Goal: Task Accomplishment & Management: Use online tool/utility

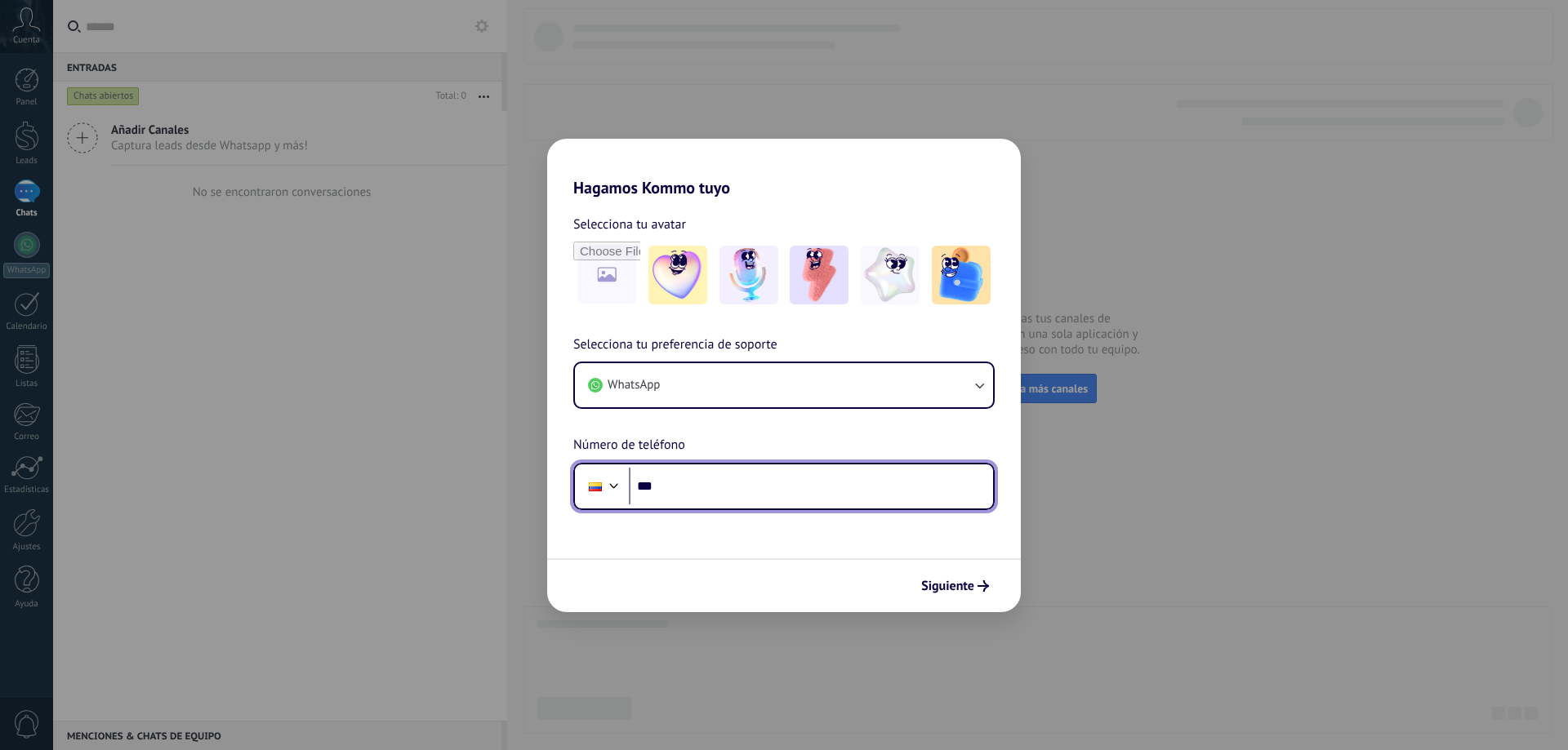
click at [745, 494] on input "***" at bounding box center [810, 486] width 364 height 38
click at [720, 477] on input "******" at bounding box center [810, 486] width 364 height 38
type input "**********"
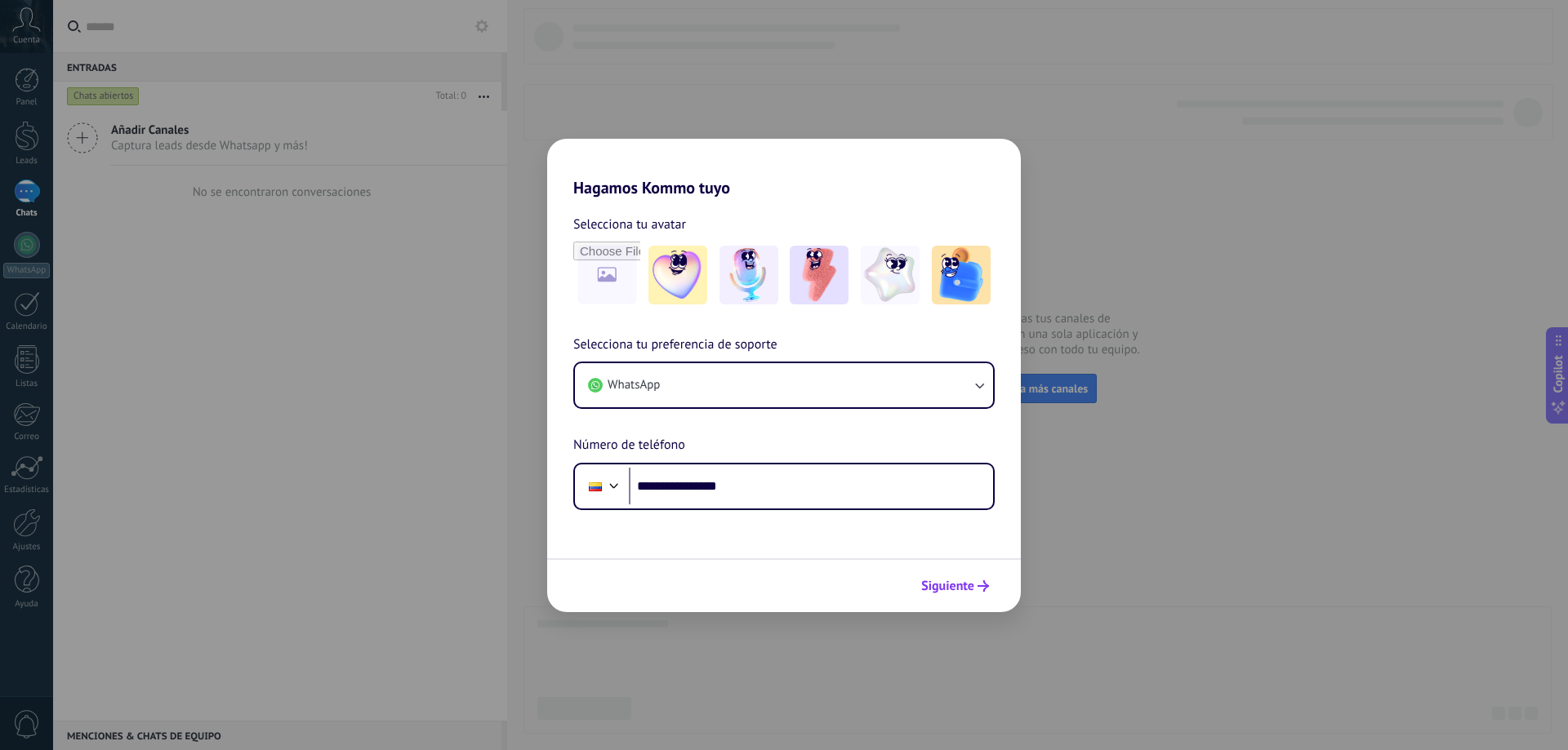
click at [977, 589] on icon "submit" at bounding box center [983, 586] width 11 height 11
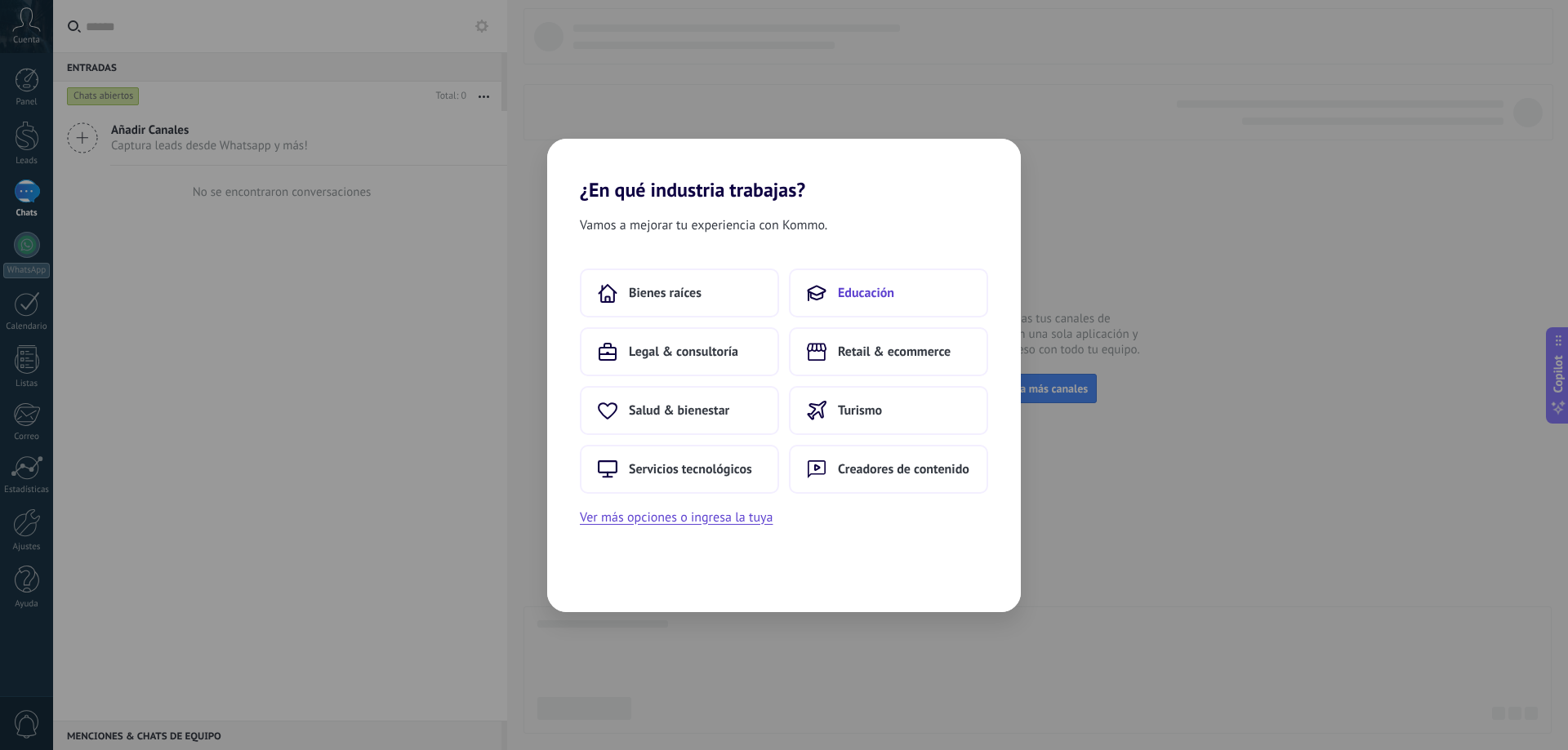
click at [882, 290] on span "Educación" at bounding box center [866, 293] width 57 height 16
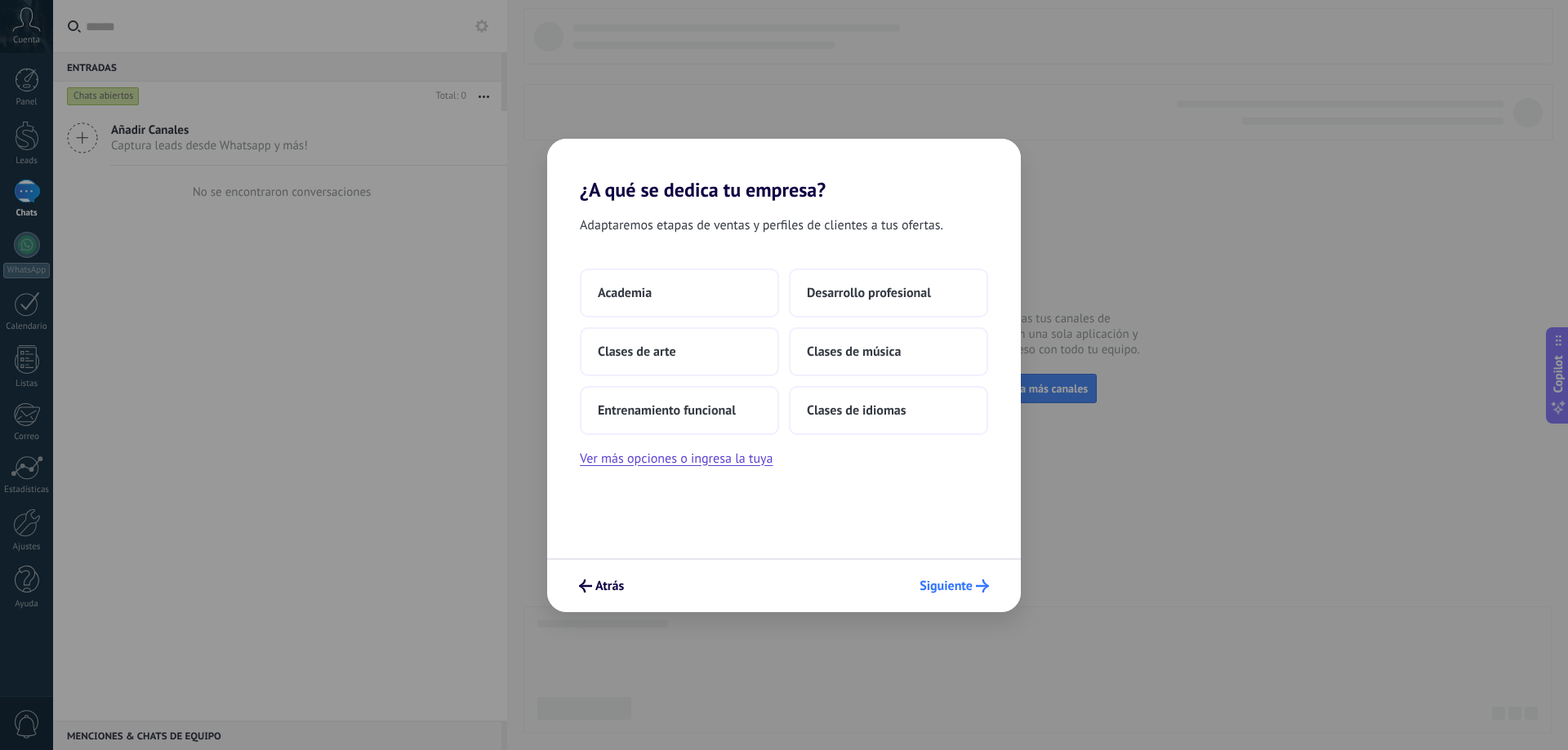
click at [941, 581] on span "Siguiente" at bounding box center [946, 586] width 53 height 11
click at [930, 304] on button "Desarrollo profesional" at bounding box center [888, 292] width 200 height 49
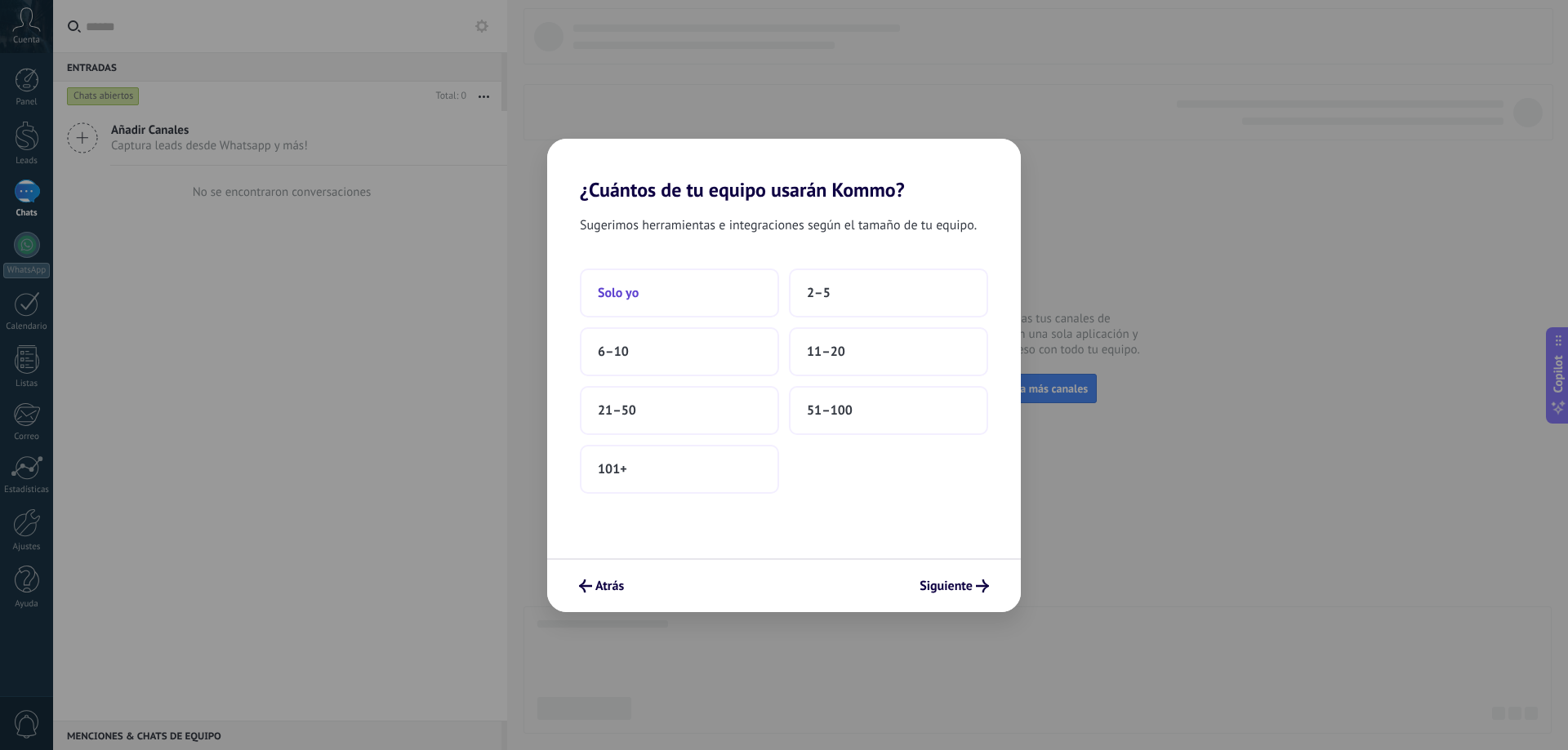
click at [739, 307] on button "Solo yo" at bounding box center [680, 292] width 200 height 49
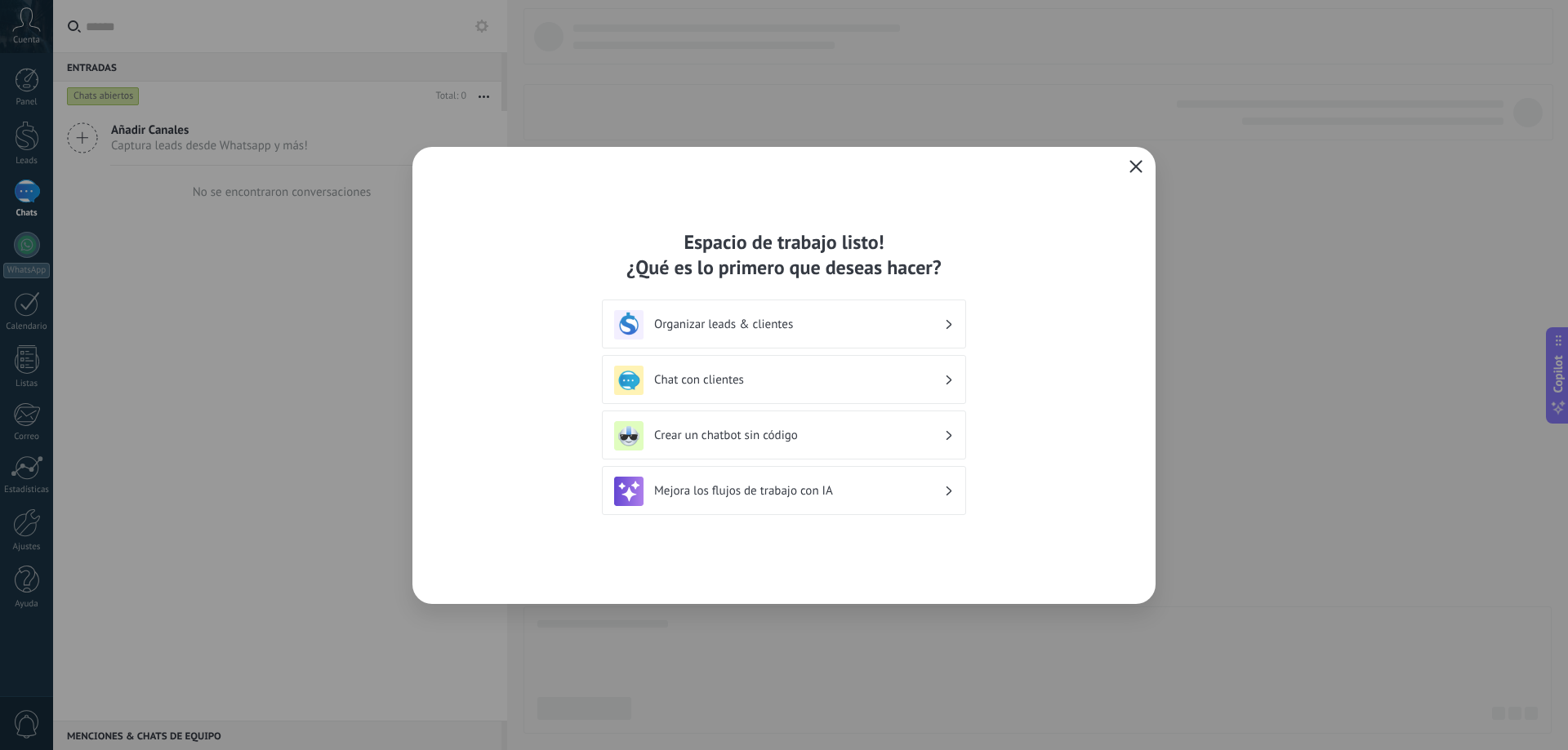
click at [1142, 165] on button "button" at bounding box center [1135, 168] width 21 height 23
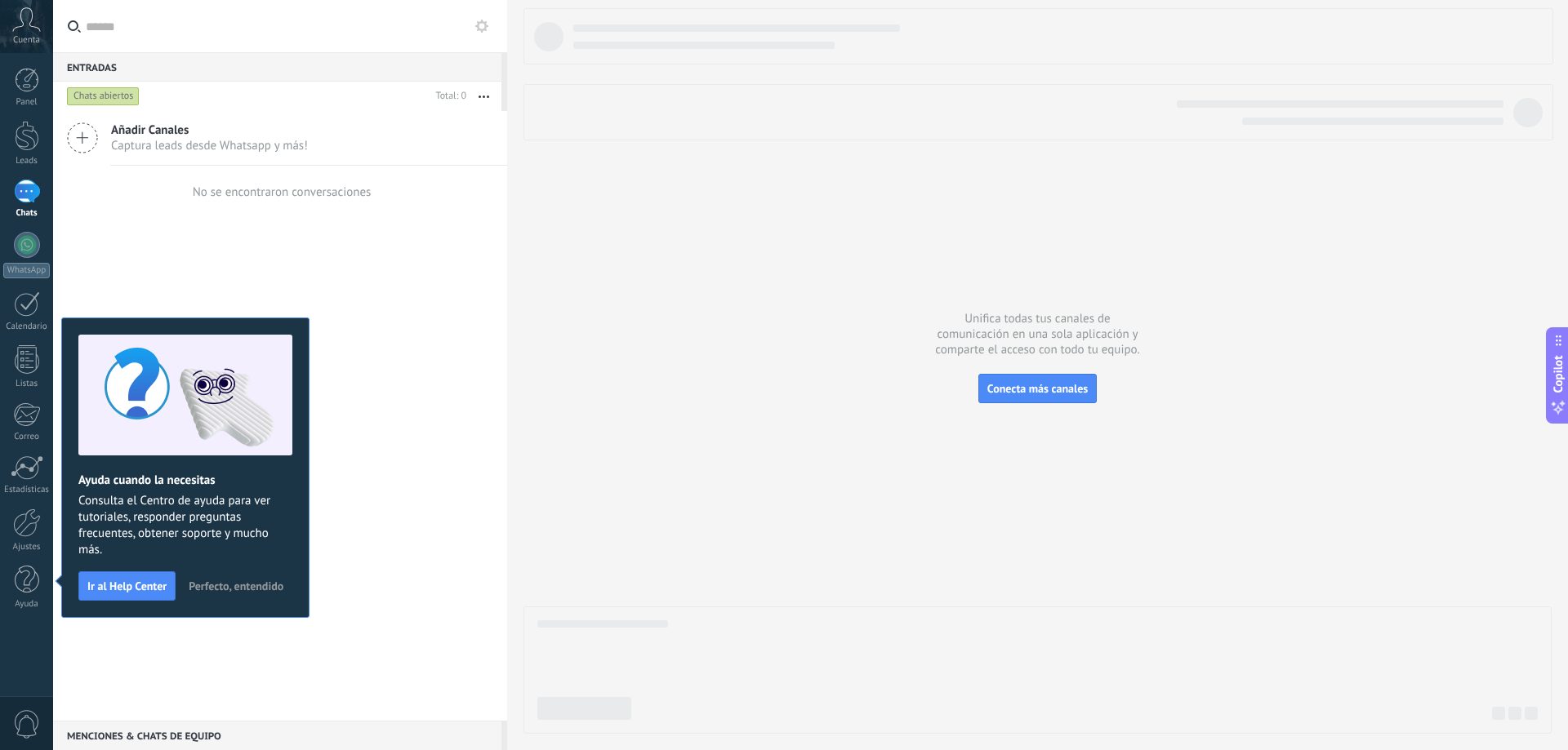
click at [25, 28] on icon at bounding box center [26, 19] width 28 height 25
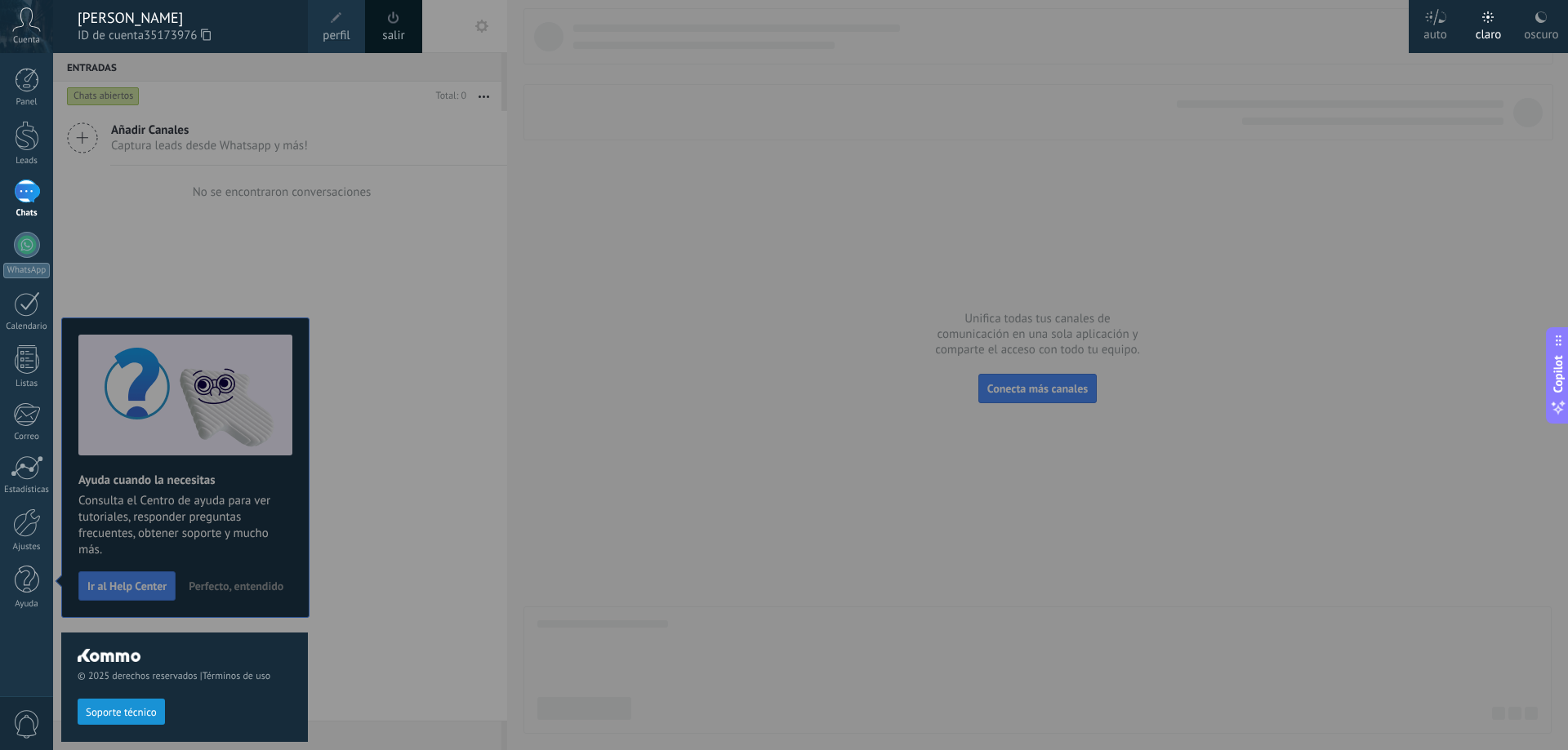
click at [633, 440] on div at bounding box center [837, 375] width 1568 height 750
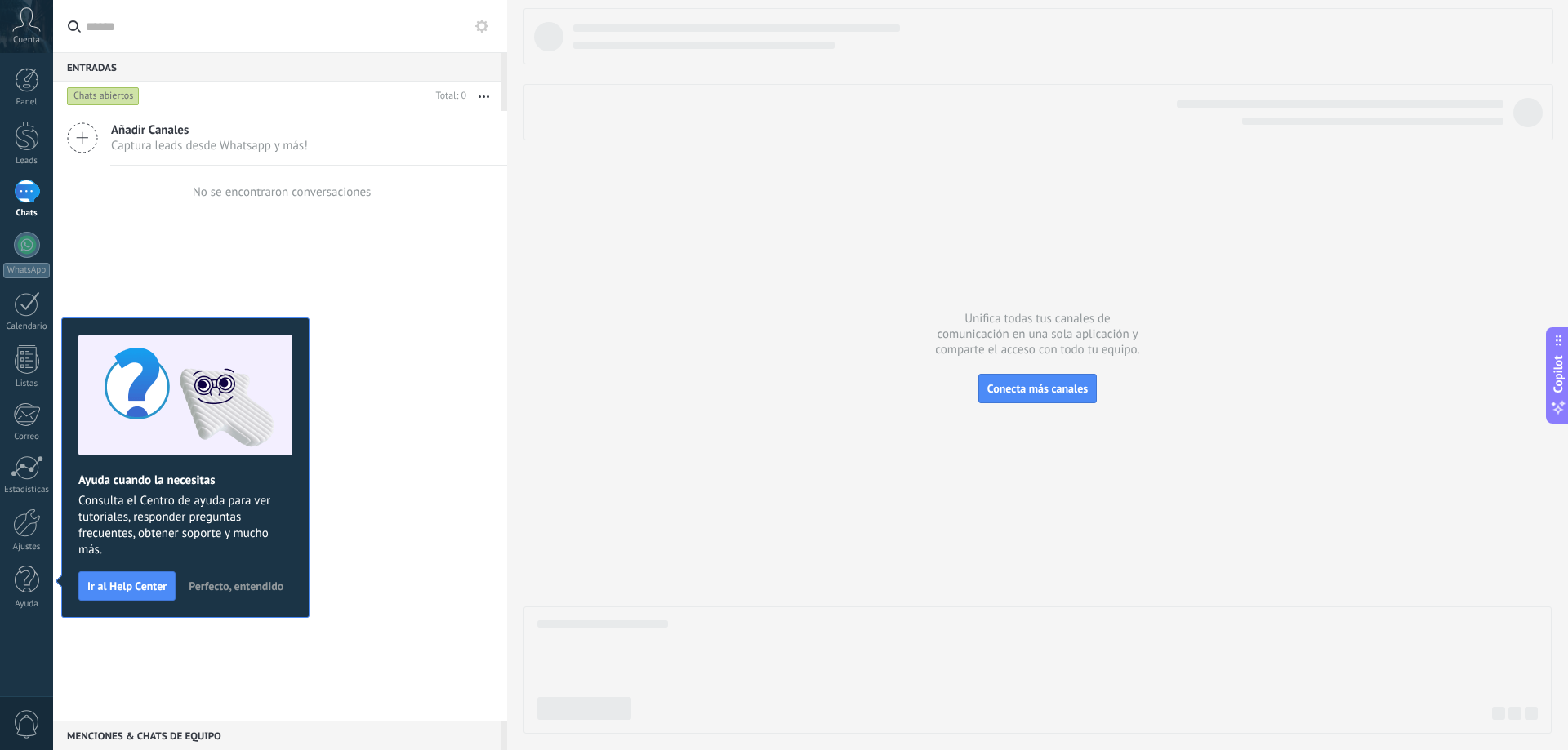
click at [218, 581] on span "Perfecto, entendido" at bounding box center [236, 586] width 94 height 11
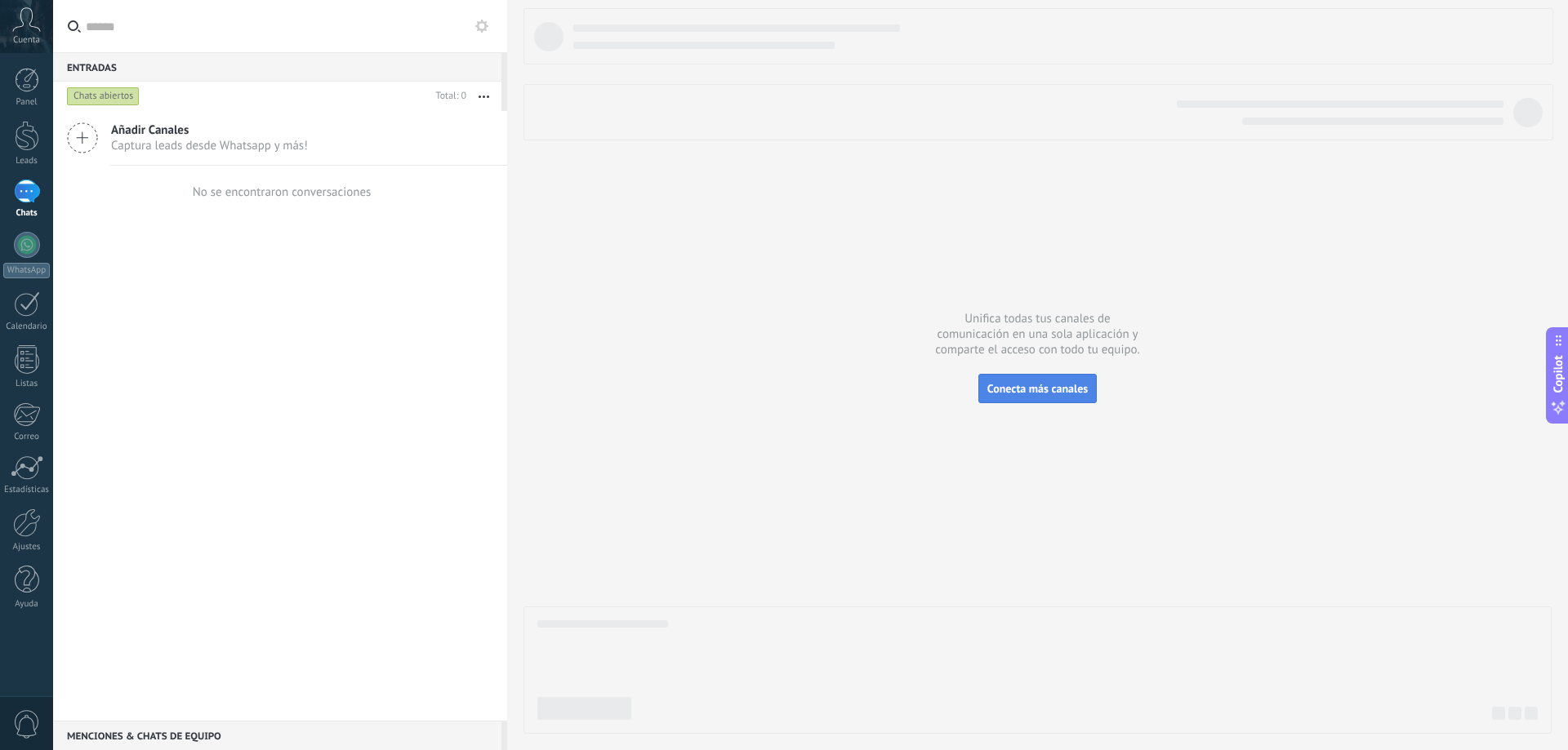
click at [1069, 396] on button "Conecta más canales" at bounding box center [1037, 388] width 118 height 29
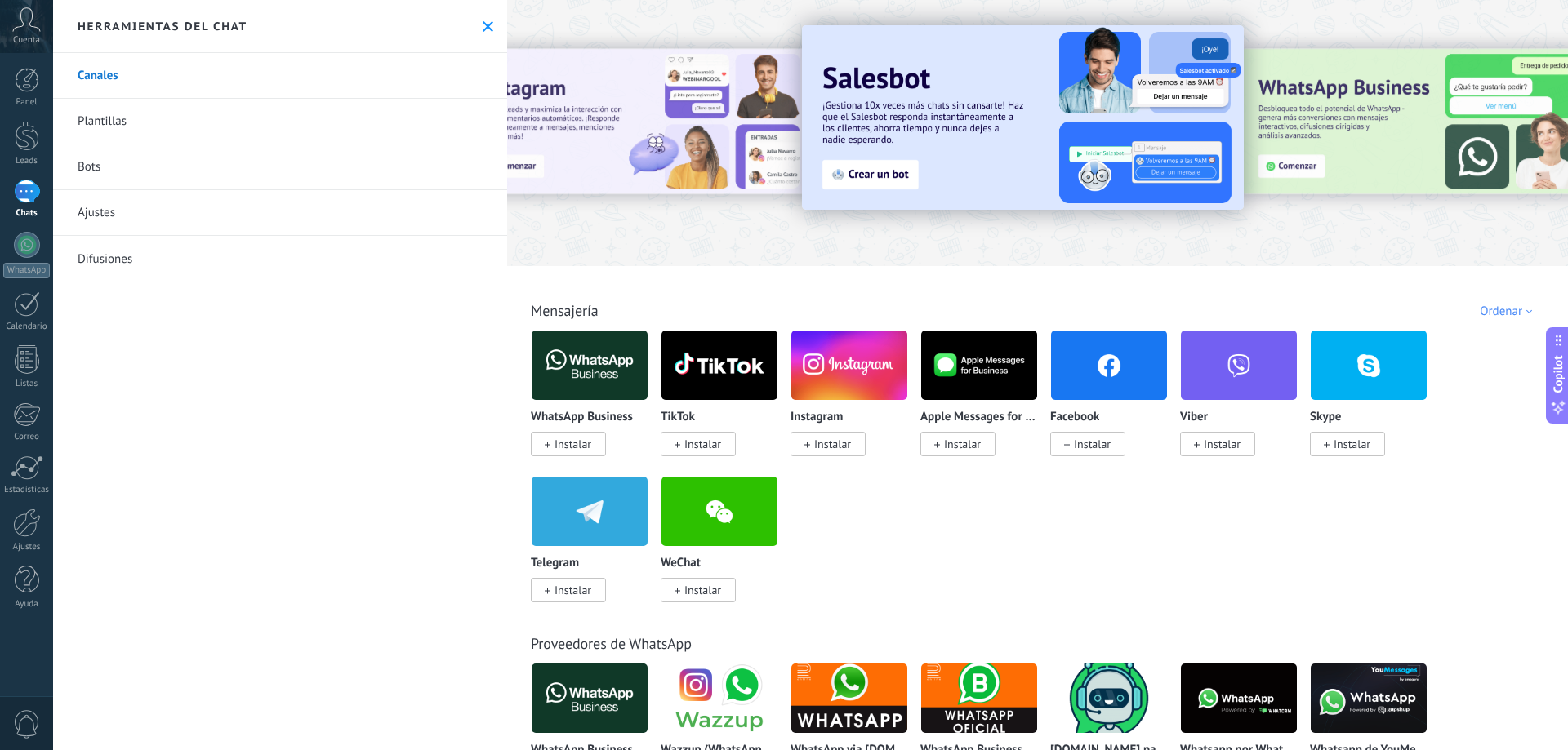
click at [486, 28] on icon at bounding box center [488, 26] width 11 height 11
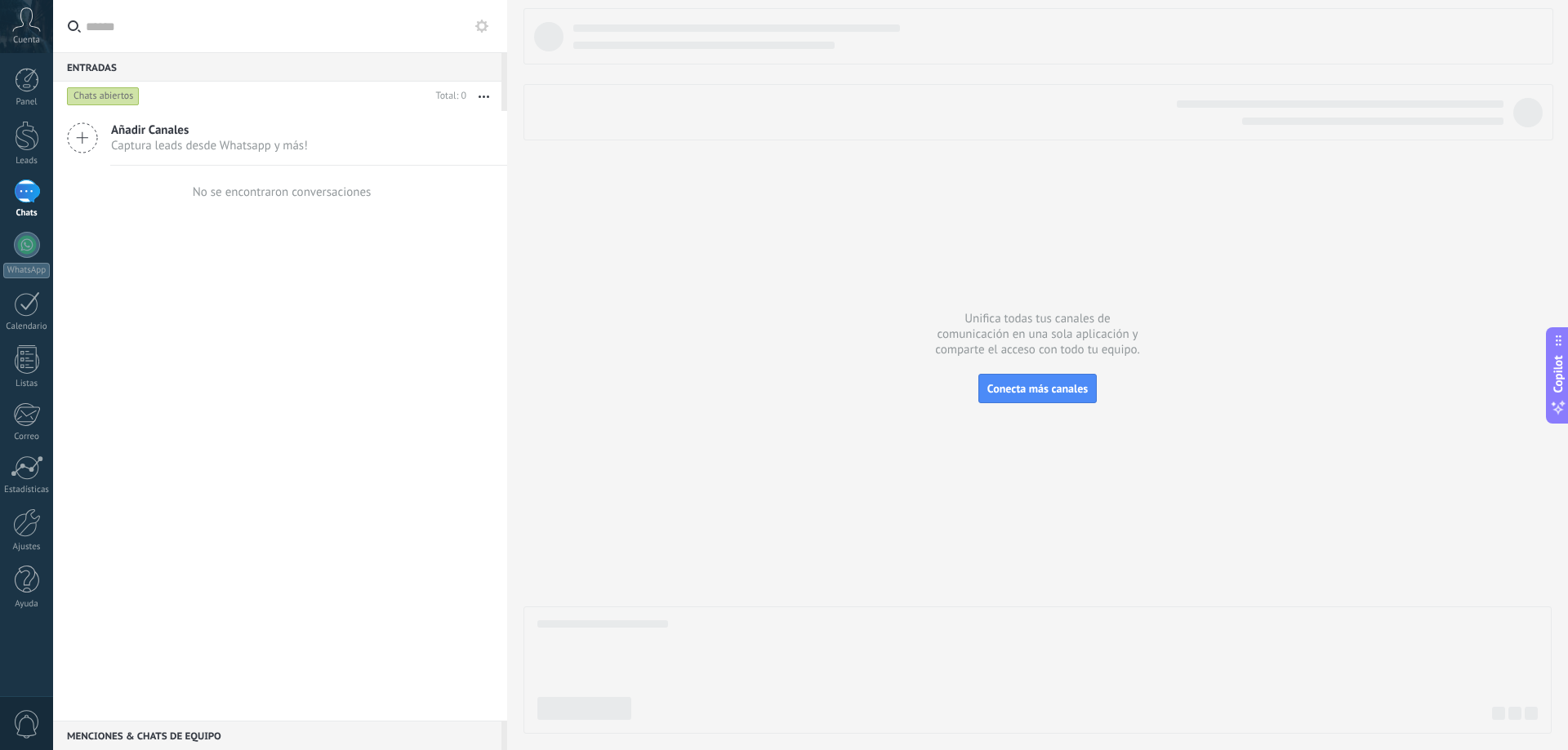
click at [24, 198] on div at bounding box center [27, 191] width 26 height 24
click at [1072, 384] on span "Conecta más canales" at bounding box center [1037, 388] width 101 height 15
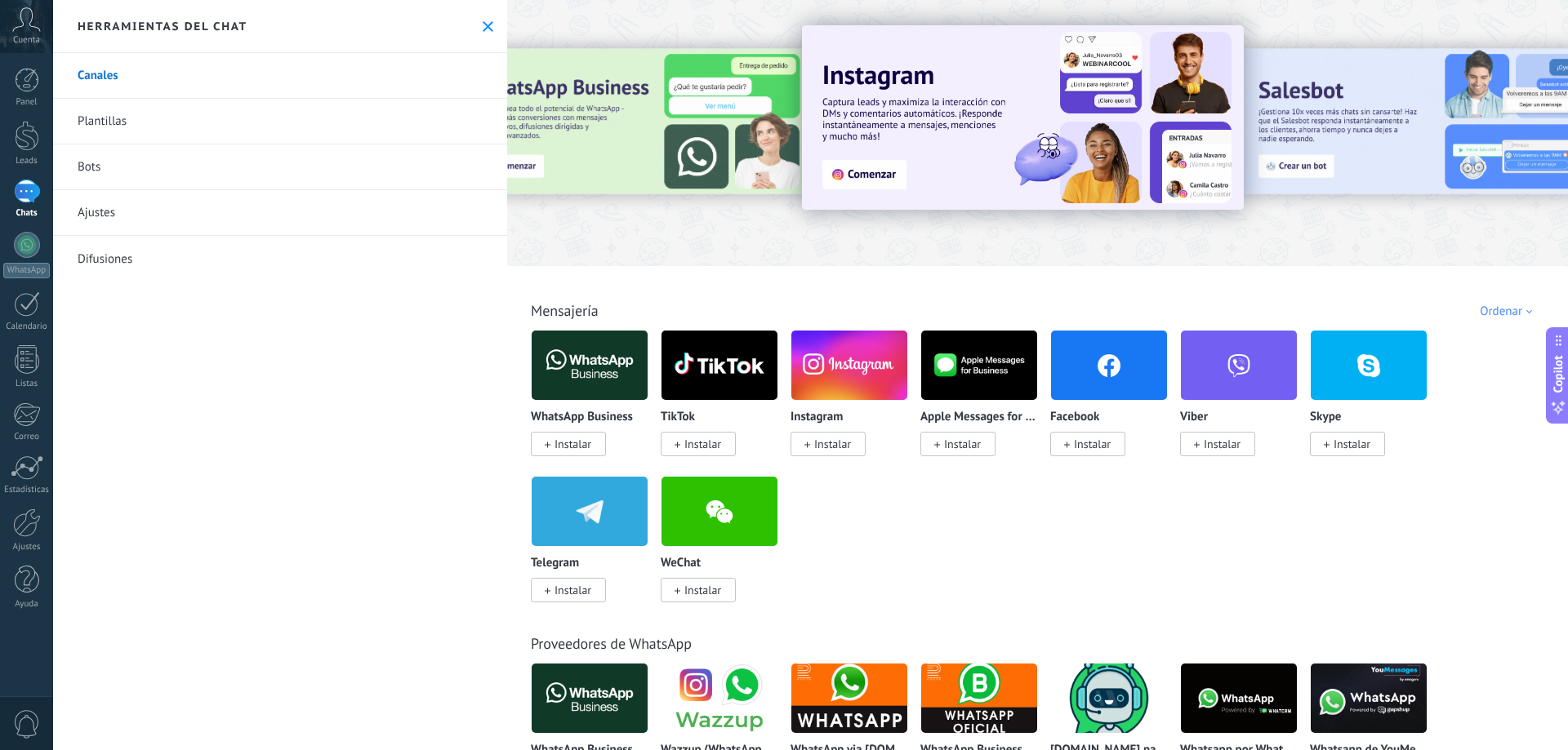
click at [485, 26] on icon at bounding box center [488, 26] width 11 height 11
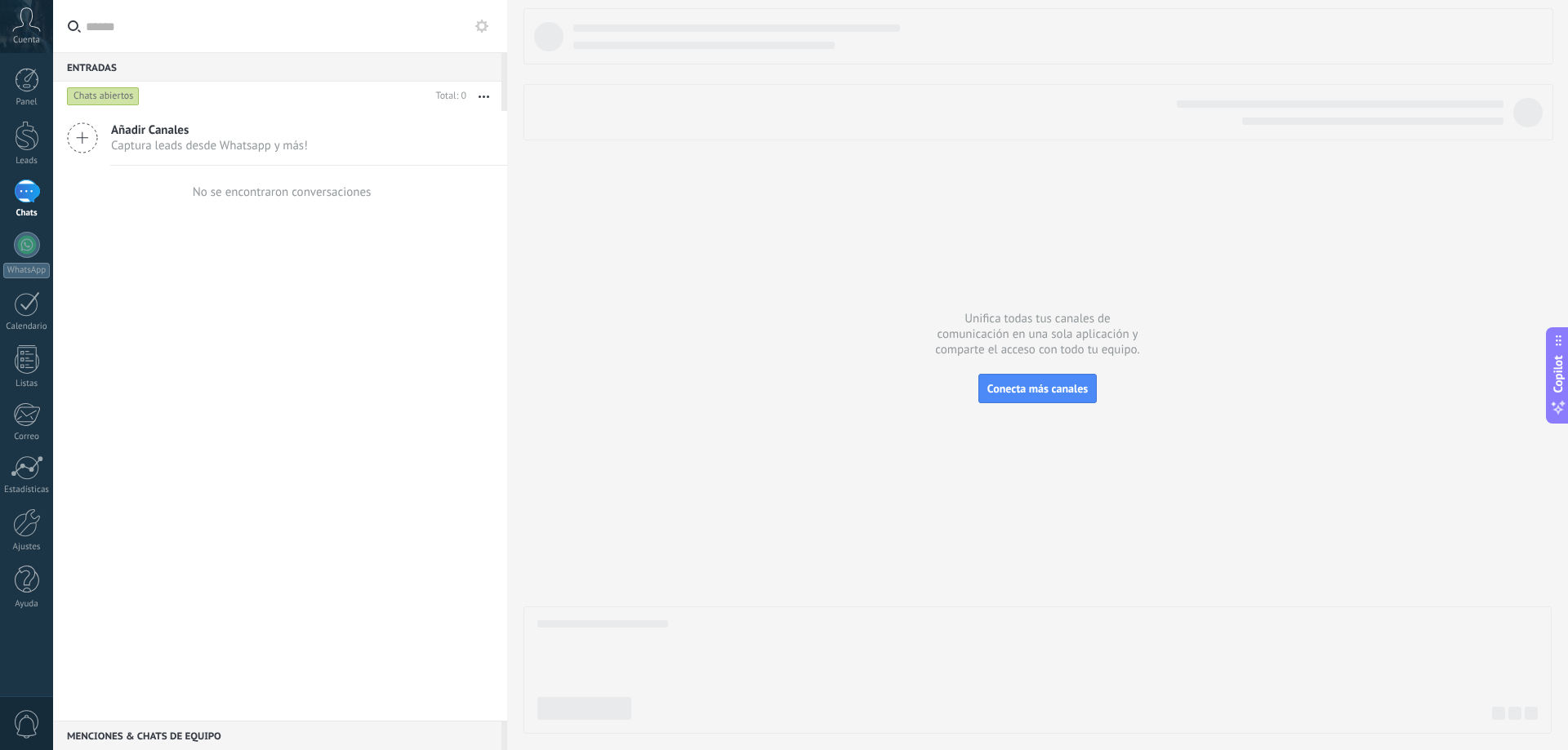
click at [320, 131] on div "Añadir Canales Captura leads desde Whatsapp y más!" at bounding box center [280, 139] width 454 height 55
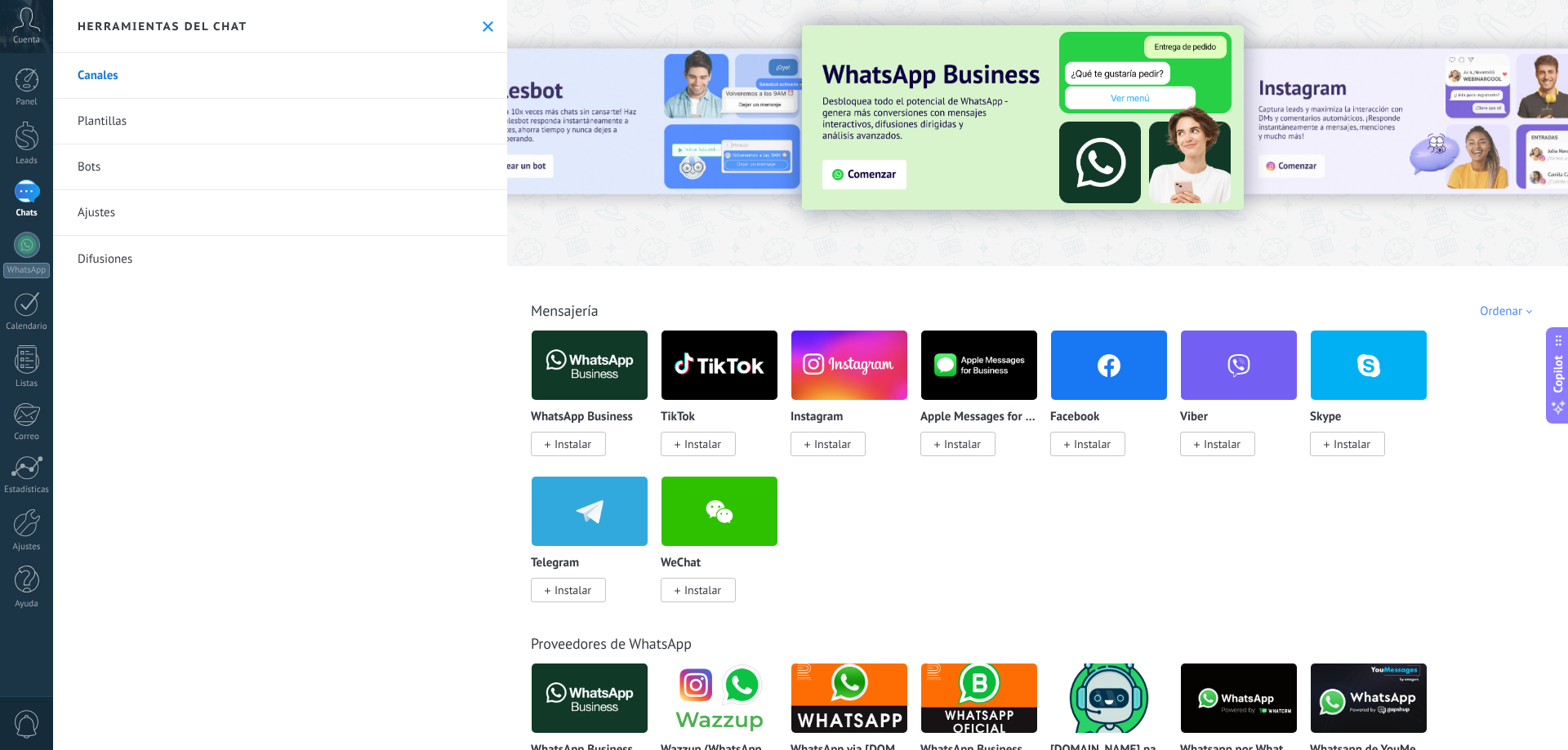
click at [569, 360] on img at bounding box center [589, 365] width 116 height 79
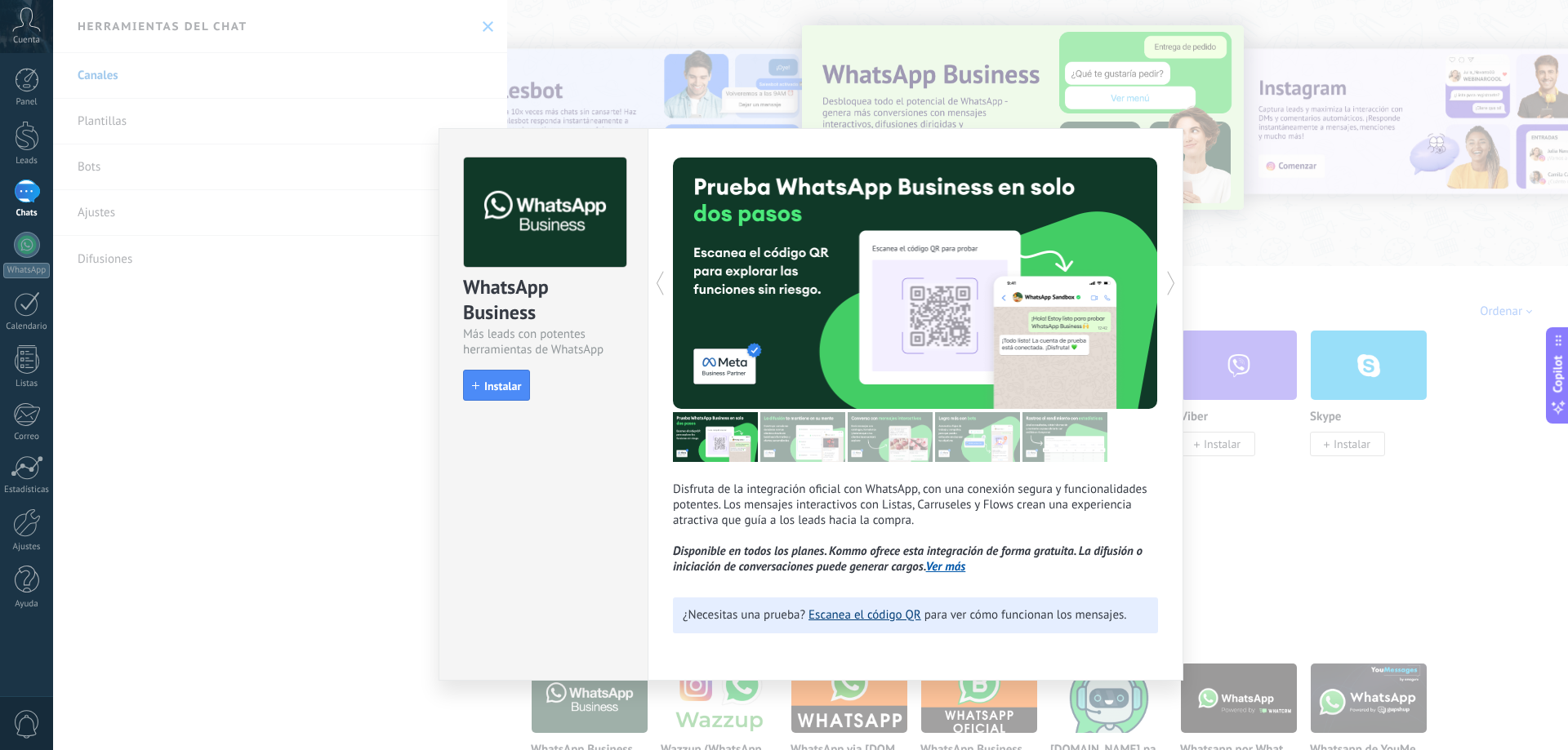
click at [879, 612] on link "Escanea el código QR" at bounding box center [865, 615] width 113 height 16
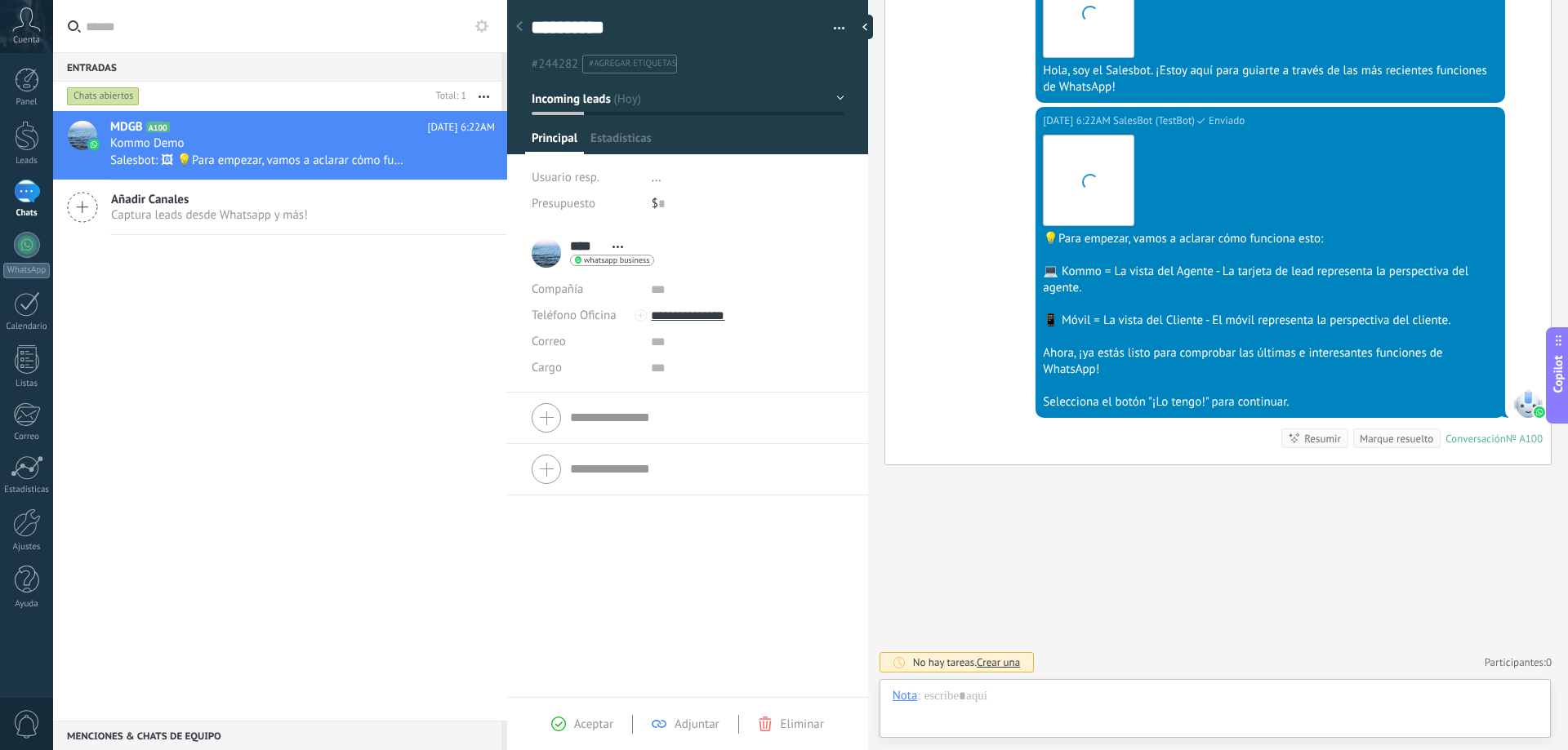
scroll to position [25, 0]
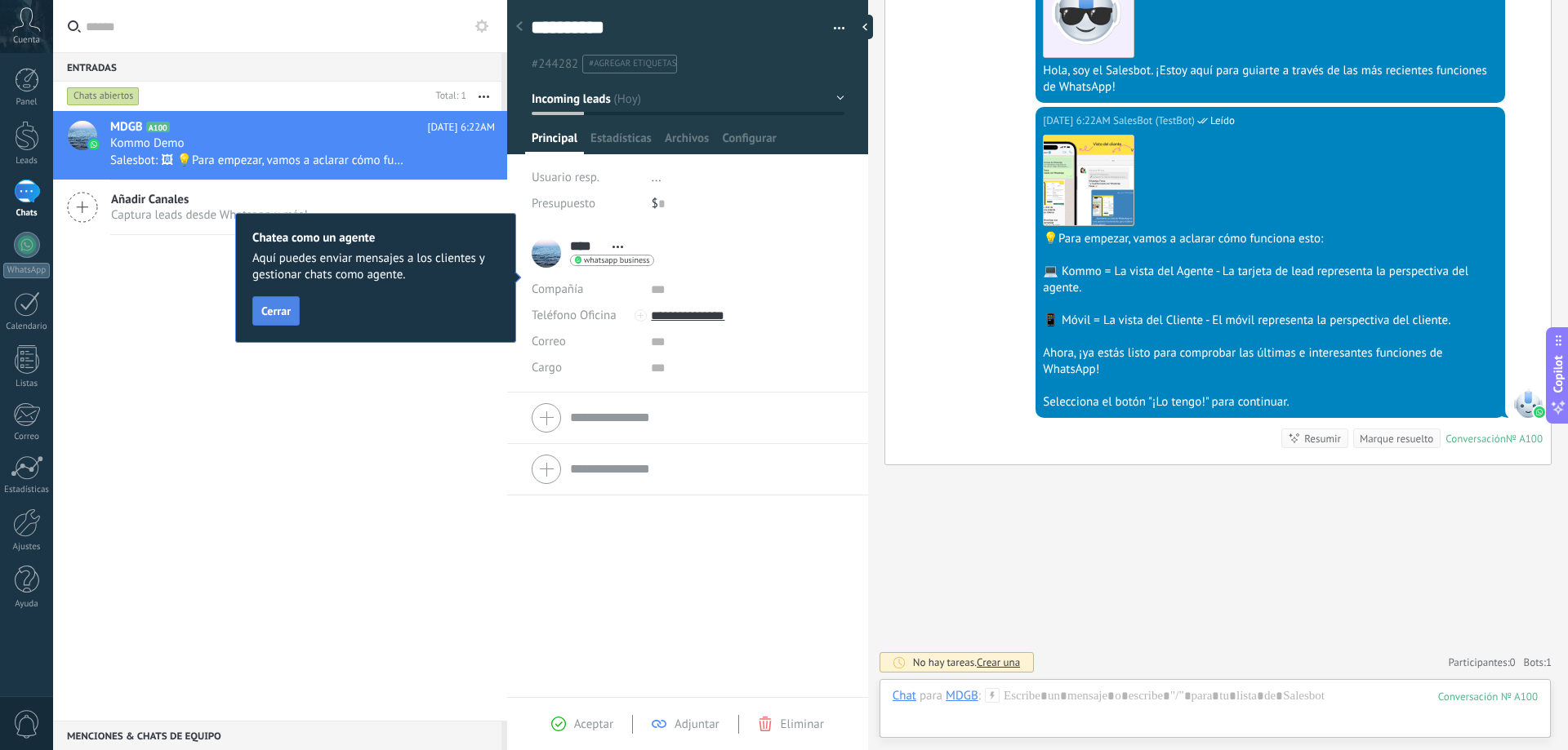
click at [268, 319] on button "Cerrar" at bounding box center [276, 311] width 48 height 29
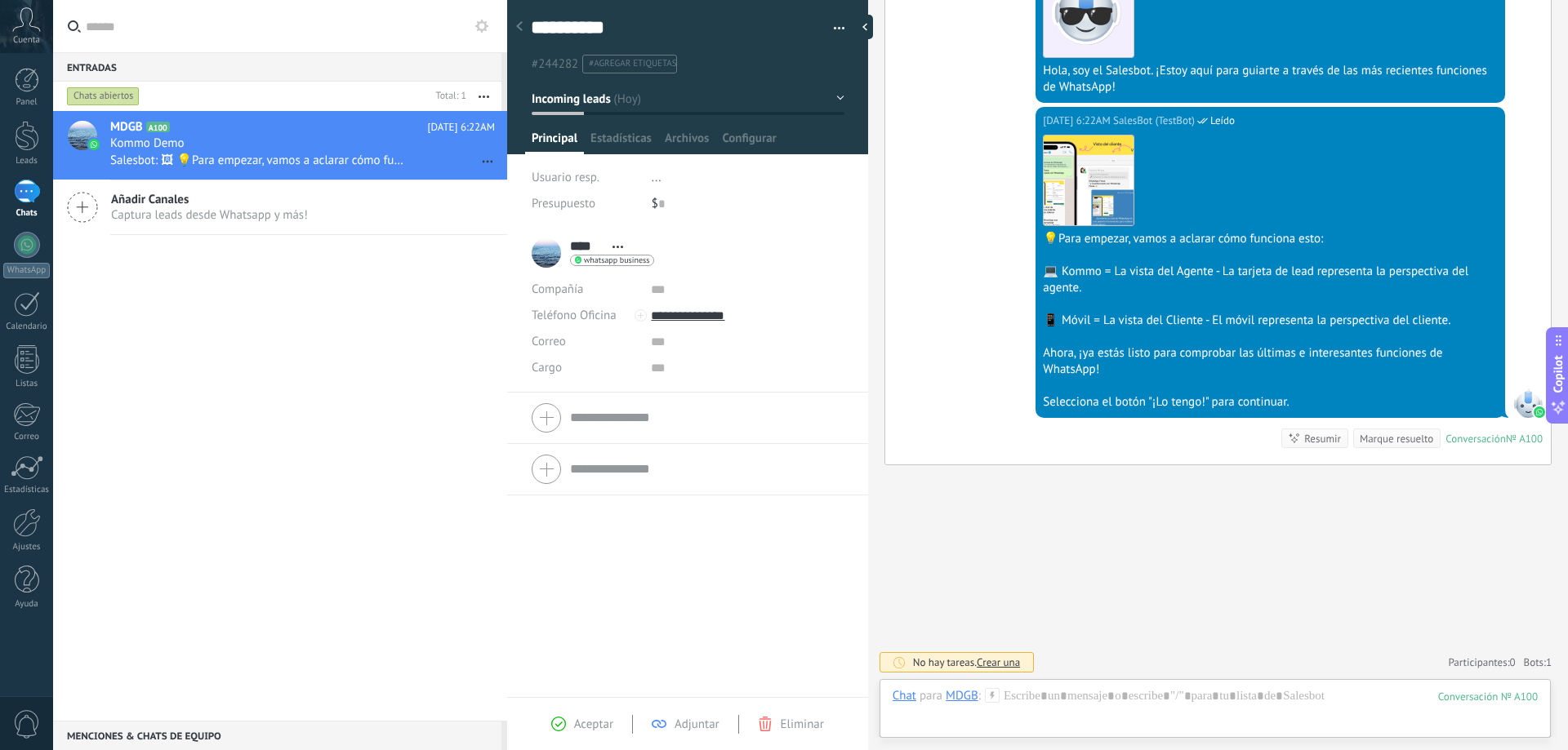
click at [520, 23] on icon at bounding box center [518, 26] width 6 height 10
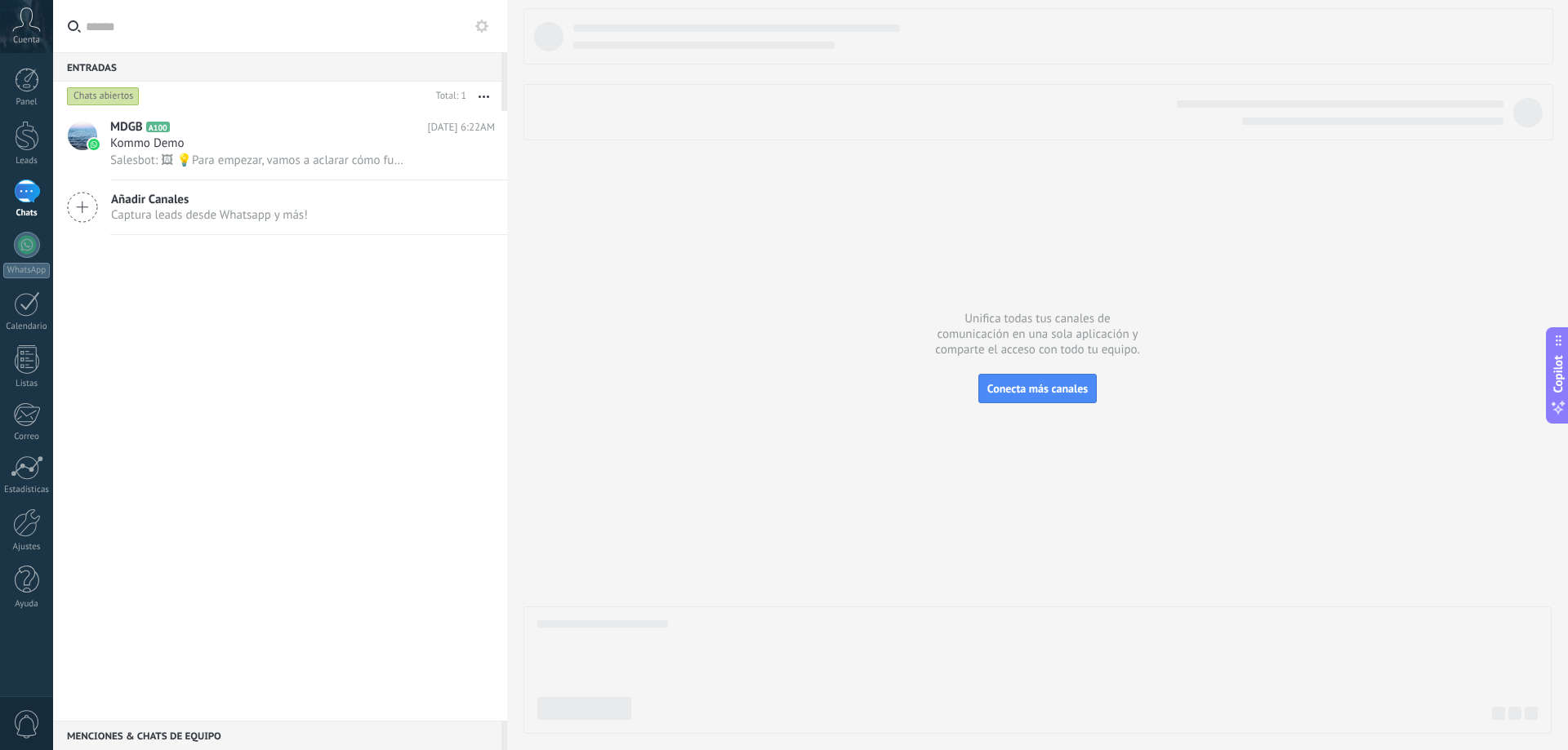
click at [240, 211] on span "Captura leads desde Whatsapp y más!" at bounding box center [209, 215] width 197 height 16
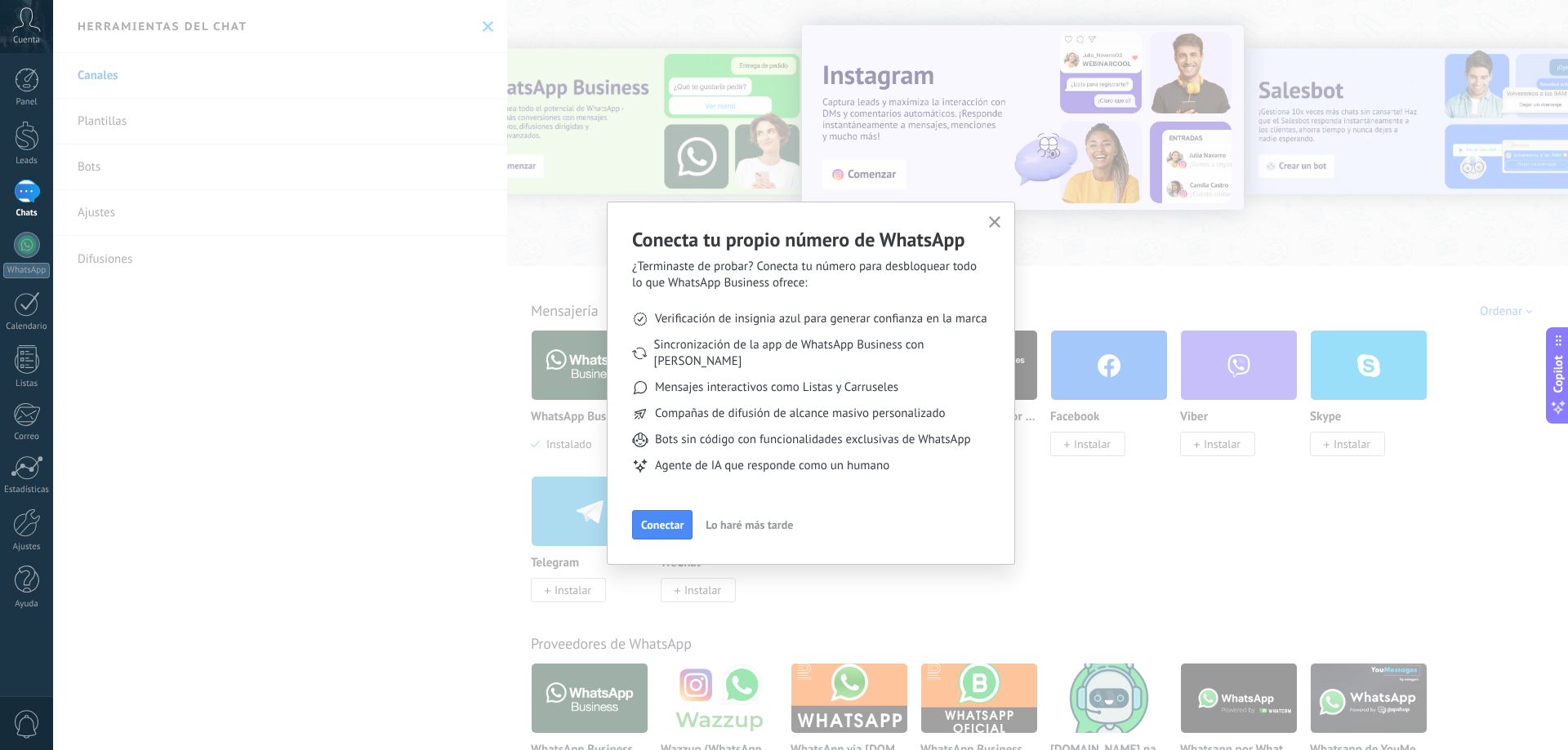
click at [995, 215] on button "button" at bounding box center [994, 222] width 20 height 22
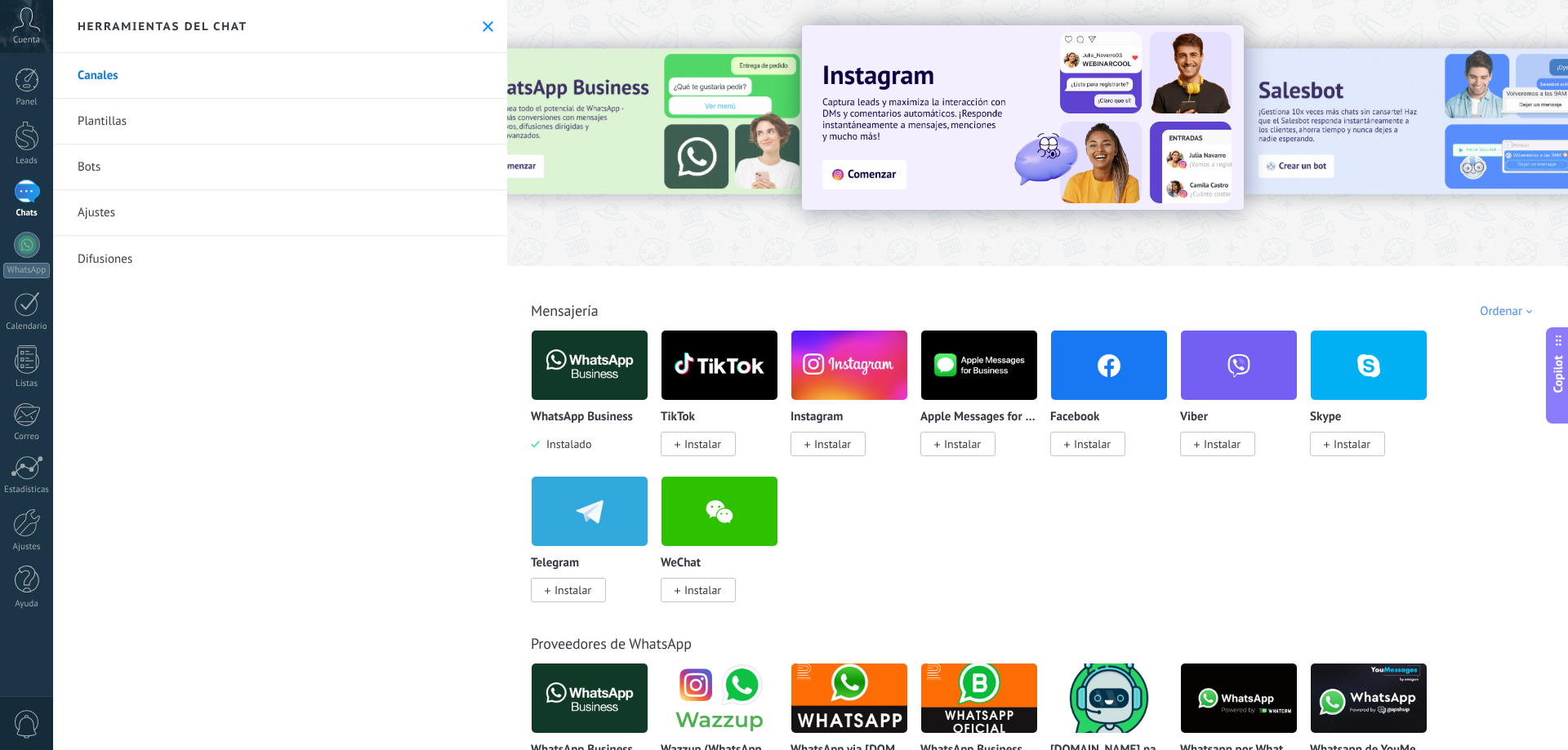
click at [1122, 356] on img at bounding box center [1108, 365] width 116 height 79
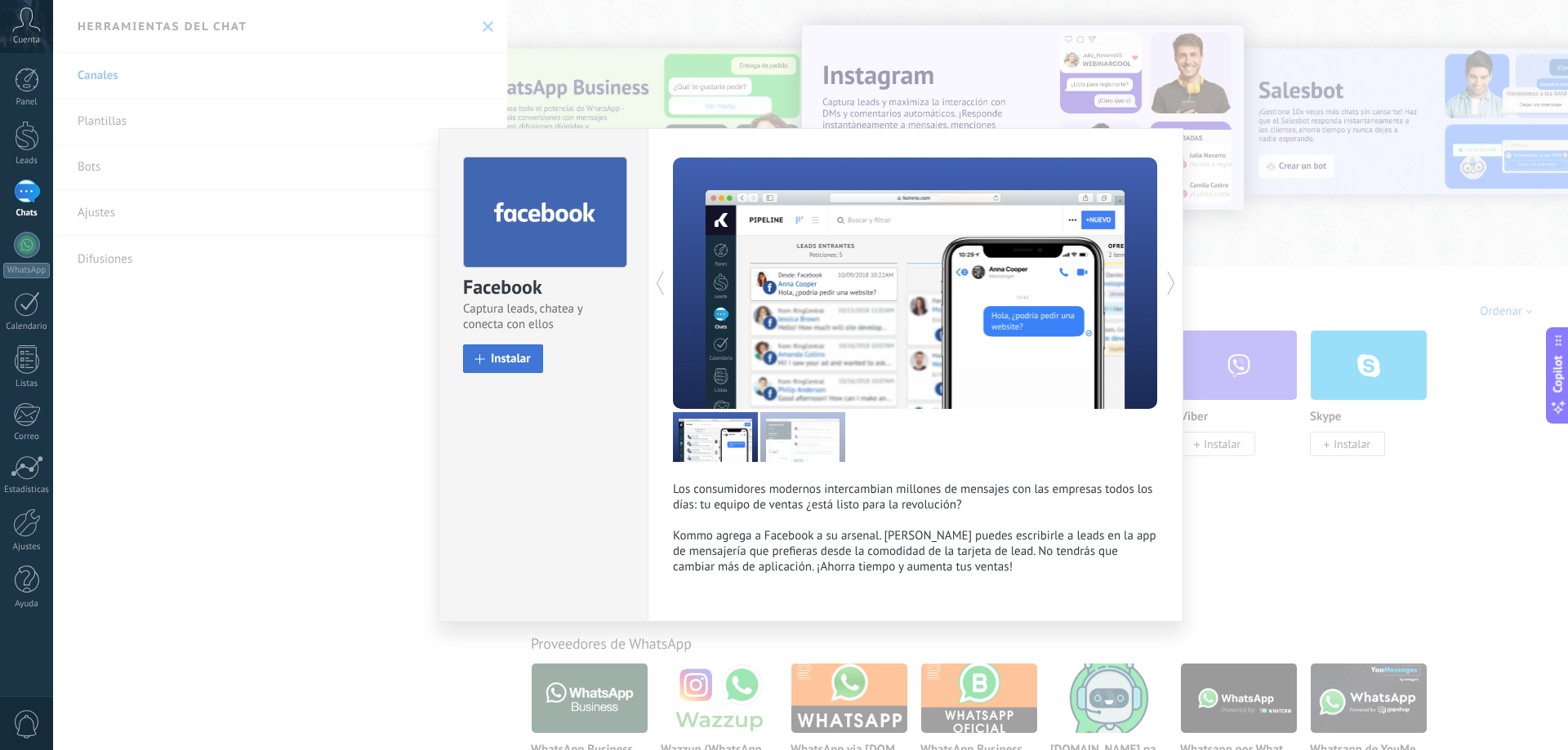
click at [520, 355] on span "Instalar" at bounding box center [510, 359] width 40 height 12
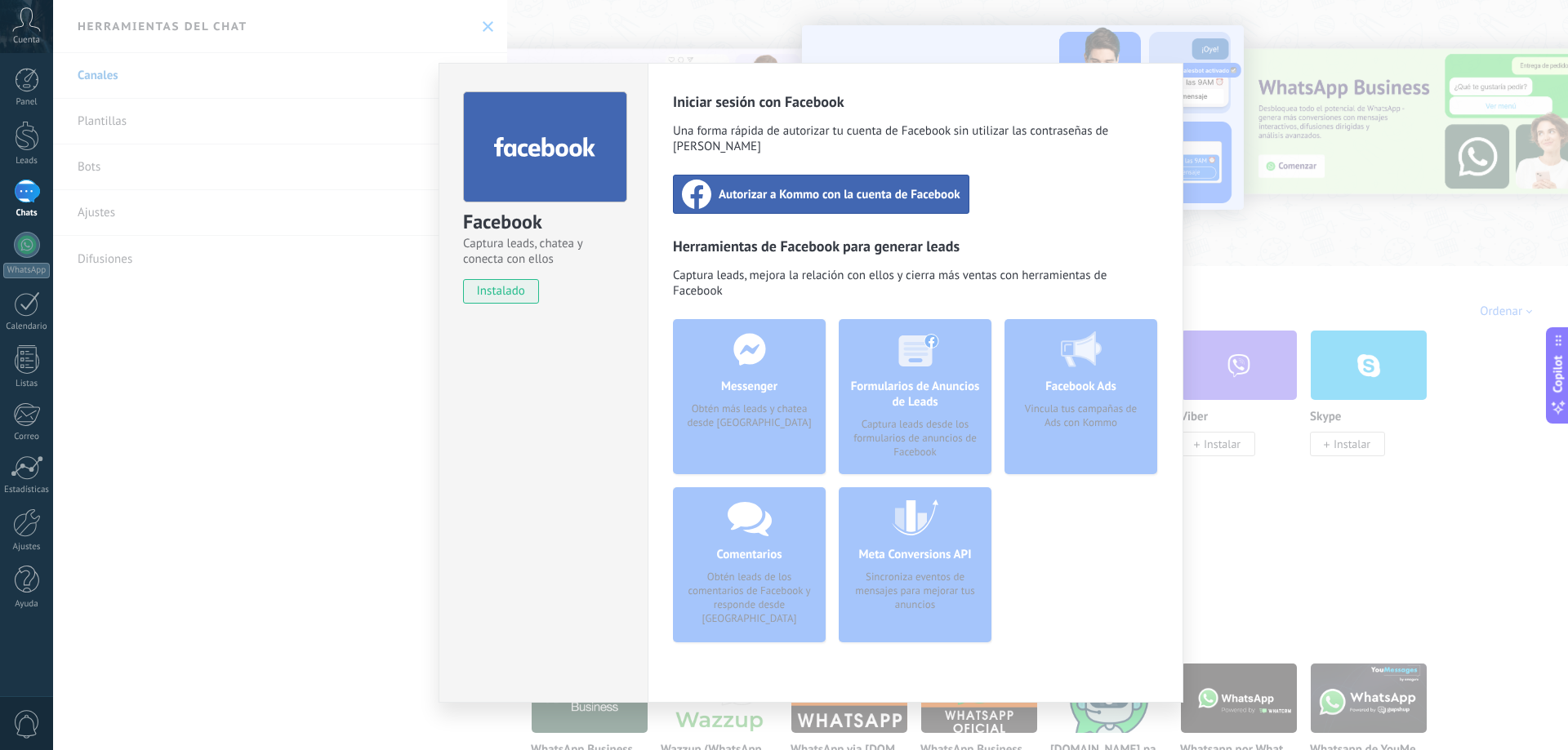
click at [810, 186] on span "Autorizar a Kommo con la cuenta de Facebook" at bounding box center [840, 194] width 242 height 16
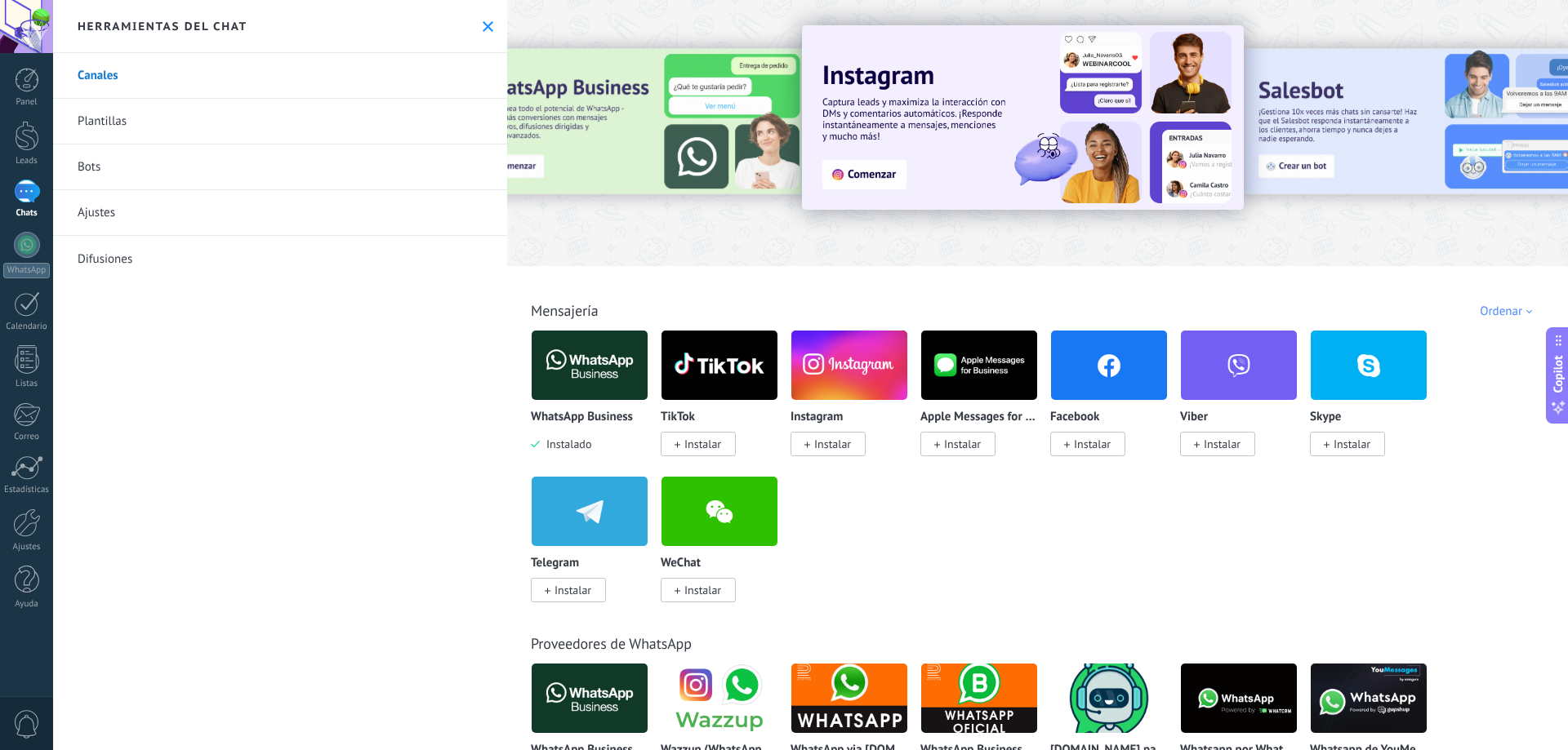
click at [1098, 450] on span "Instalar" at bounding box center [1092, 444] width 37 height 15
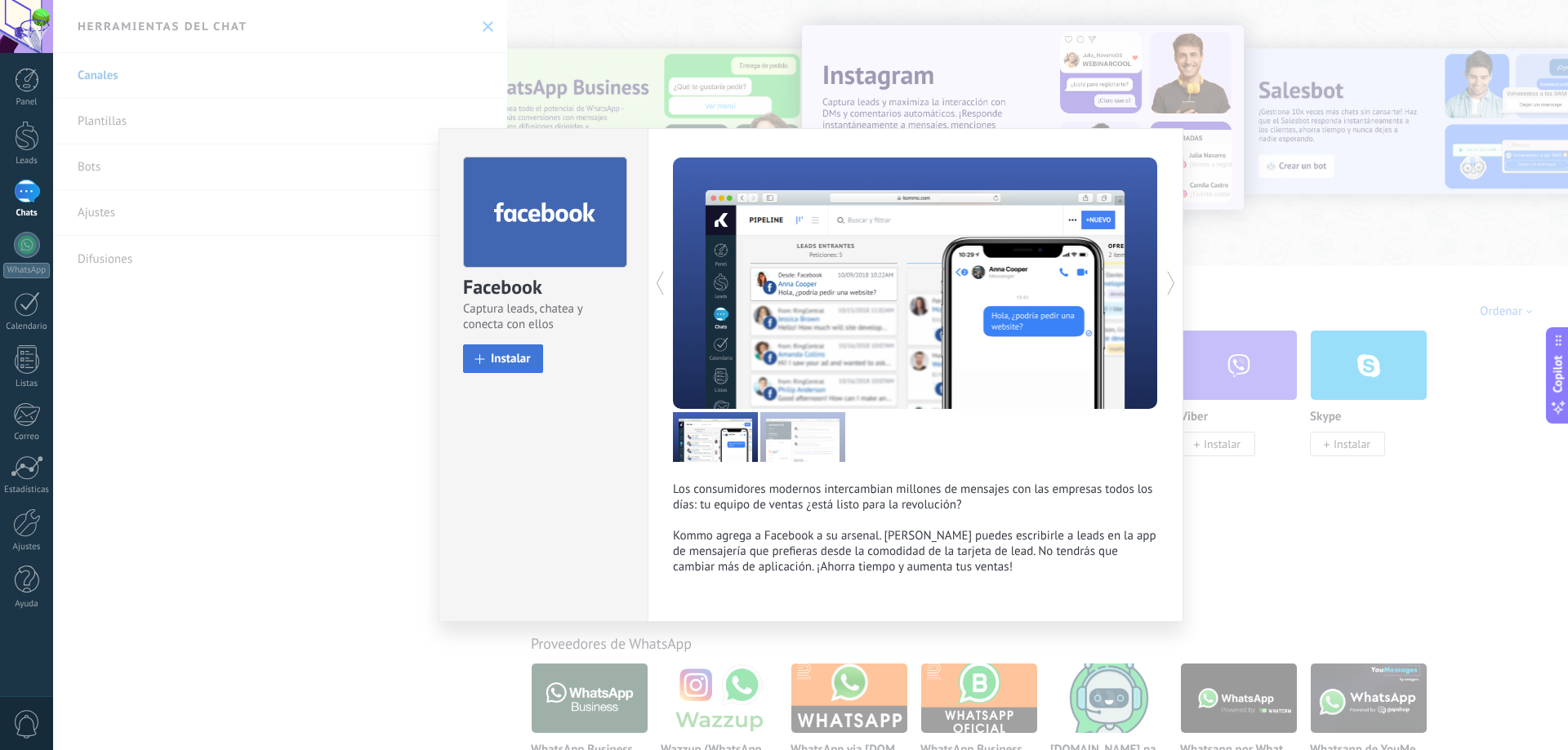
click at [529, 350] on button "Instalar" at bounding box center [502, 358] width 80 height 28
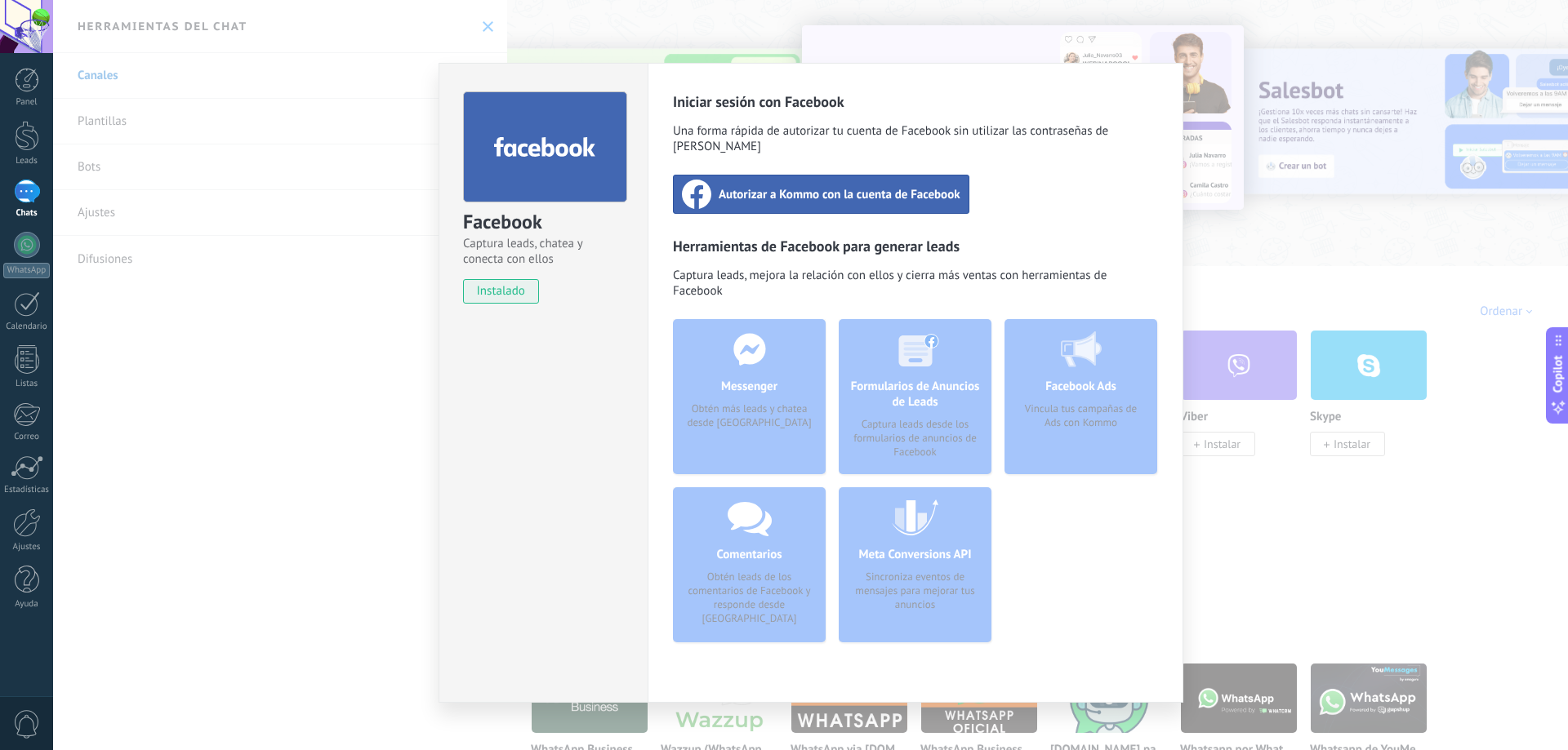
click at [923, 186] on span "Autorizar a Kommo con la cuenta de Facebook" at bounding box center [840, 194] width 242 height 16
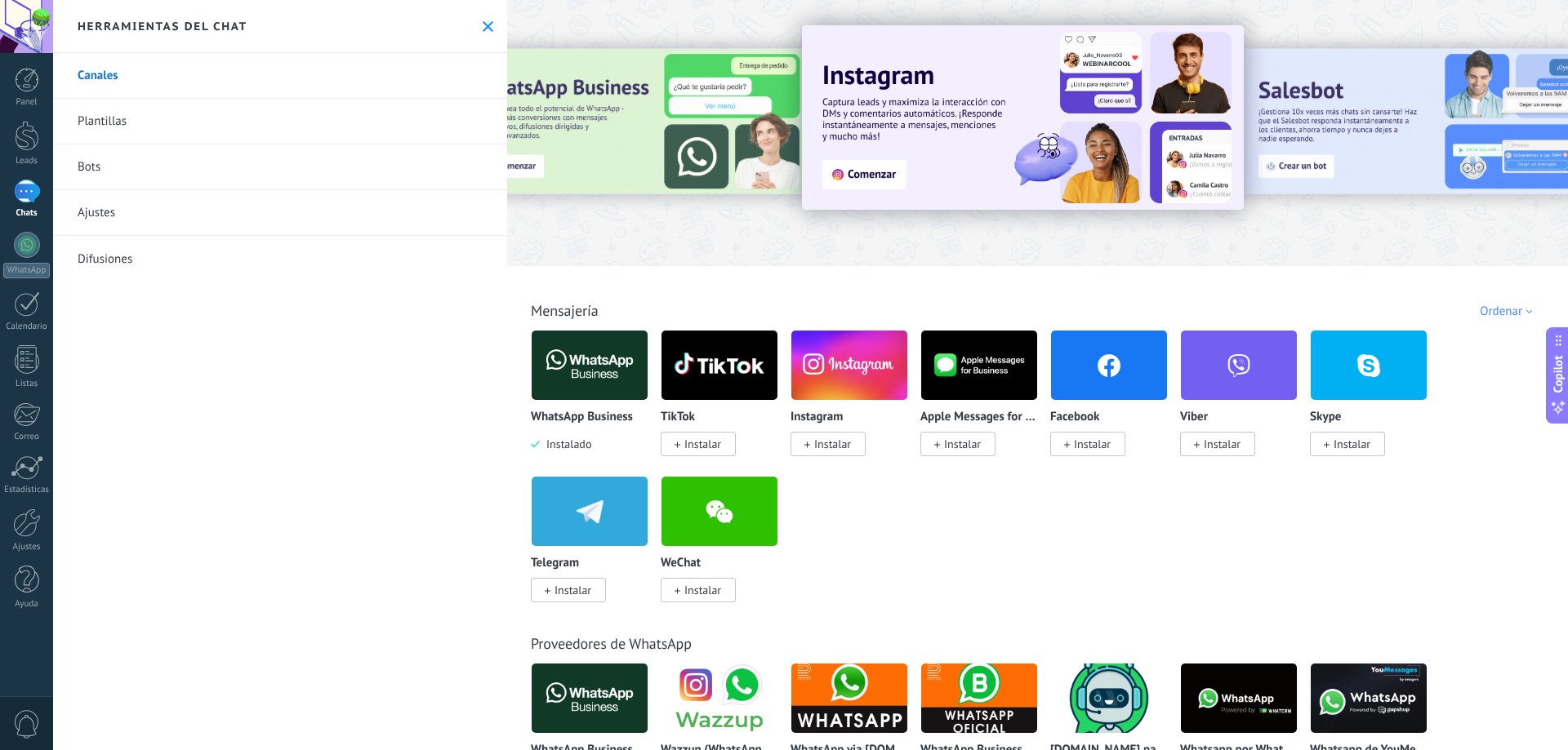
click at [483, 28] on icon at bounding box center [488, 26] width 11 height 11
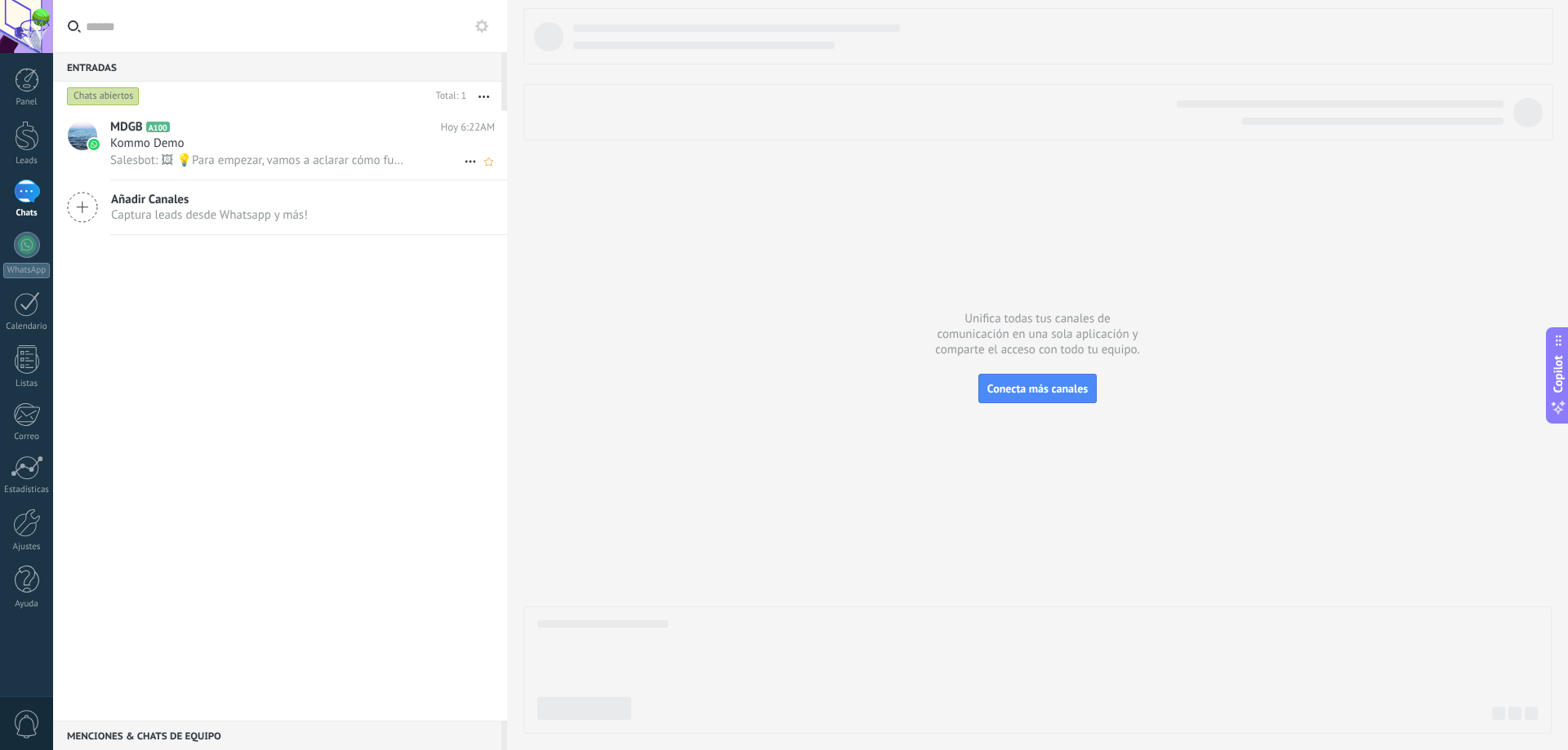
click at [327, 139] on div "Kommo Demo" at bounding box center [303, 144] width 385 height 16
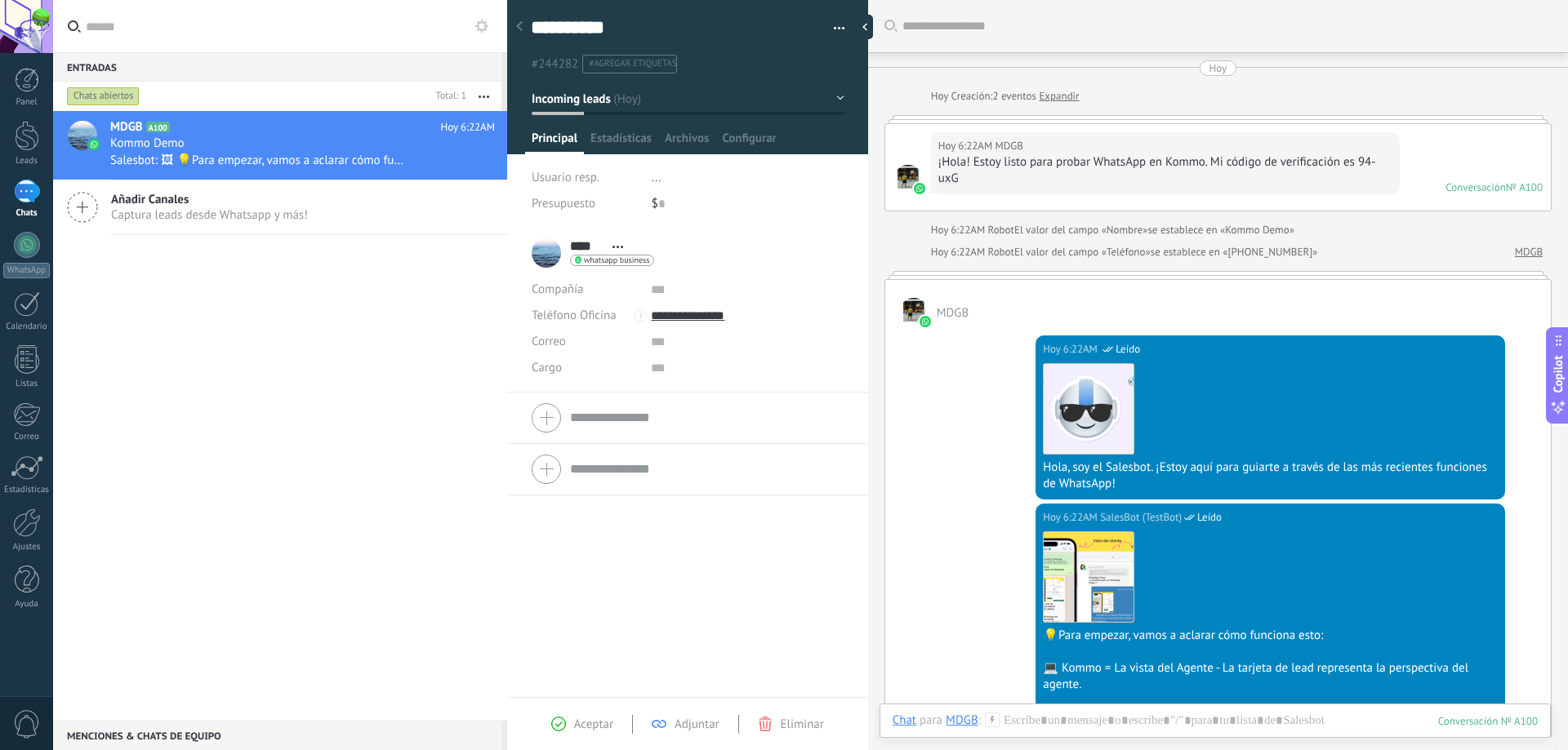
scroll to position [396, 0]
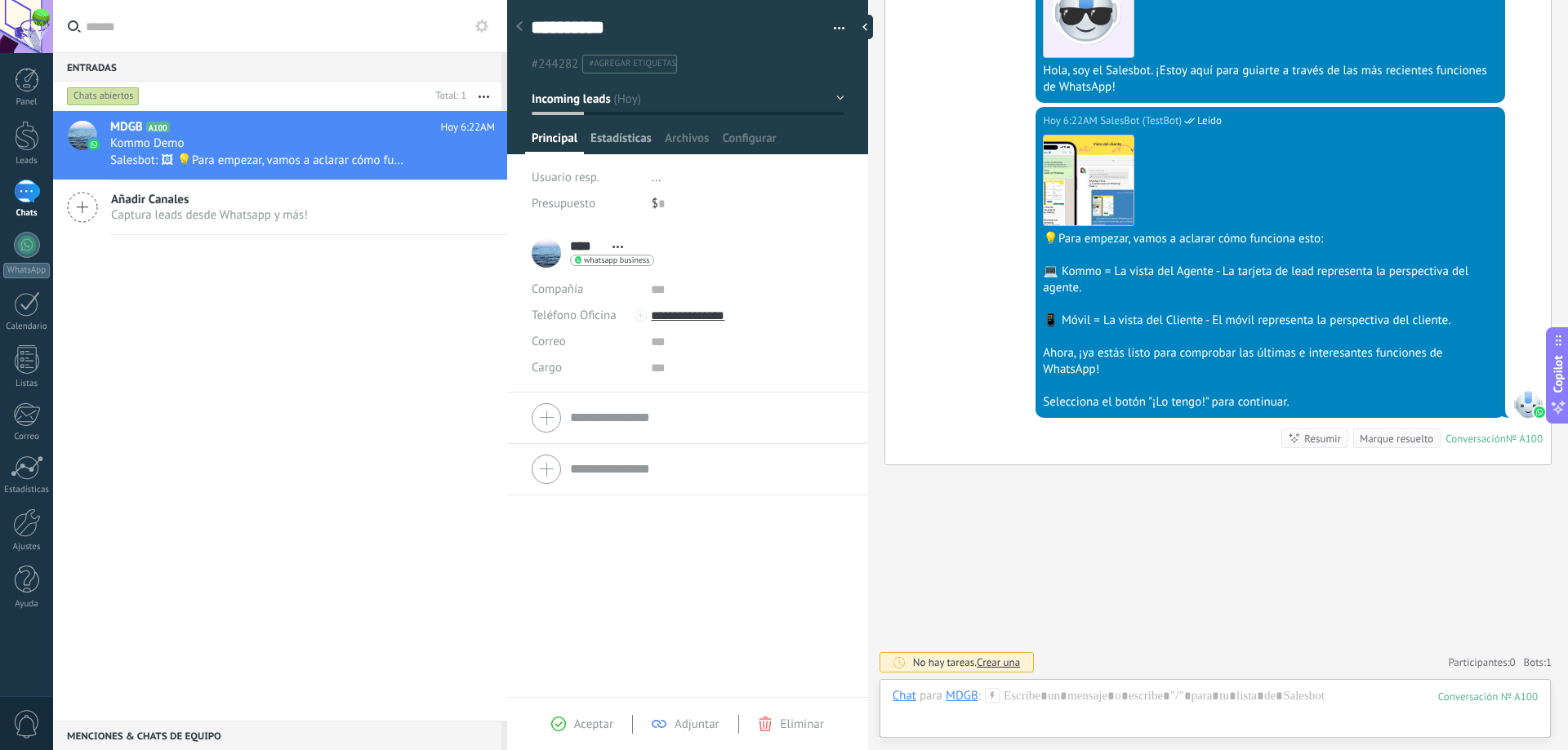
click at [615, 131] on span "Estadísticas" at bounding box center [621, 142] width 61 height 24
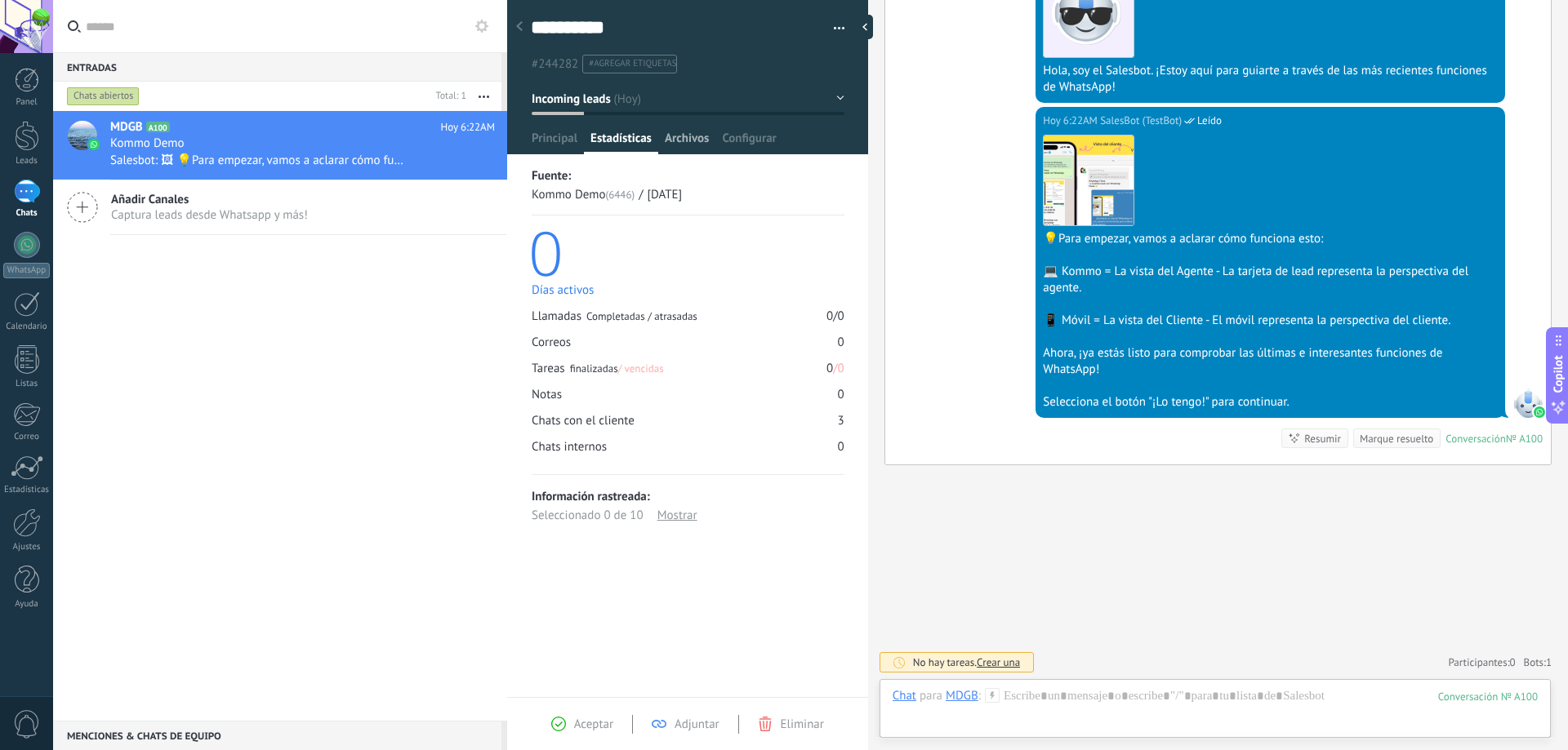
click at [690, 139] on span "Archivos" at bounding box center [687, 142] width 44 height 24
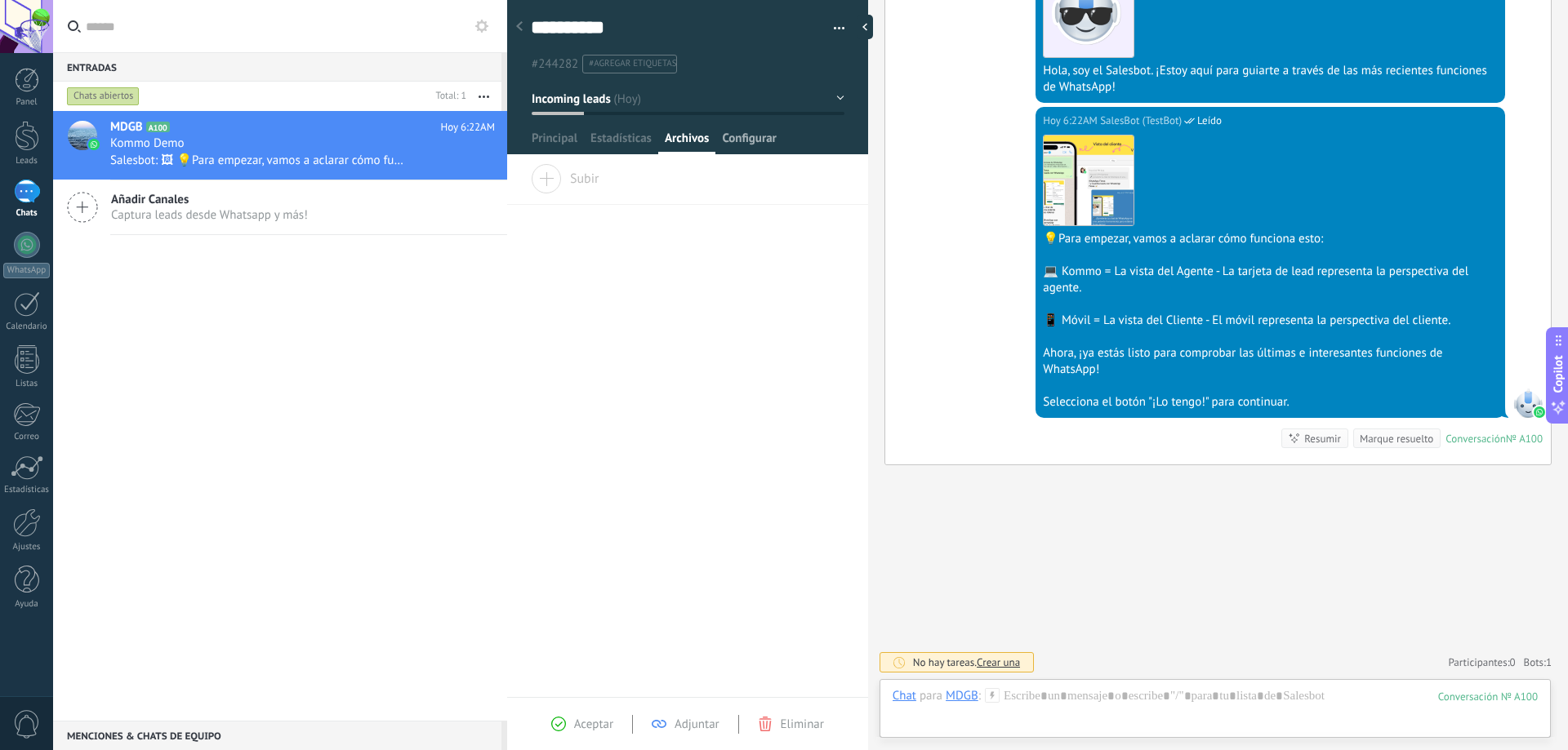
click at [752, 136] on span "Configurar" at bounding box center [749, 142] width 54 height 24
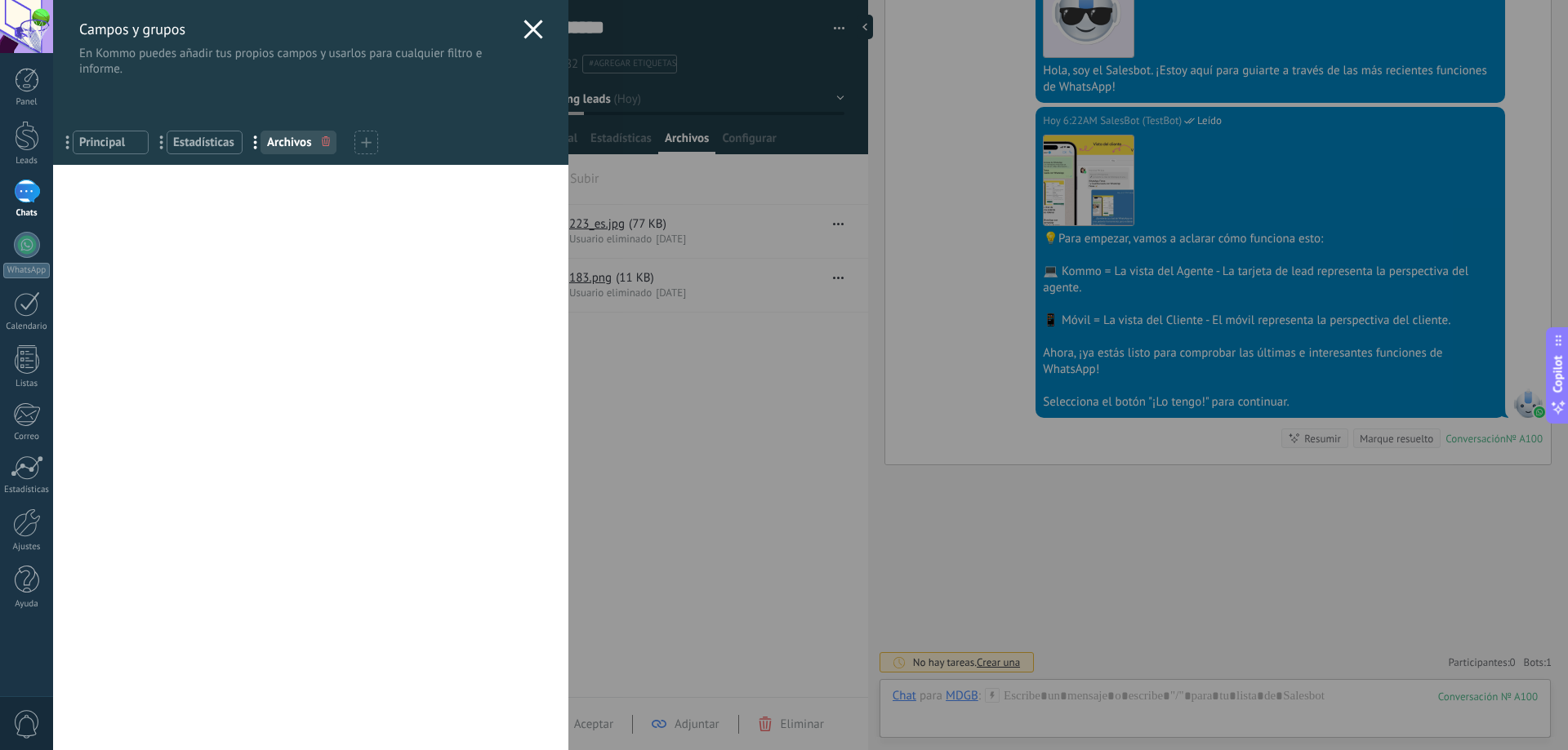
click at [524, 30] on icon at bounding box center [533, 29] width 19 height 19
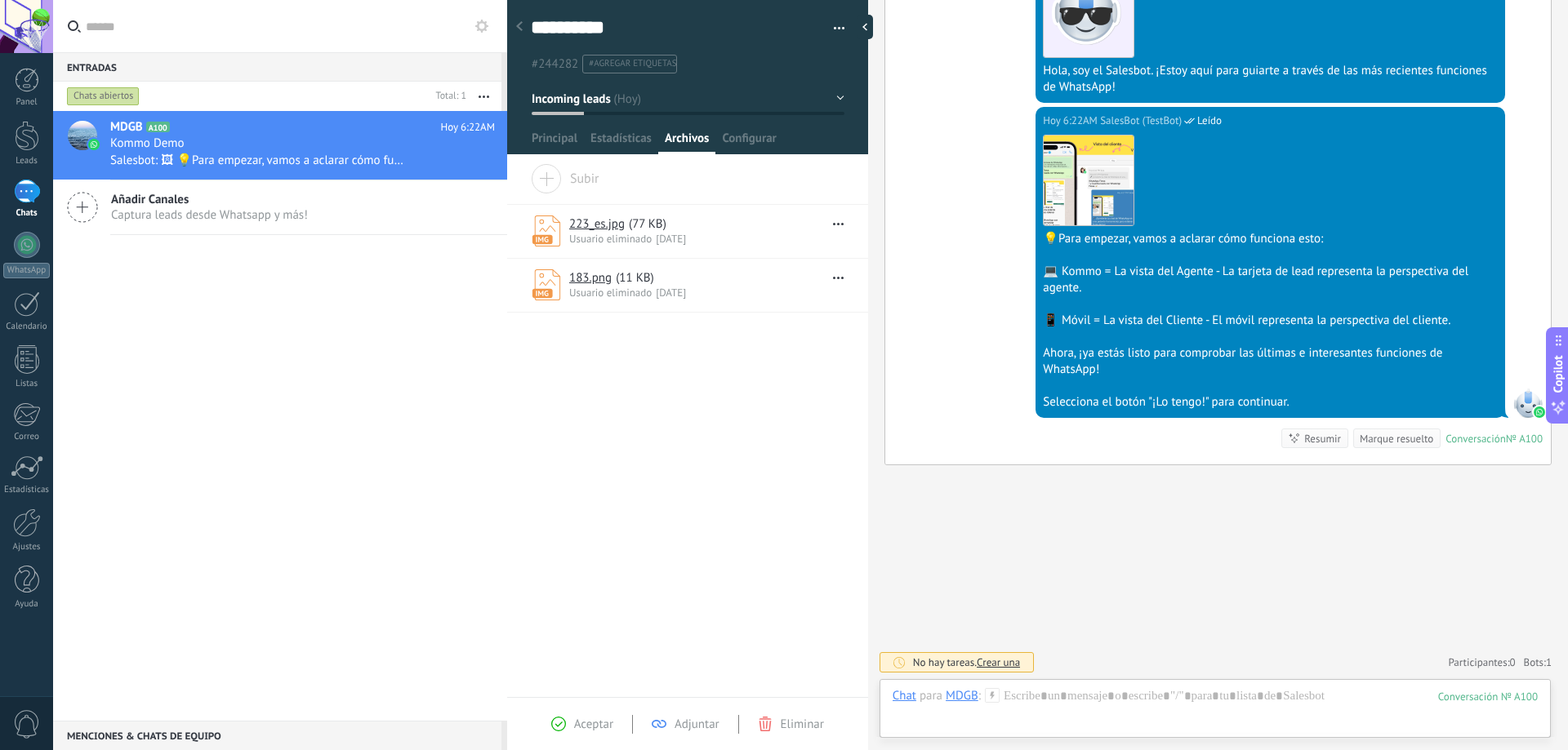
click at [596, 221] on link "223_es.jpg" at bounding box center [597, 224] width 56 height 16
click at [737, 136] on span "Configurar" at bounding box center [749, 142] width 54 height 24
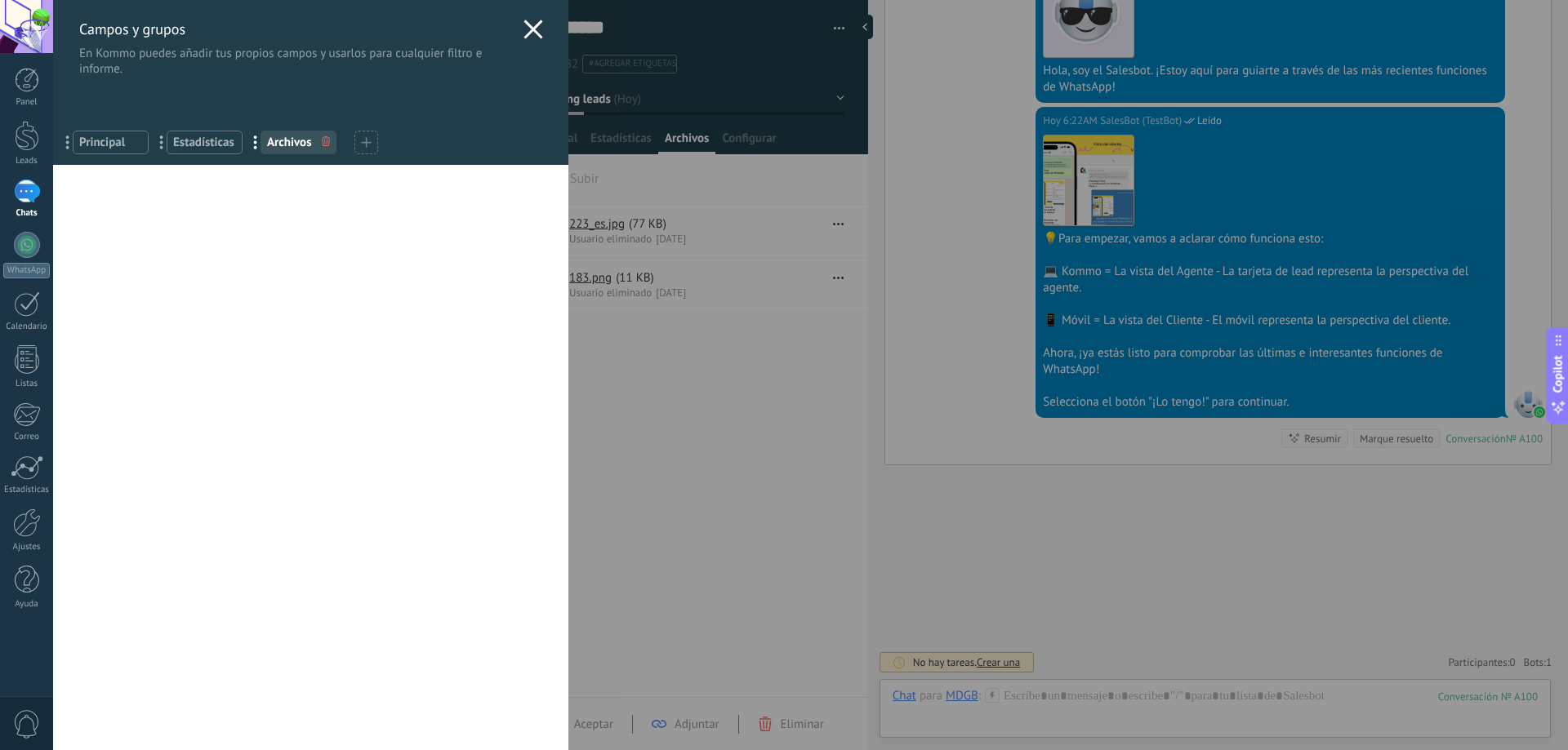
click at [112, 139] on span "Principal" at bounding box center [110, 143] width 63 height 16
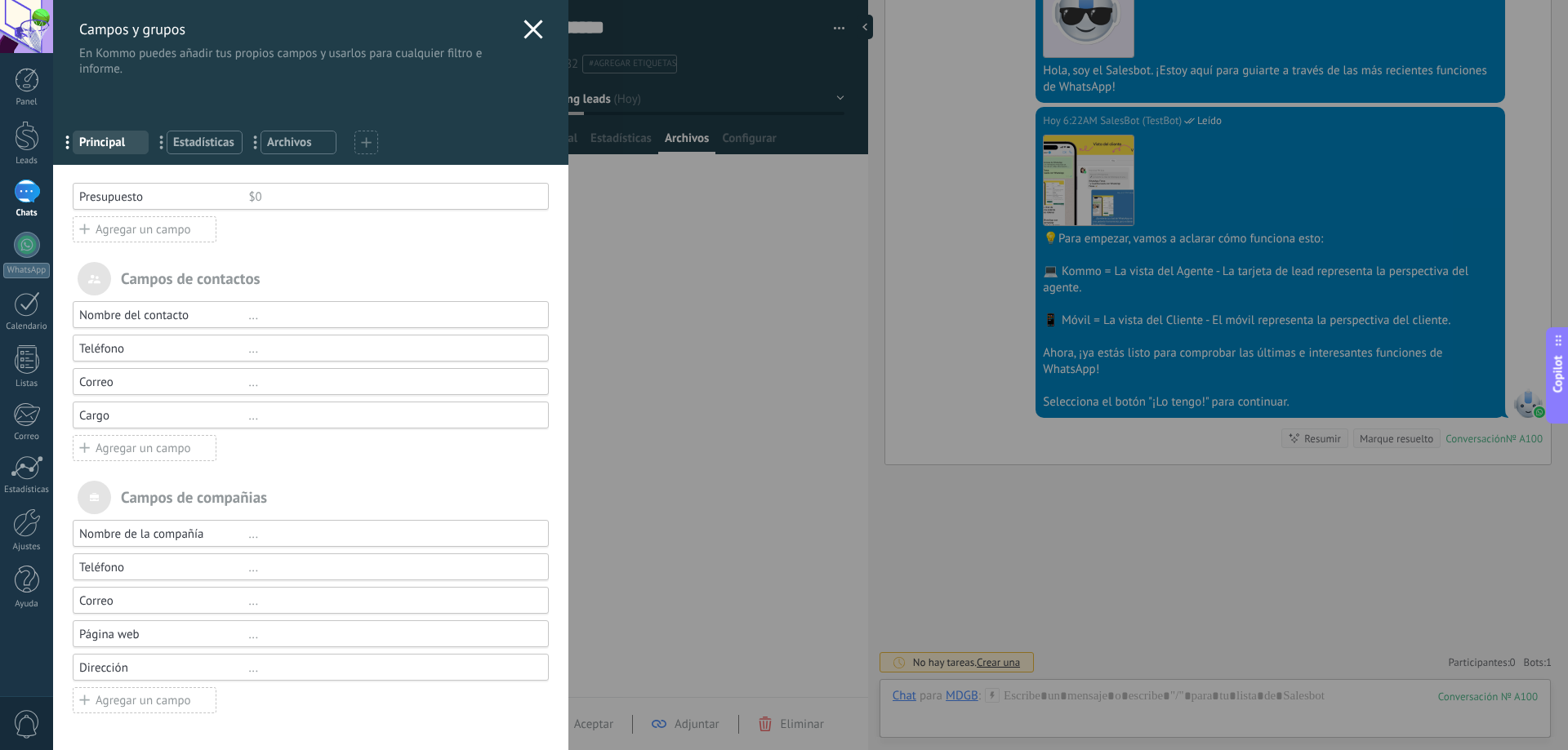
click at [212, 150] on div "... Estadísticas" at bounding box center [205, 142] width 76 height 24
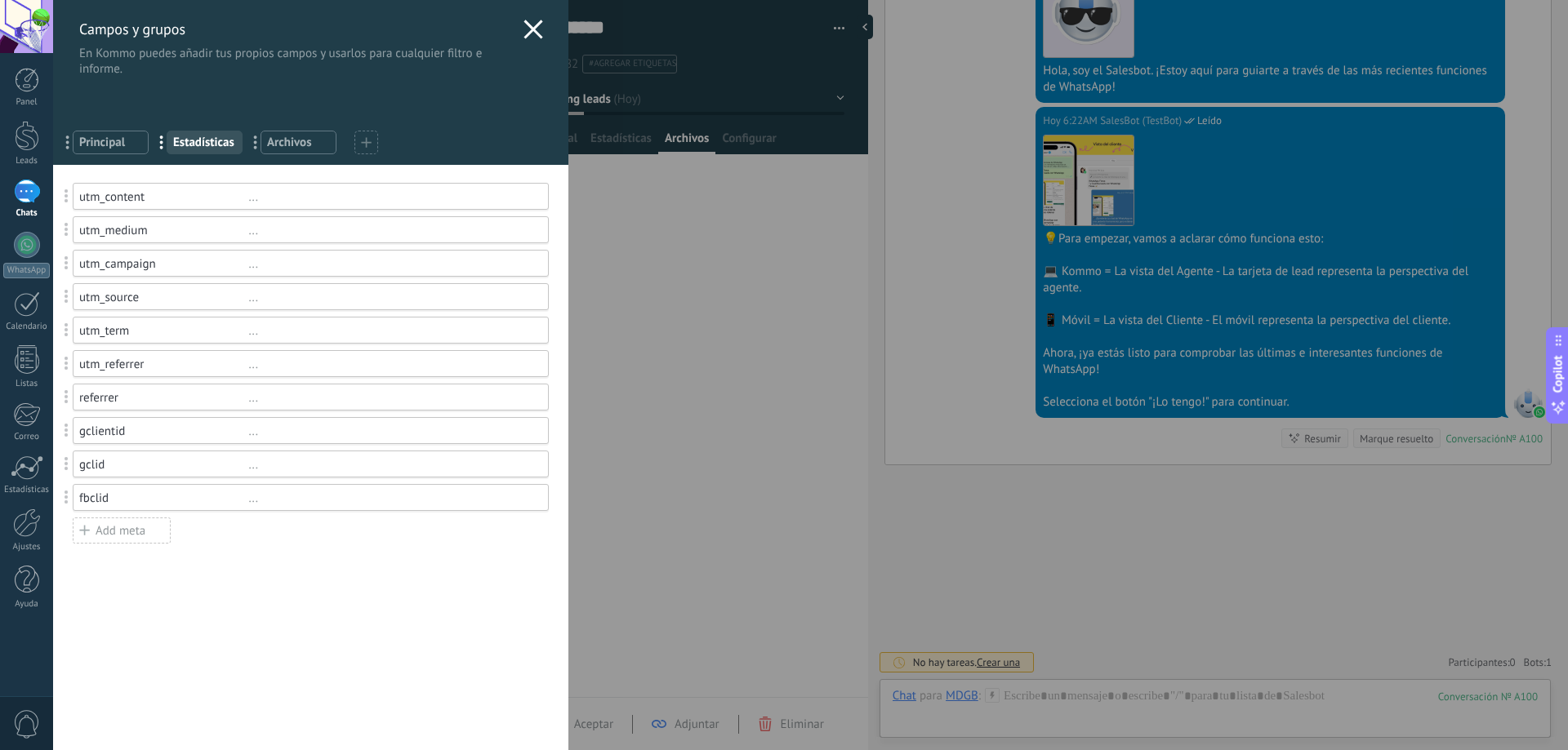
click at [313, 146] on span "Archivos" at bounding box center [298, 143] width 63 height 16
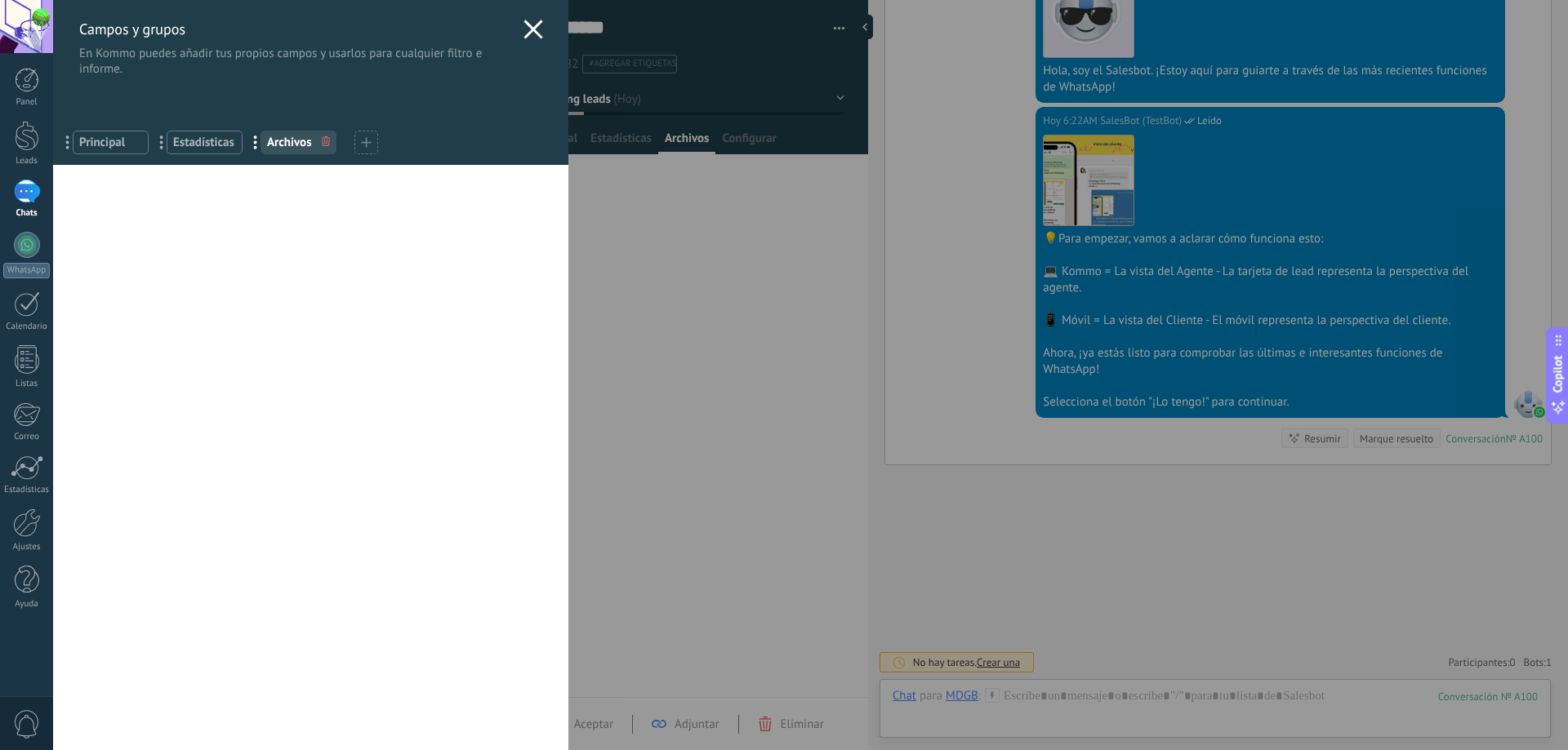
click at [528, 32] on use at bounding box center [532, 28] width 19 height 19
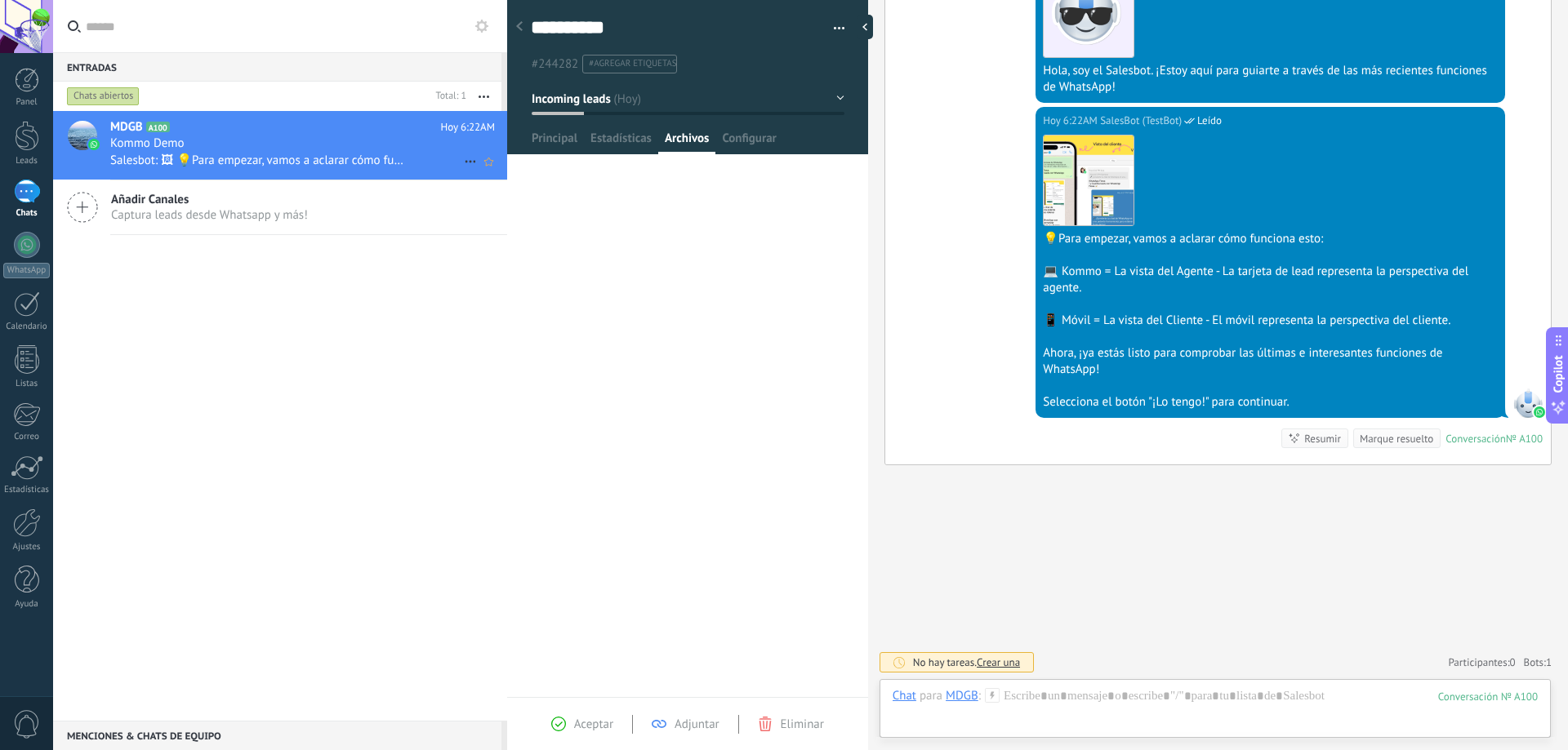
click at [267, 145] on div "Kommo Demo" at bounding box center [303, 144] width 385 height 16
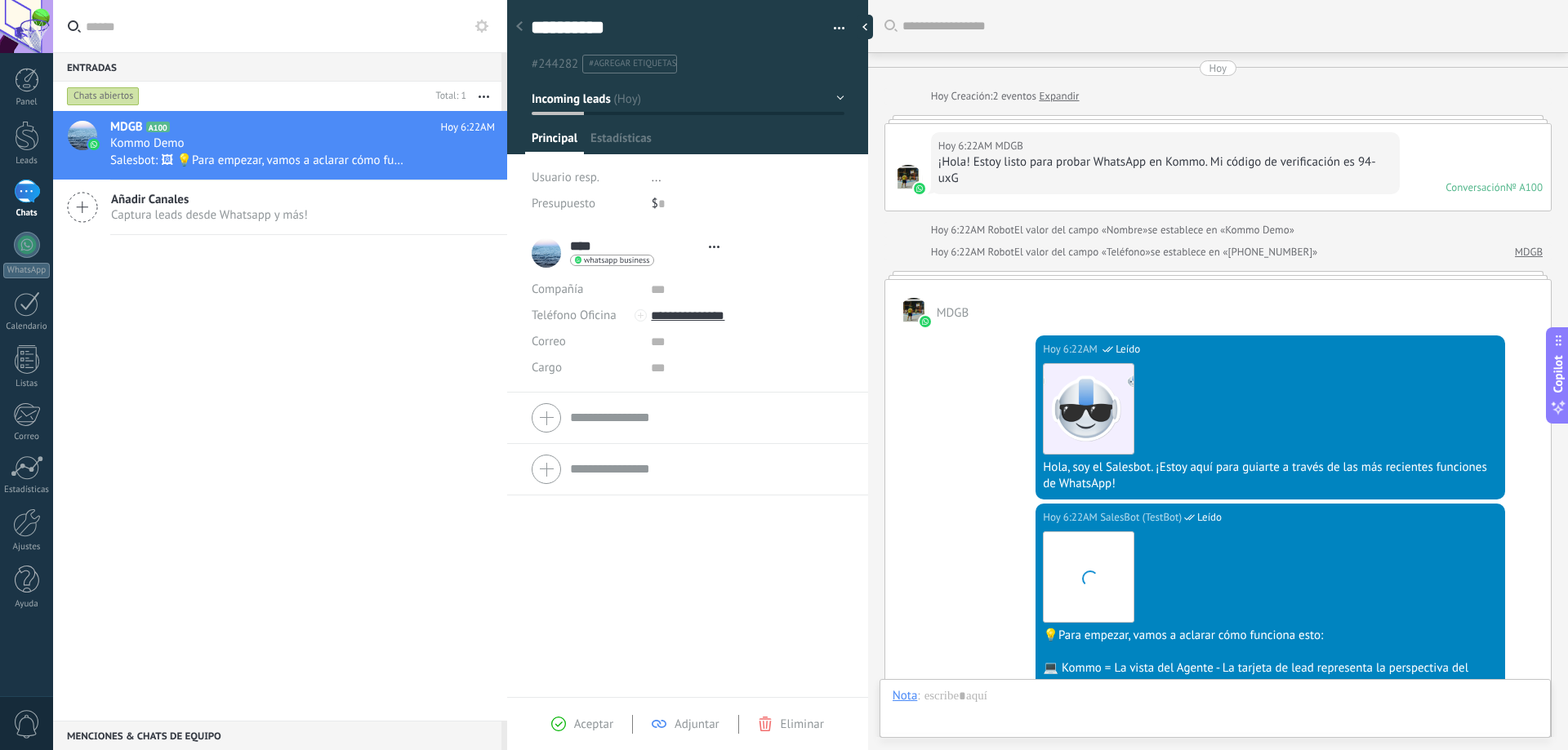
type textarea "**********"
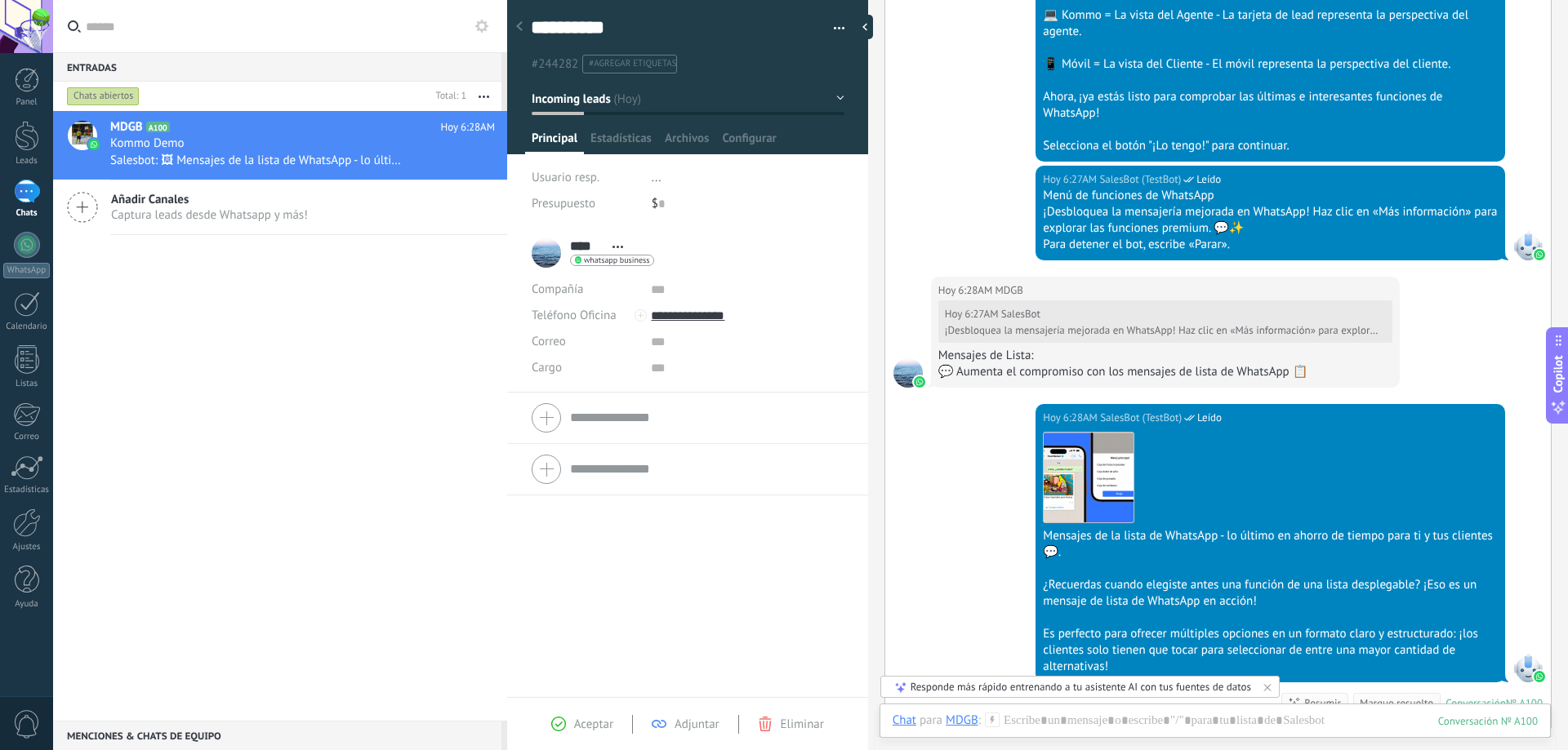
scroll to position [918, 0]
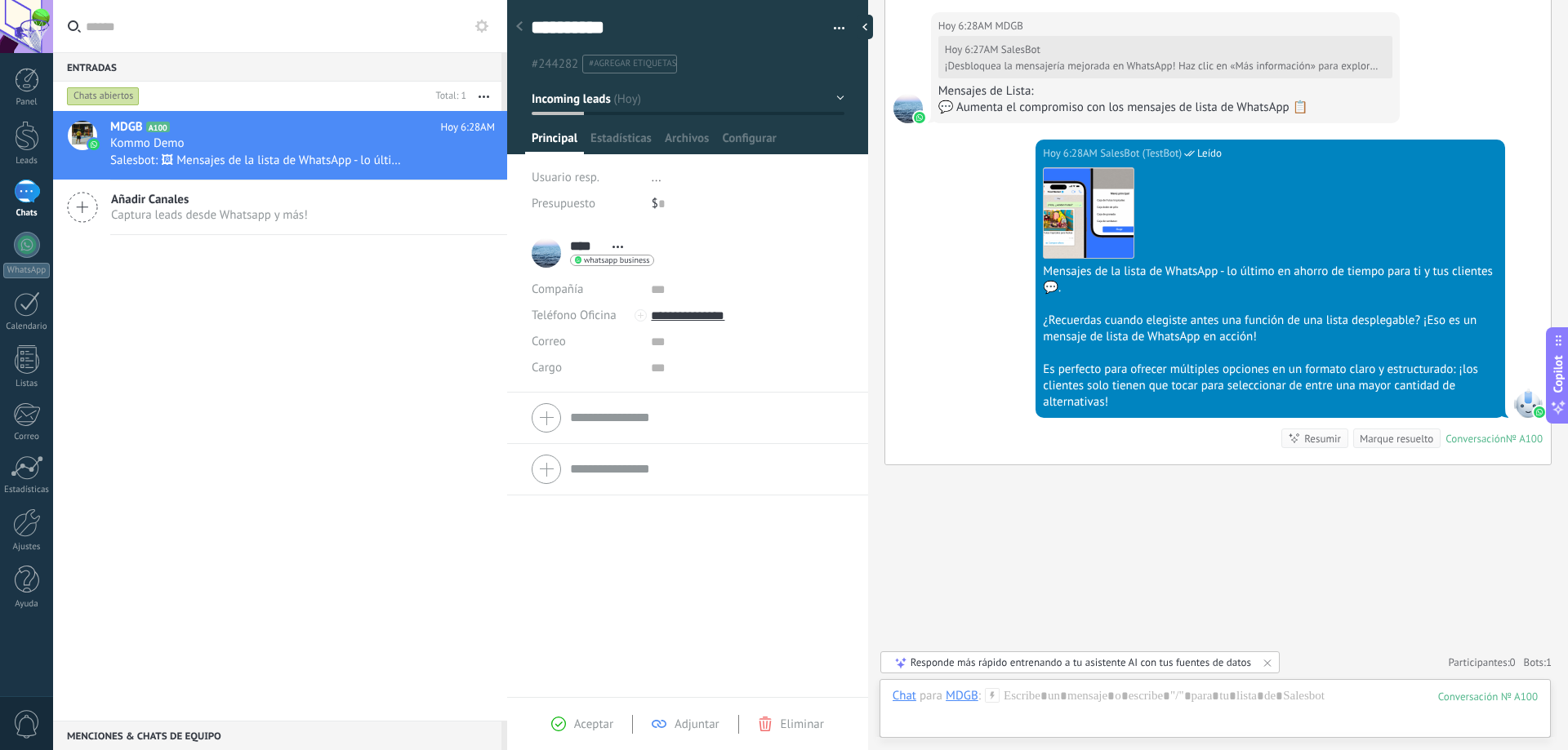
click at [619, 392] on li "**** MDGB **** MDGB Apellido Abrir detalle Copie el nombre" at bounding box center [687, 310] width 361 height 165
click at [636, 416] on form "Compañía Teléfono Oficina Ofic. directo Celular Fax Casa Otro Teléfono Oficina …" at bounding box center [687, 455] width 312 height 166
click at [601, 305] on input "text" at bounding box center [707, 304] width 274 height 26
click at [716, 344] on input "text" at bounding box center [746, 341] width 192 height 26
click at [702, 374] on input "text" at bounding box center [746, 367] width 192 height 26
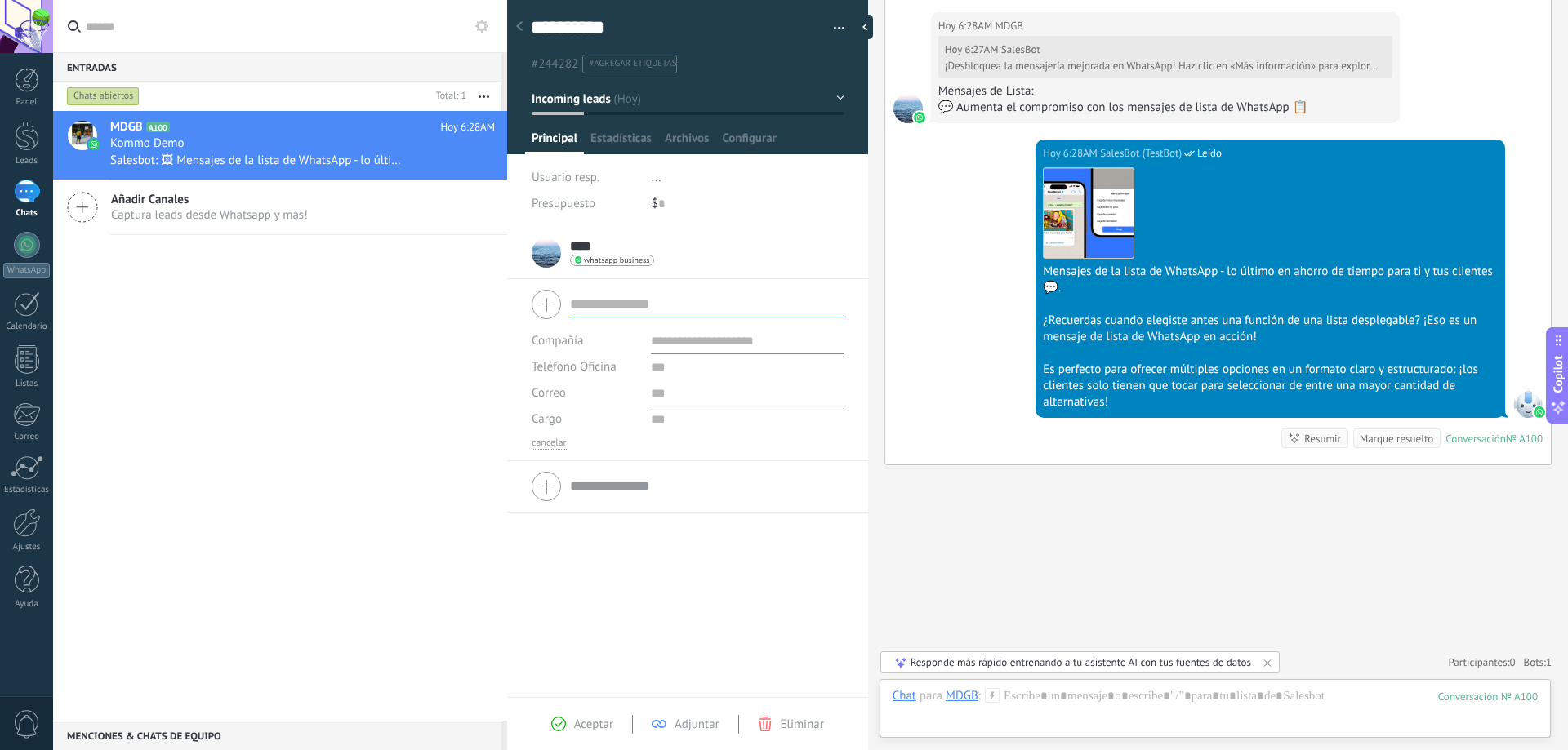
click at [696, 396] on input "text" at bounding box center [746, 394] width 192 height 26
click at [711, 426] on input "text" at bounding box center [746, 420] width 192 height 26
click at [674, 312] on input "text" at bounding box center [707, 304] width 274 height 26
type input "**********"
click at [733, 343] on input "text" at bounding box center [746, 341] width 192 height 26
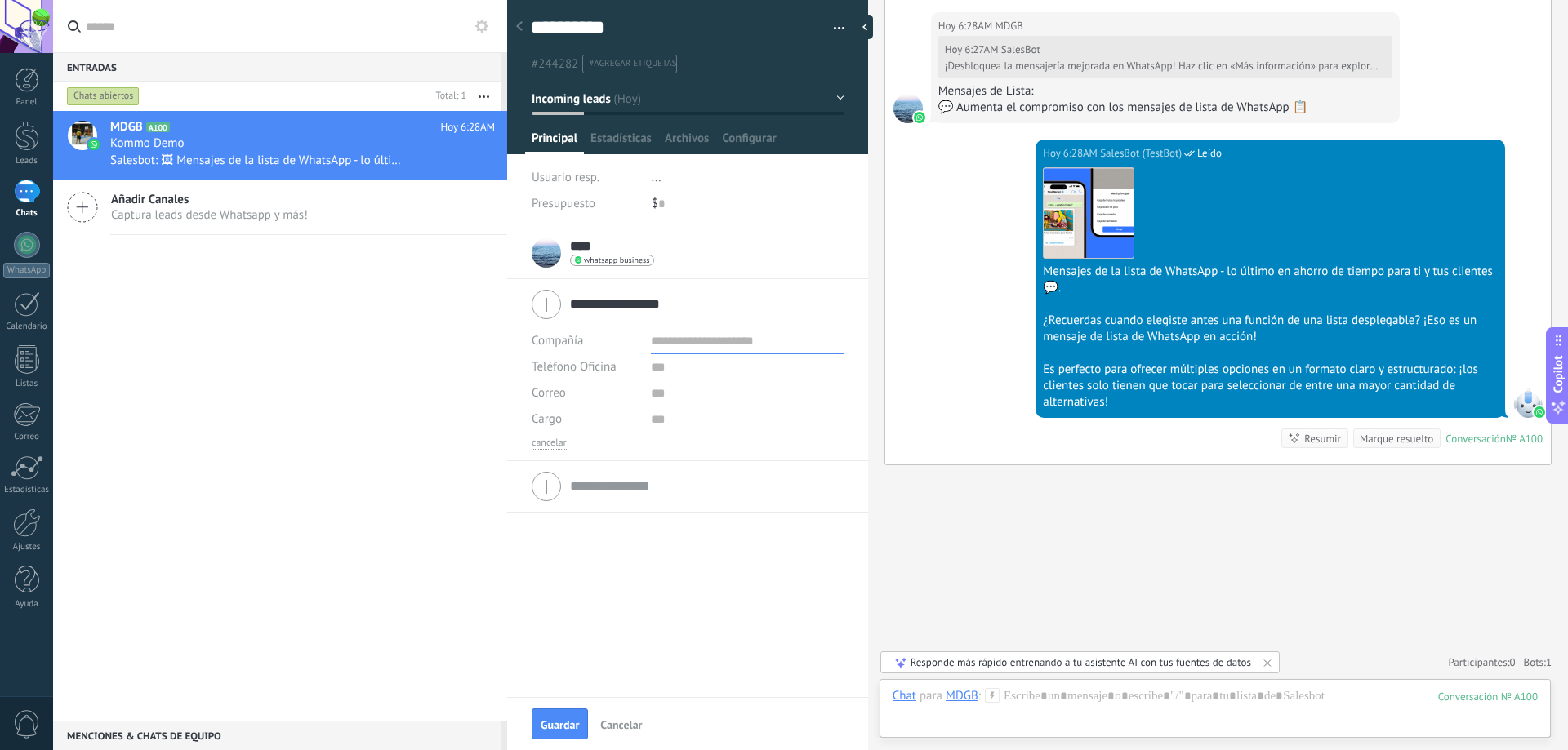
scroll to position [0, 0]
click at [701, 366] on input "text" at bounding box center [746, 367] width 192 height 26
type input "**********"
click at [714, 337] on input "text" at bounding box center [746, 341] width 192 height 26
type input "**"
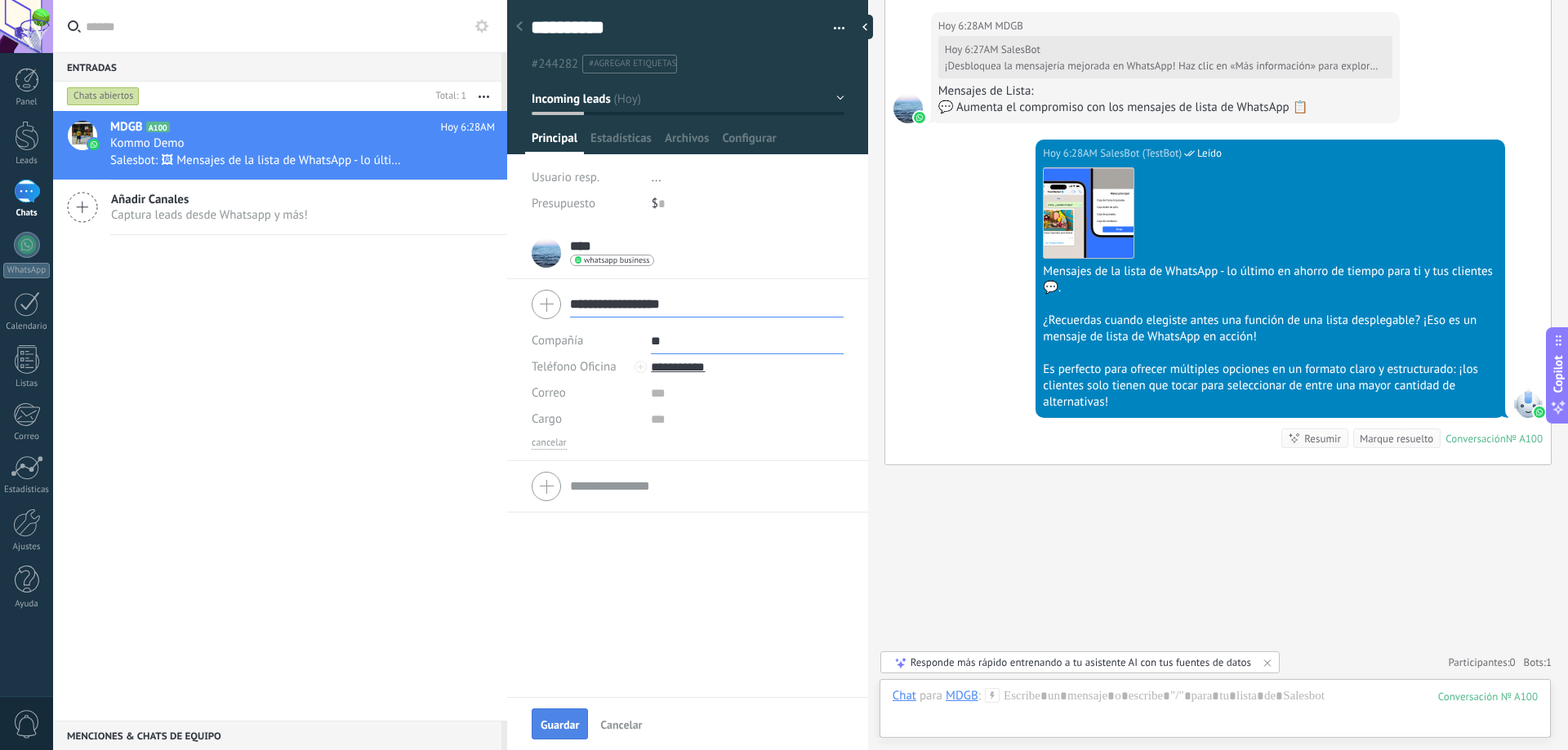
click at [575, 720] on span "Guardar" at bounding box center [559, 724] width 38 height 11
type input "**"
type textarea "***"
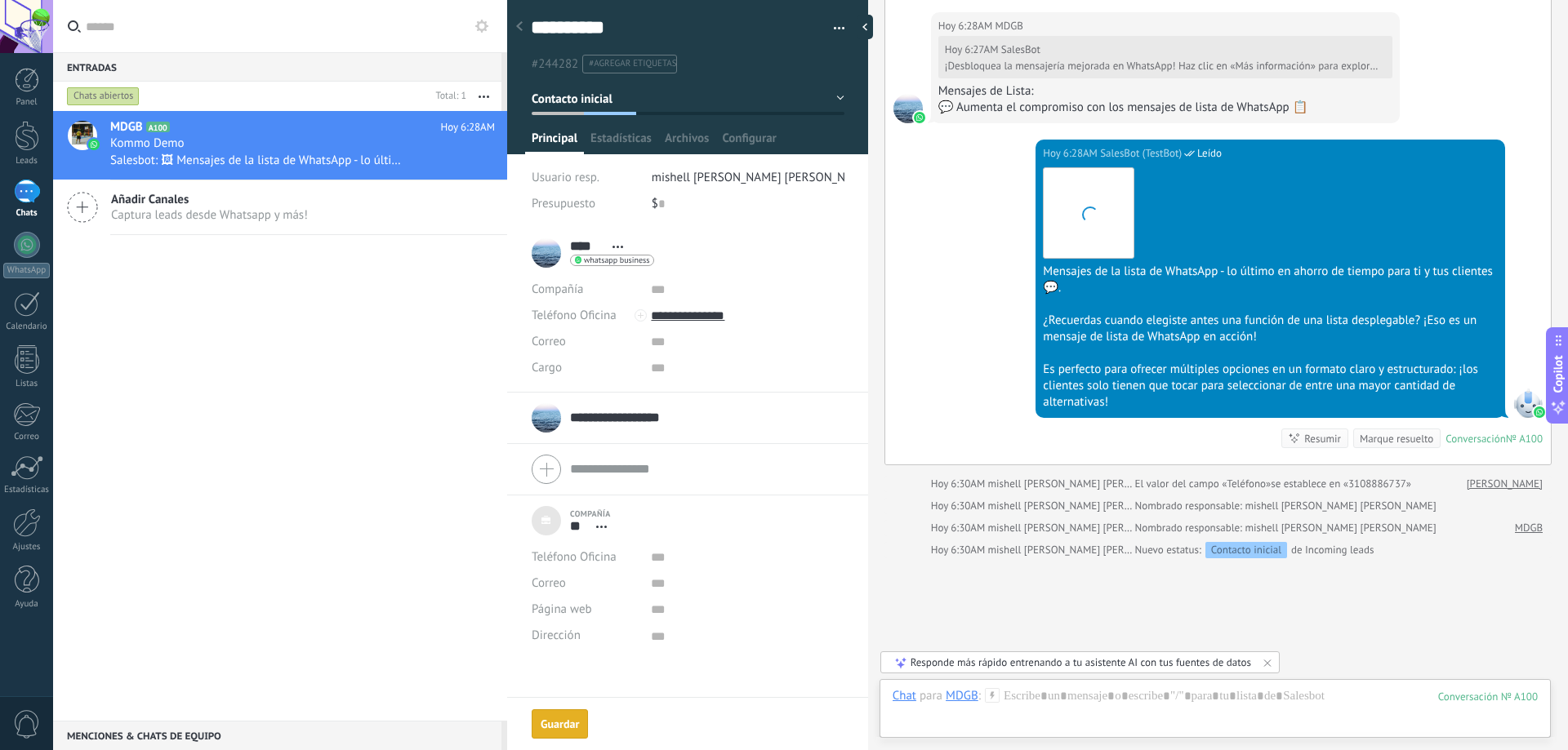
scroll to position [1010, 0]
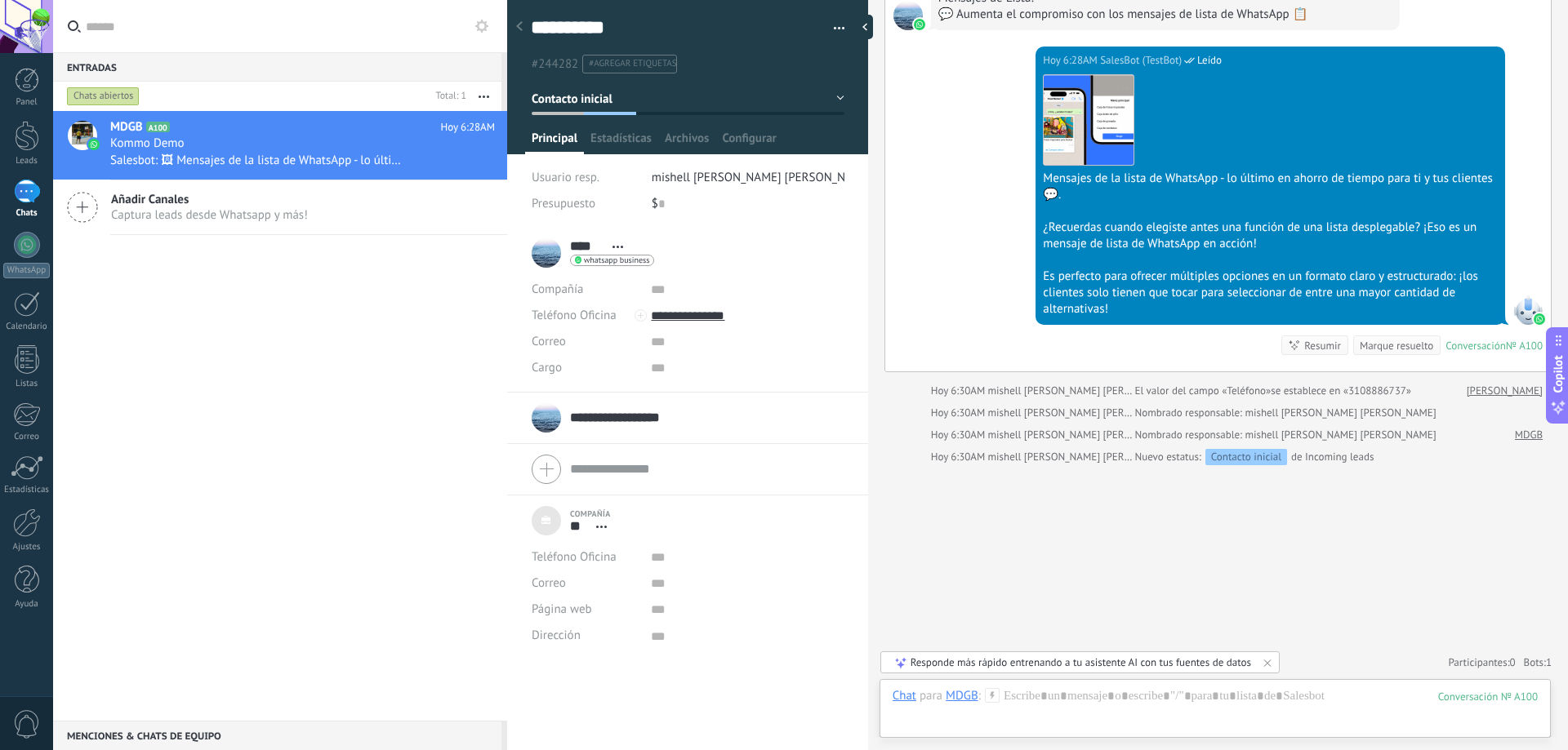
click at [516, 23] on div at bounding box center [519, 27] width 23 height 32
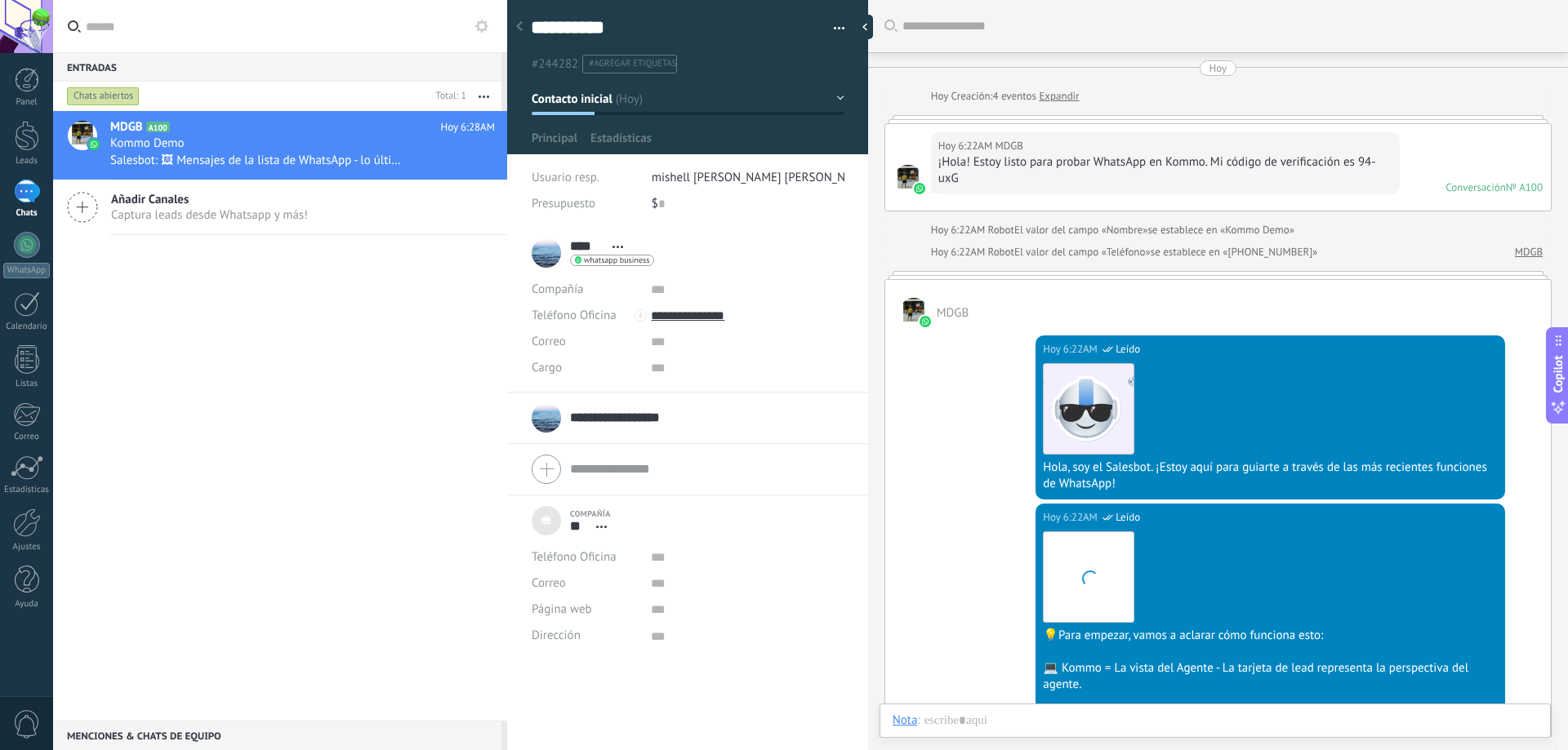
scroll to position [16, 0]
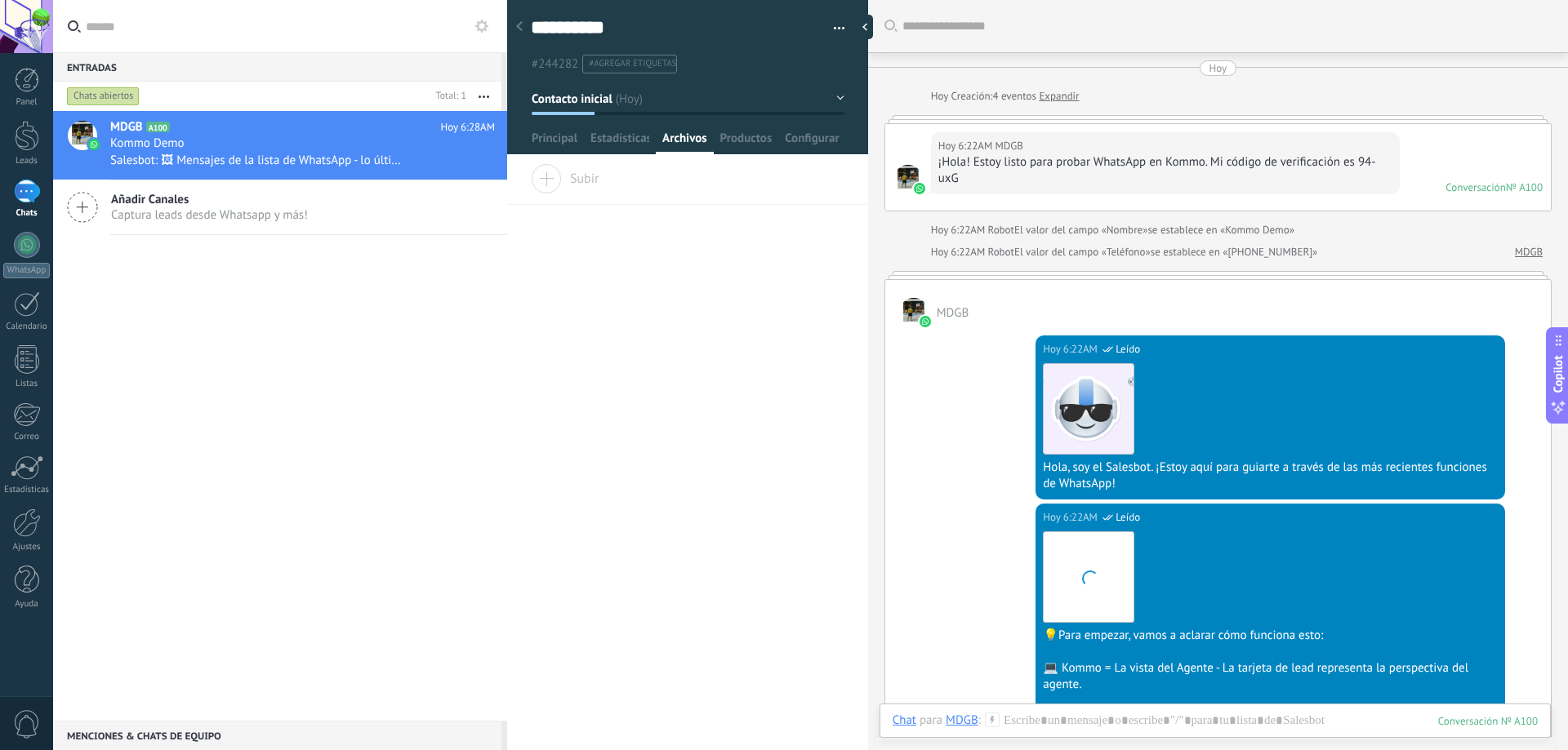
scroll to position [844, 0]
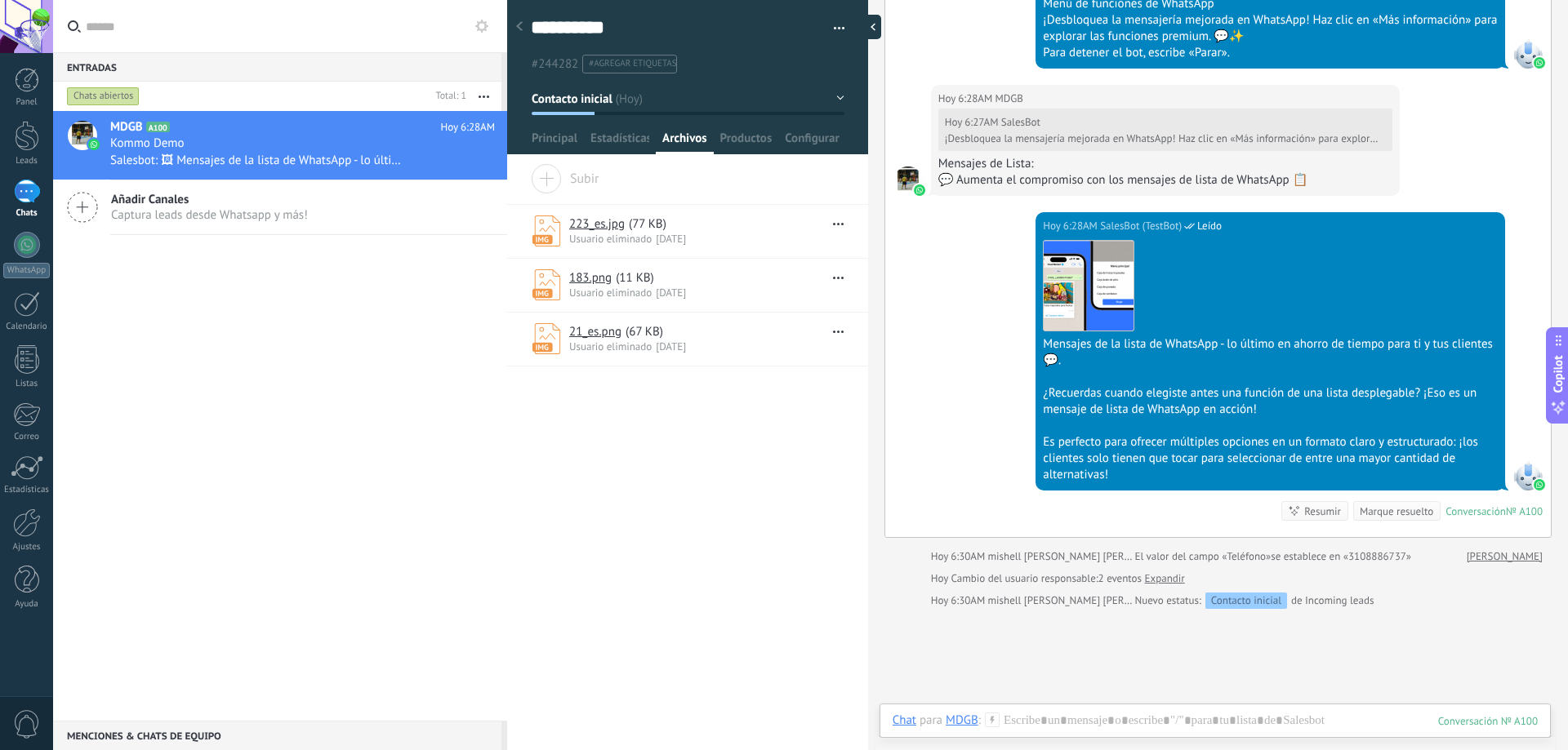
click at [867, 33] on div at bounding box center [869, 27] width 25 height 25
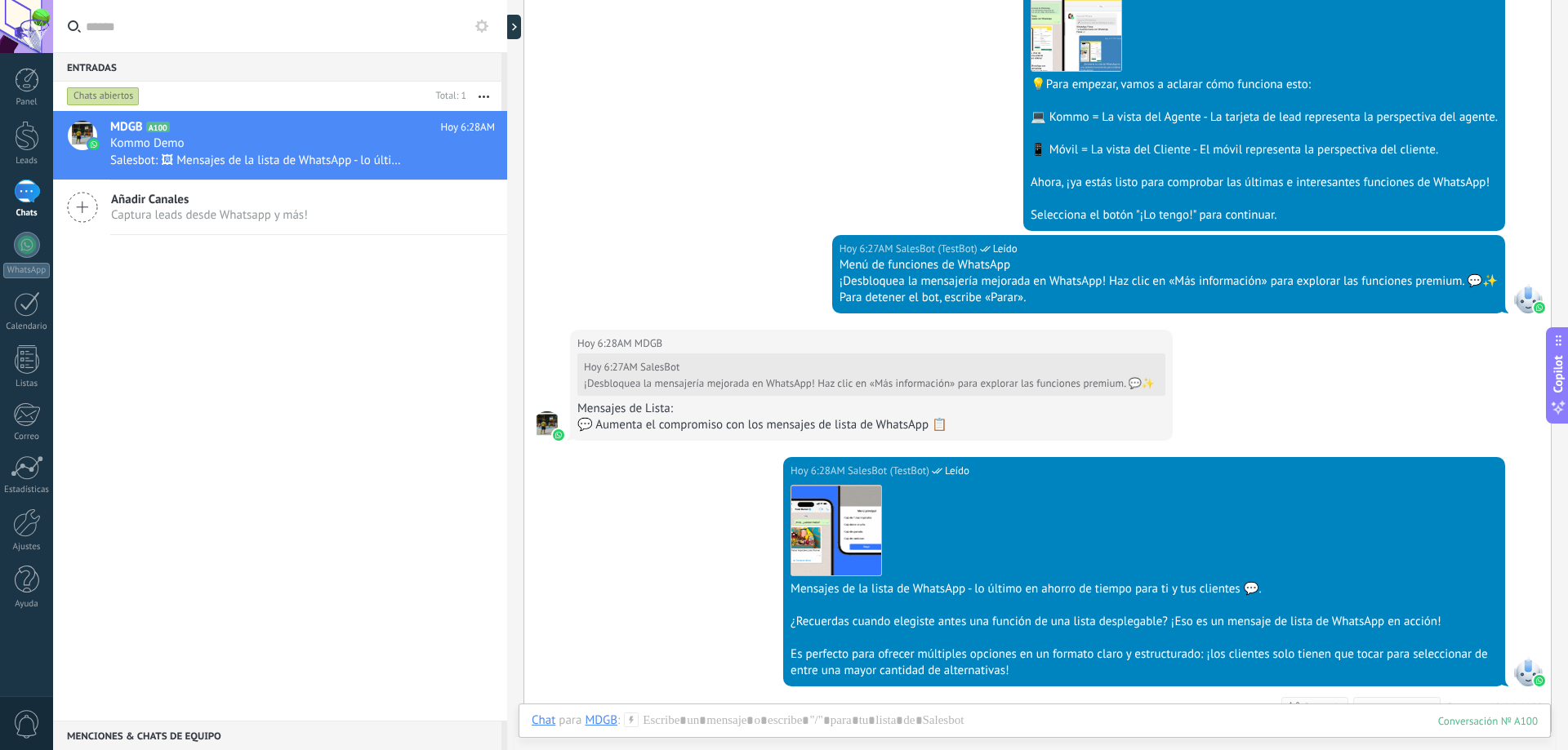
scroll to position [858, 0]
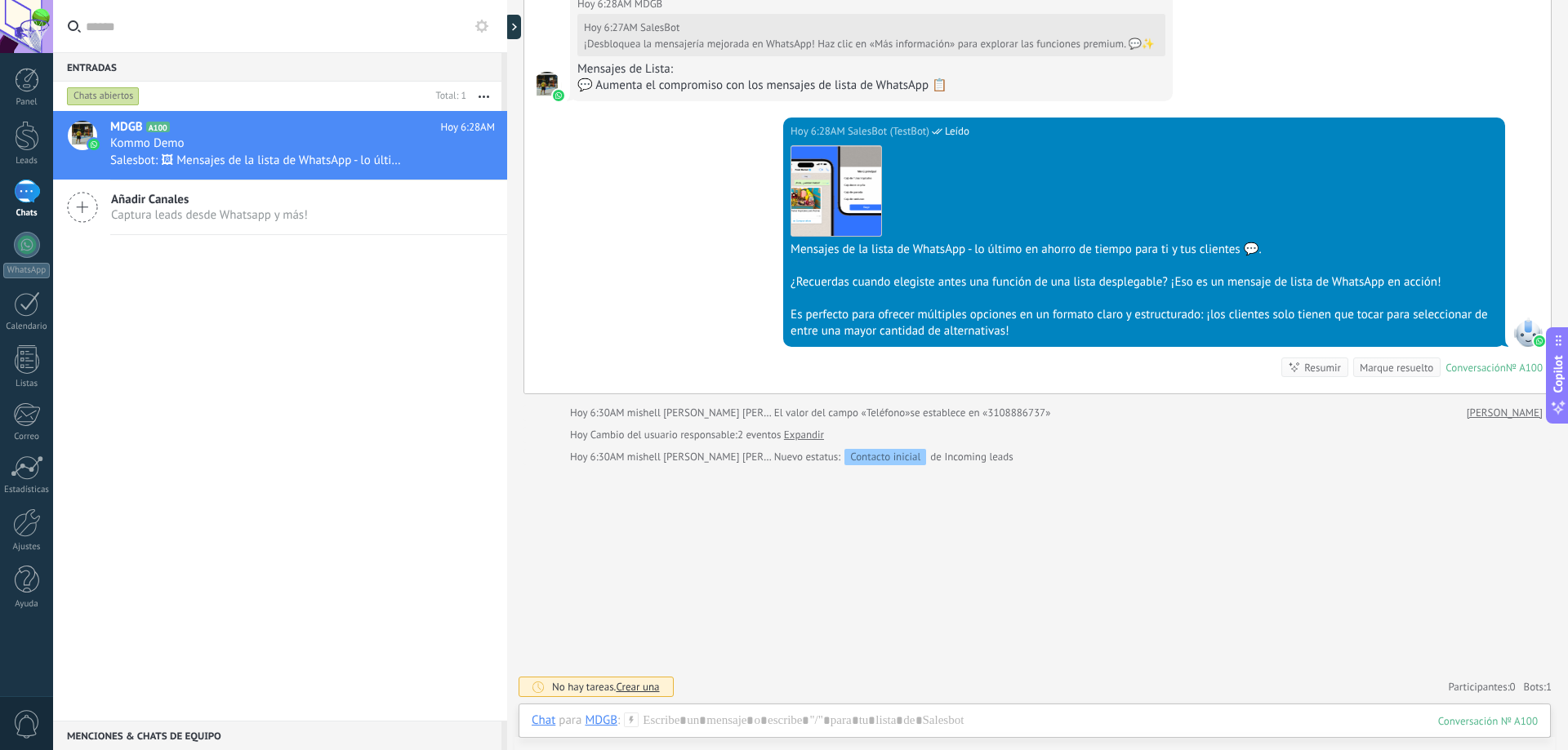
click at [797, 433] on link "Expandir" at bounding box center [803, 435] width 40 height 16
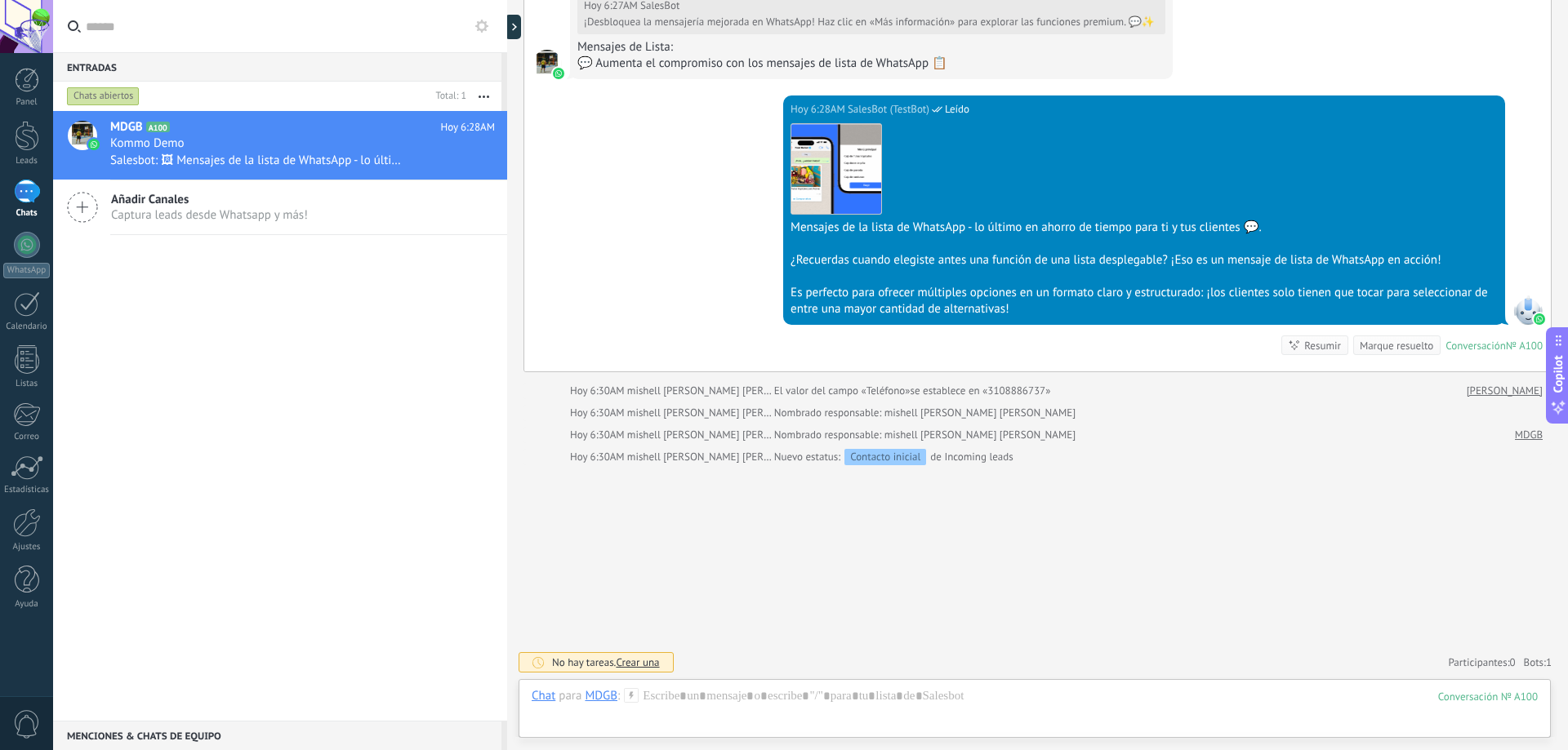
click at [1475, 392] on link "magdaly valenzuela" at bounding box center [1504, 391] width 76 height 16
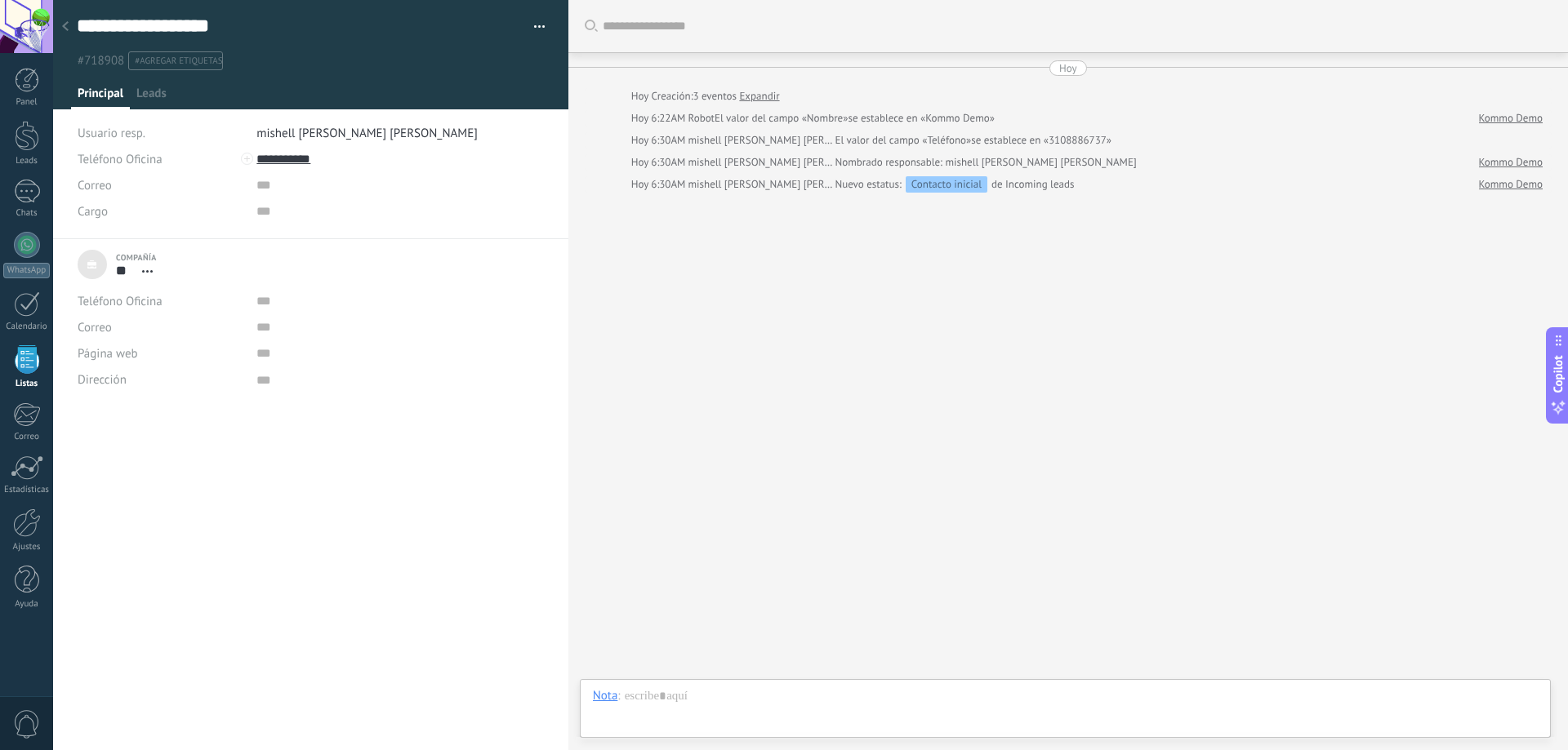
scroll to position [16, 0]
click at [66, 26] on icon at bounding box center [64, 26] width 6 height 10
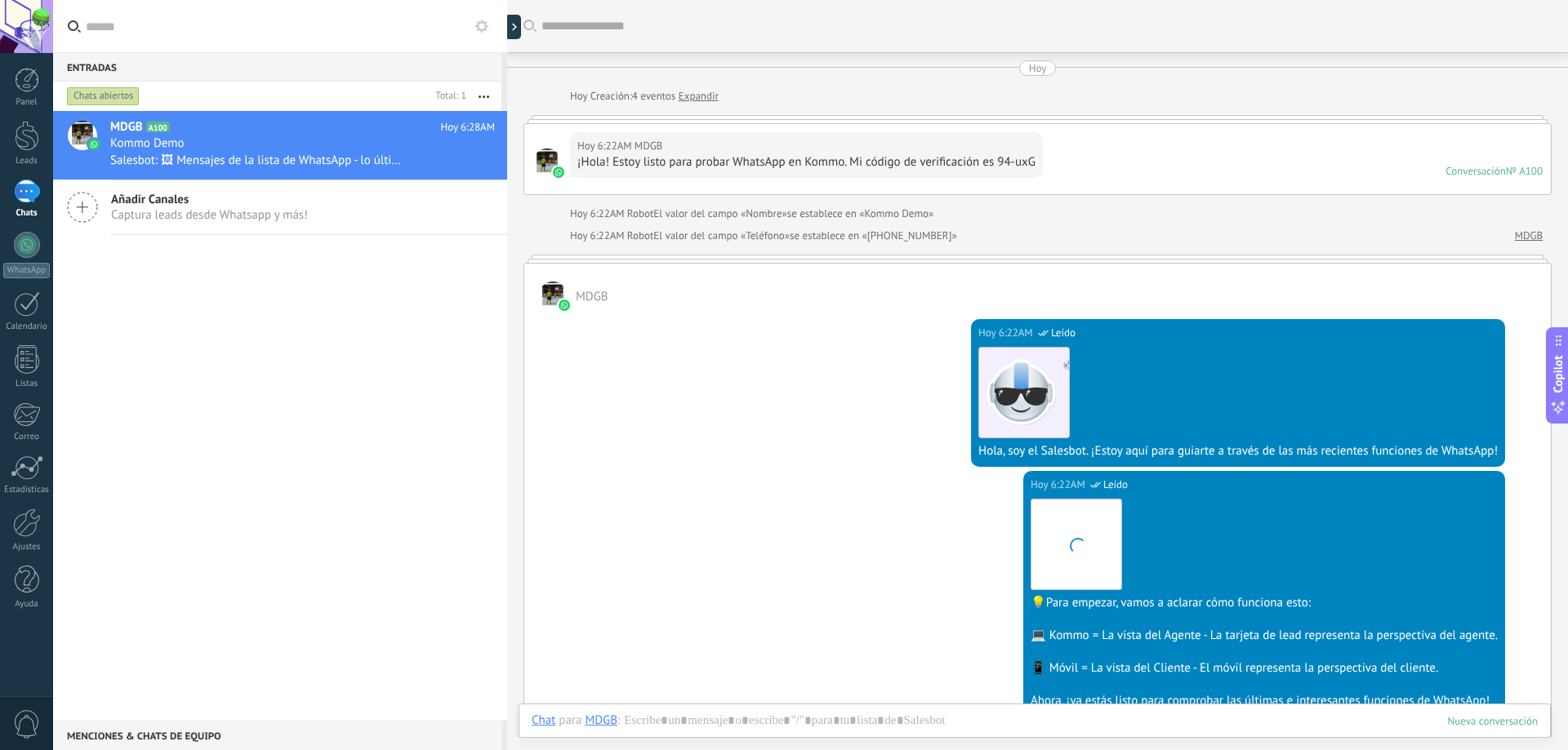
scroll to position [739, 0]
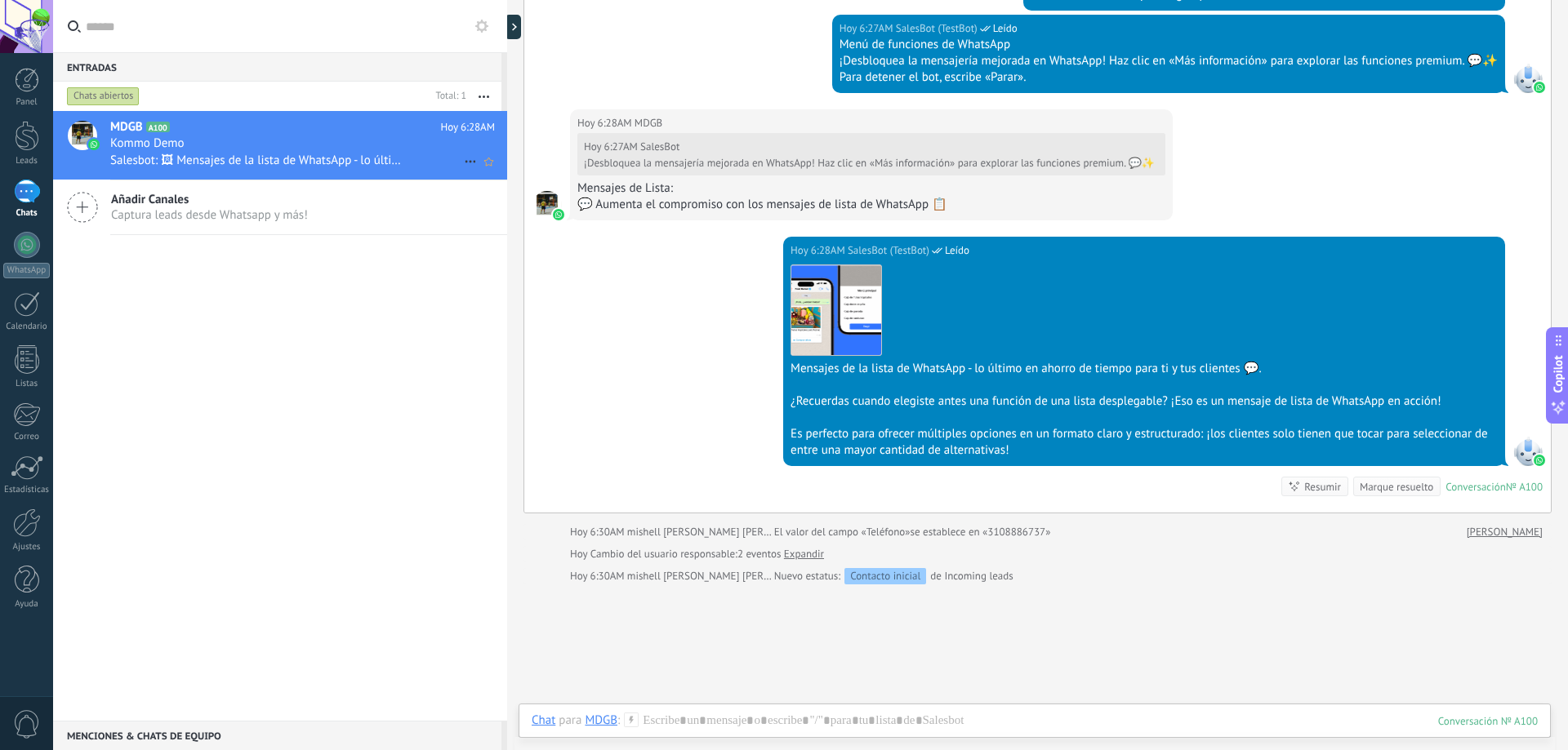
click at [303, 153] on span "Salesbot: 🖼 Mensajes de la lista de WhatsApp - lo último en ahorro de tiempo pa…" at bounding box center [258, 161] width 295 height 16
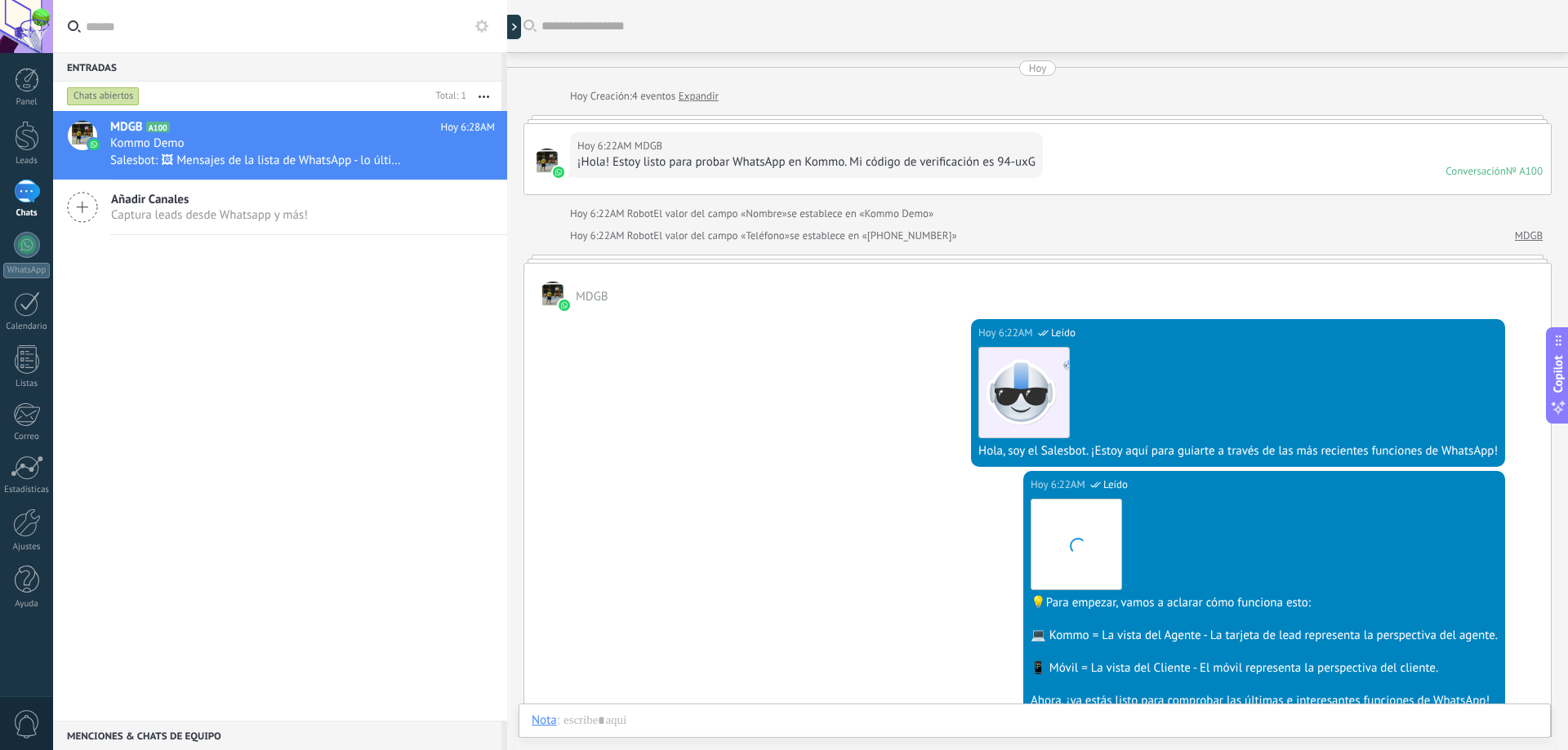
scroll to position [739, 0]
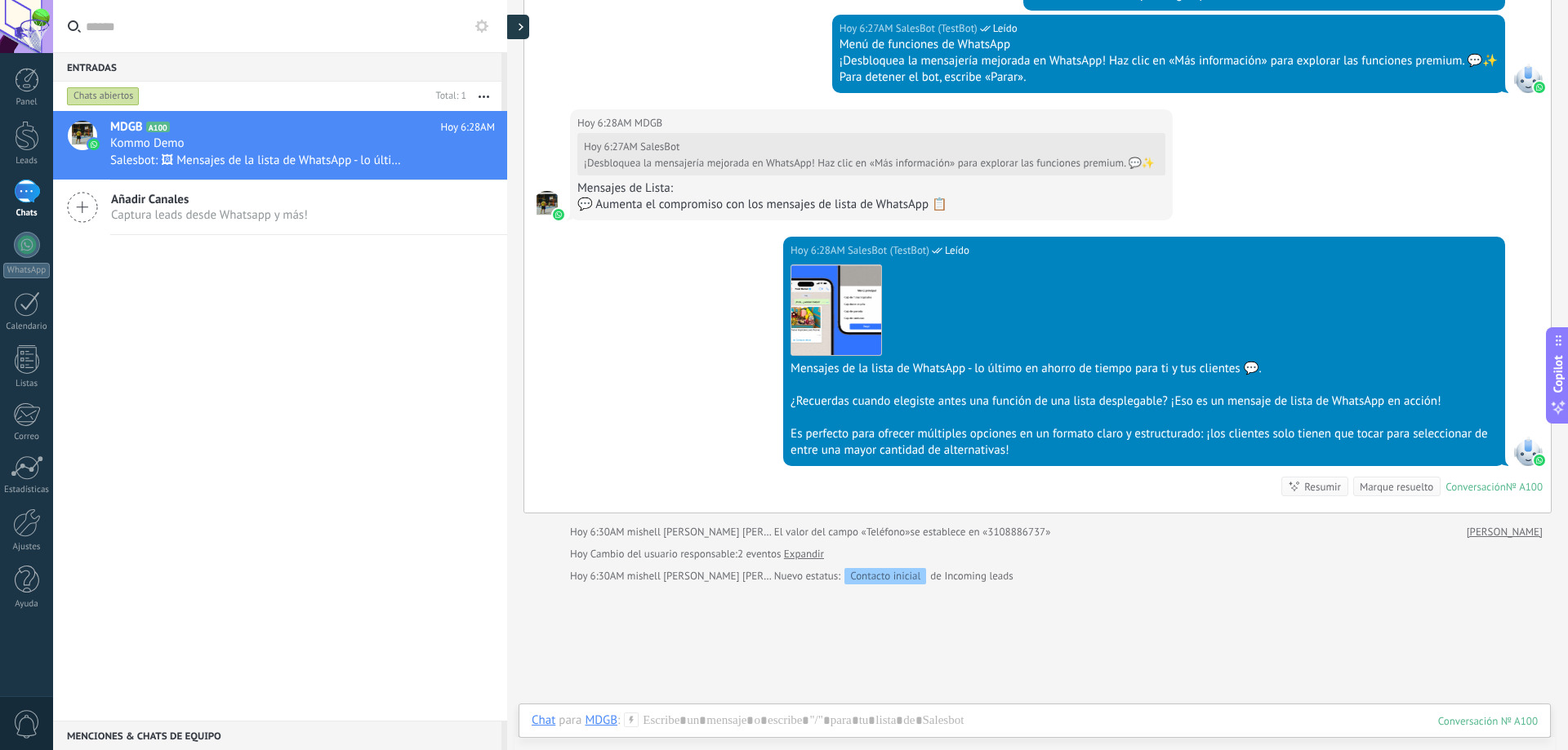
click at [517, 24] on div at bounding box center [517, 27] width 25 height 25
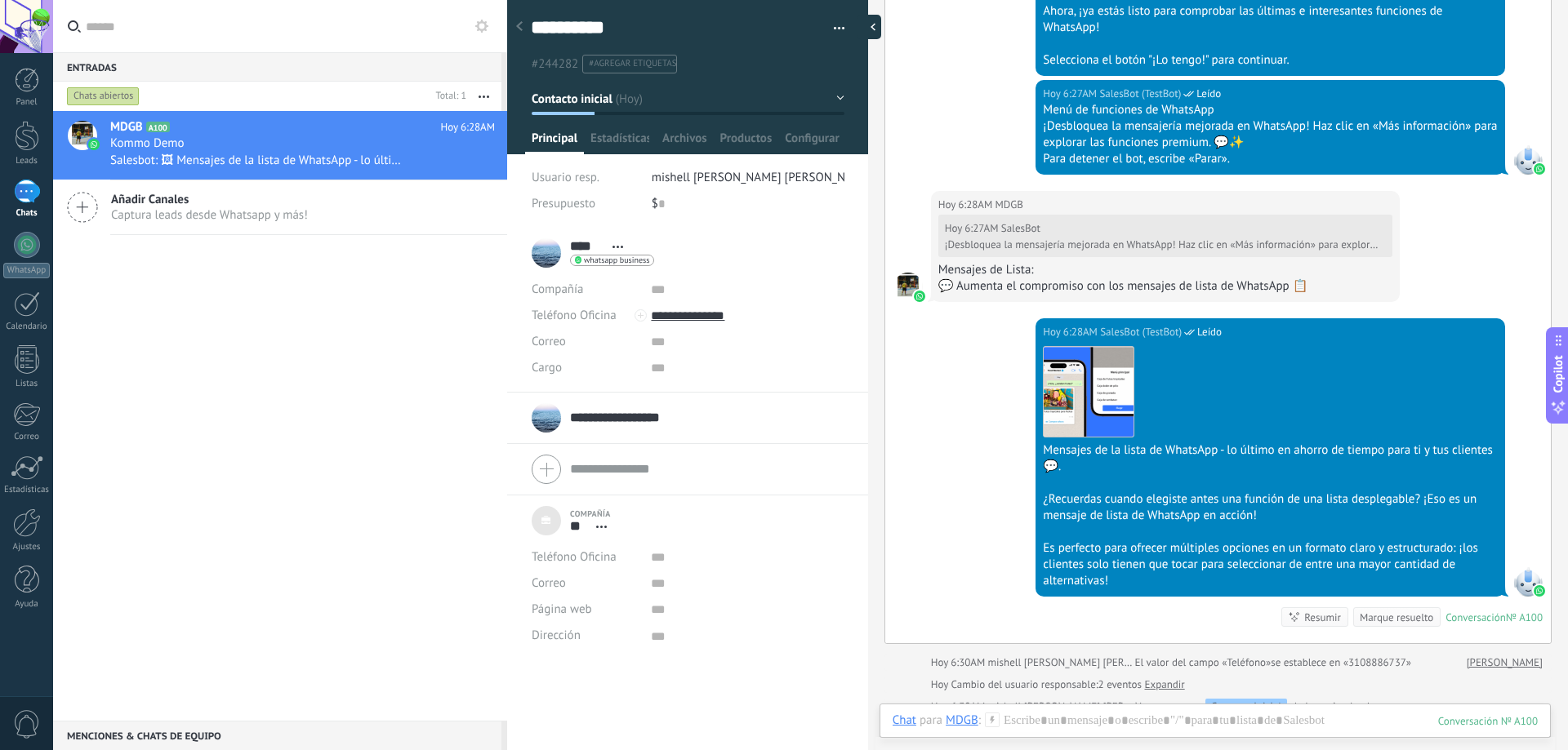
scroll to position [16, 0]
click at [653, 424] on input "**********" at bounding box center [625, 417] width 110 height 16
type textarea "***"
click at [746, 304] on div "**********" at bounding box center [687, 304] width 312 height 41
click at [868, 27] on div at bounding box center [869, 27] width 25 height 25
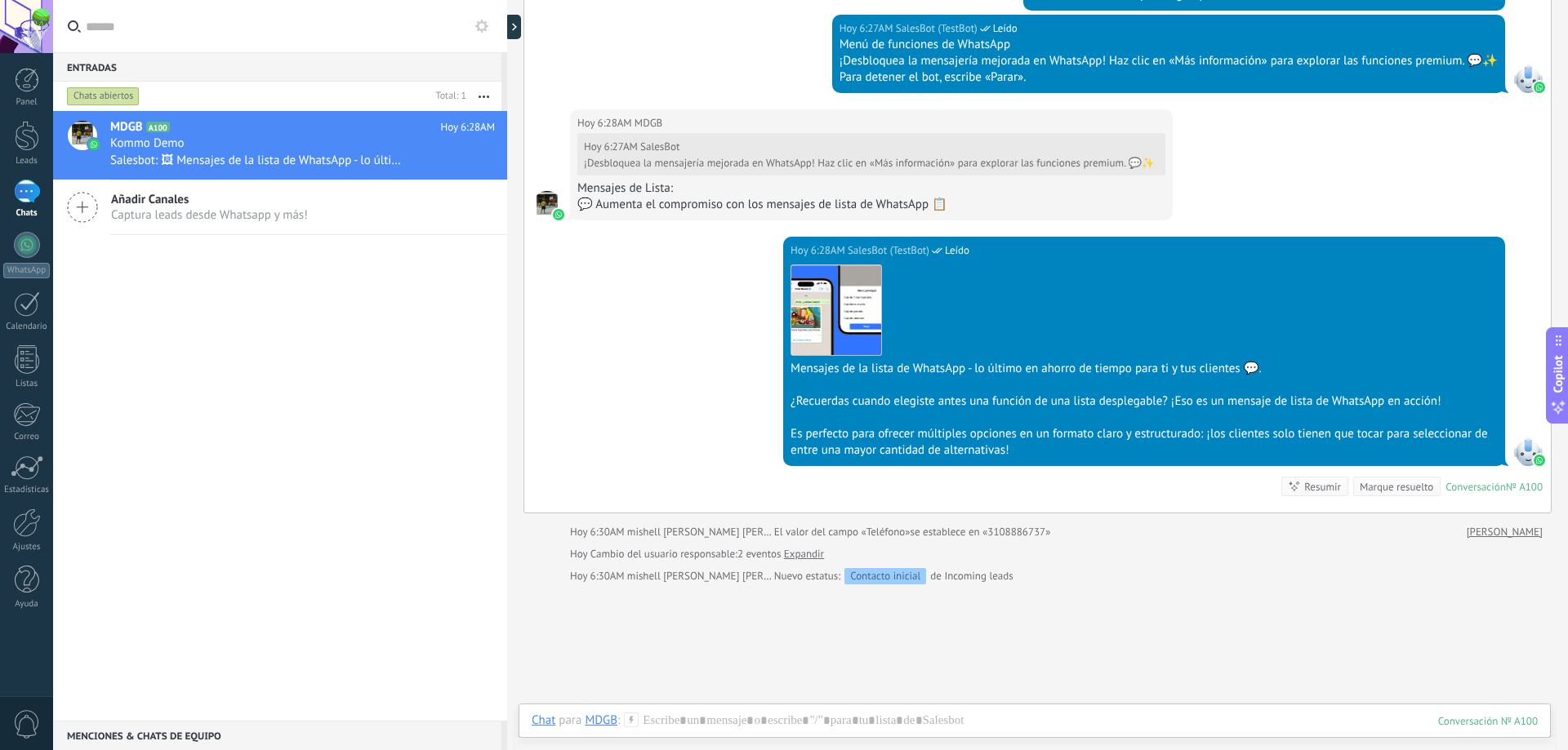
click at [260, 218] on span "Captura leads desde Whatsapp y más!" at bounding box center [209, 215] width 197 height 16
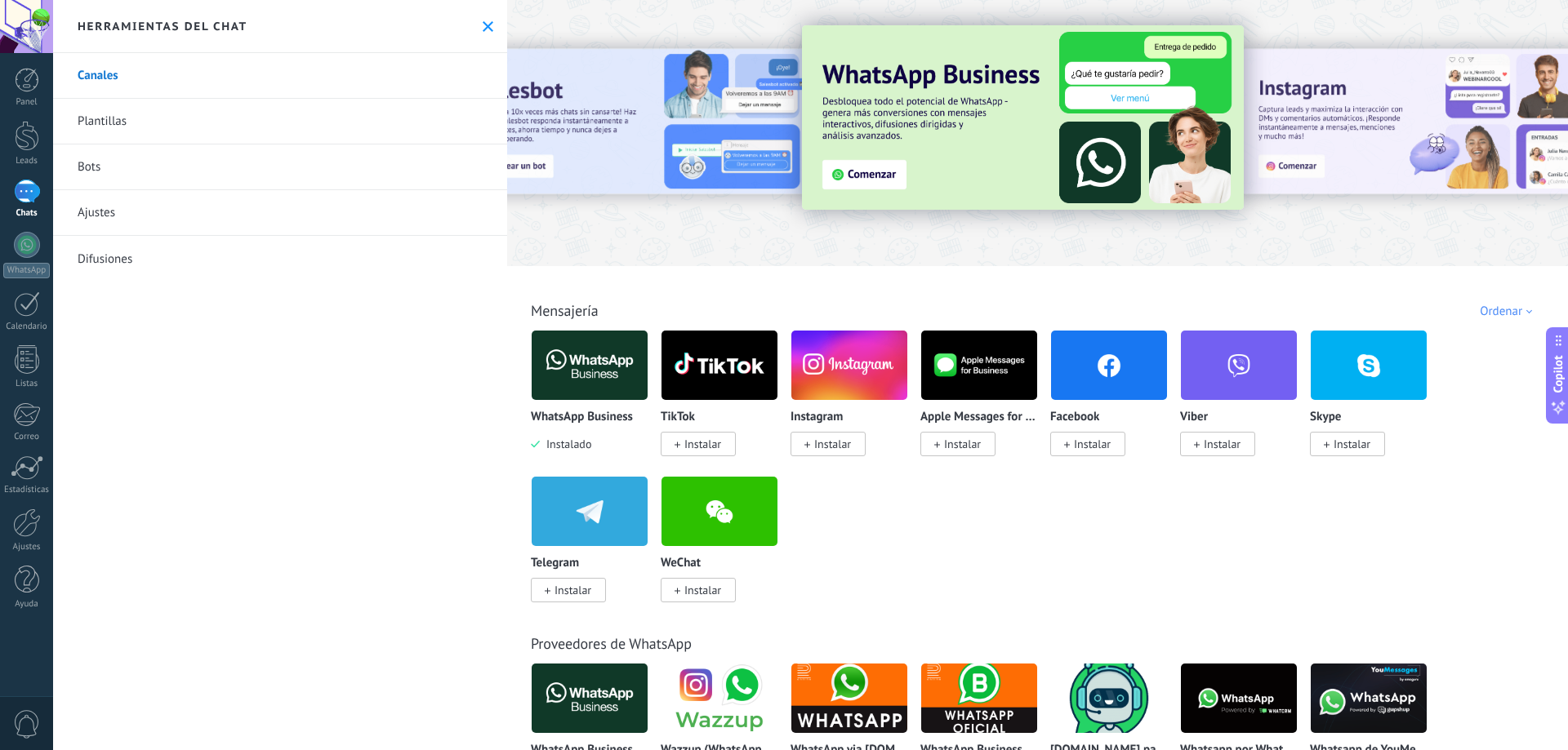
click at [483, 24] on icon at bounding box center [488, 26] width 11 height 11
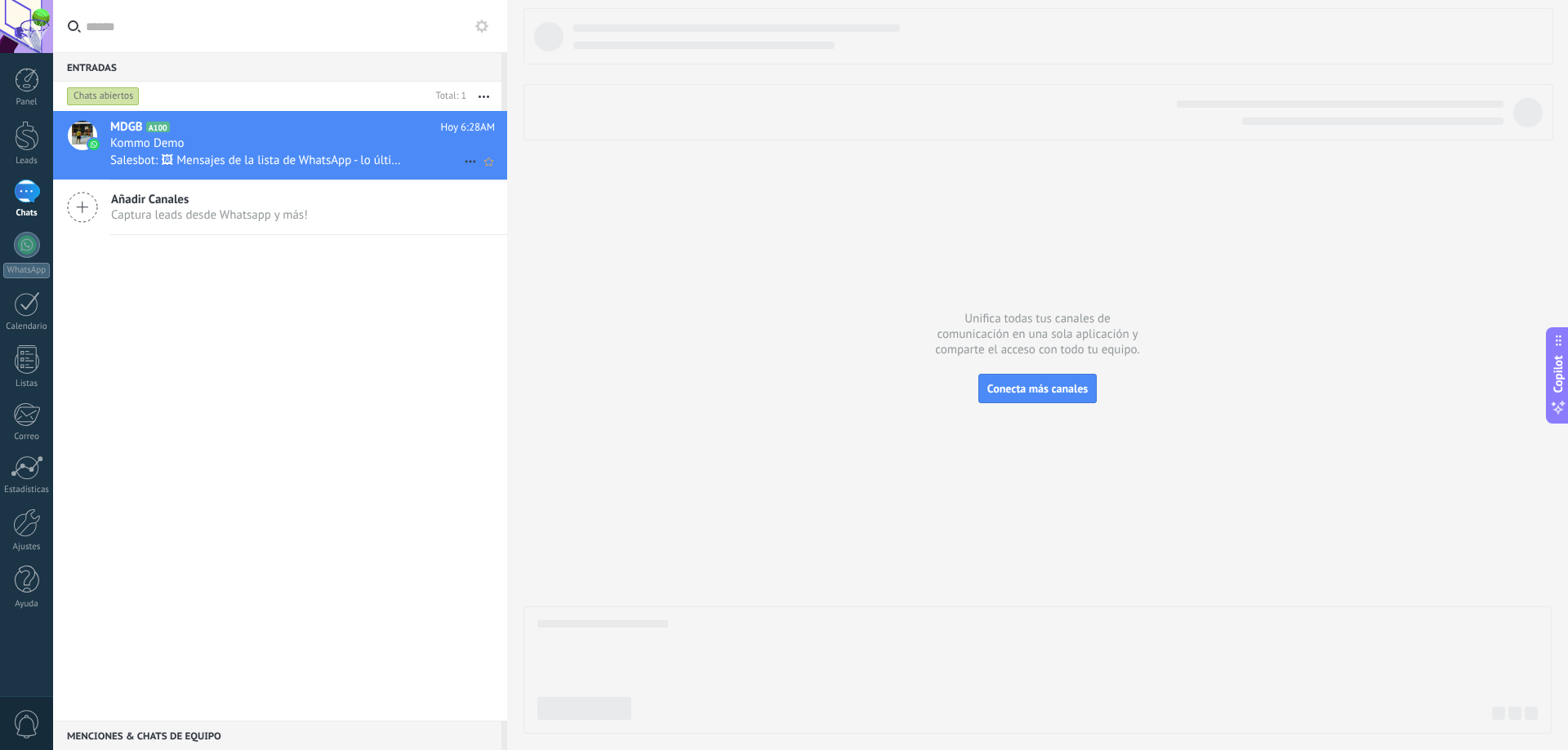
click at [262, 140] on div "Kommo Demo" at bounding box center [303, 144] width 385 height 16
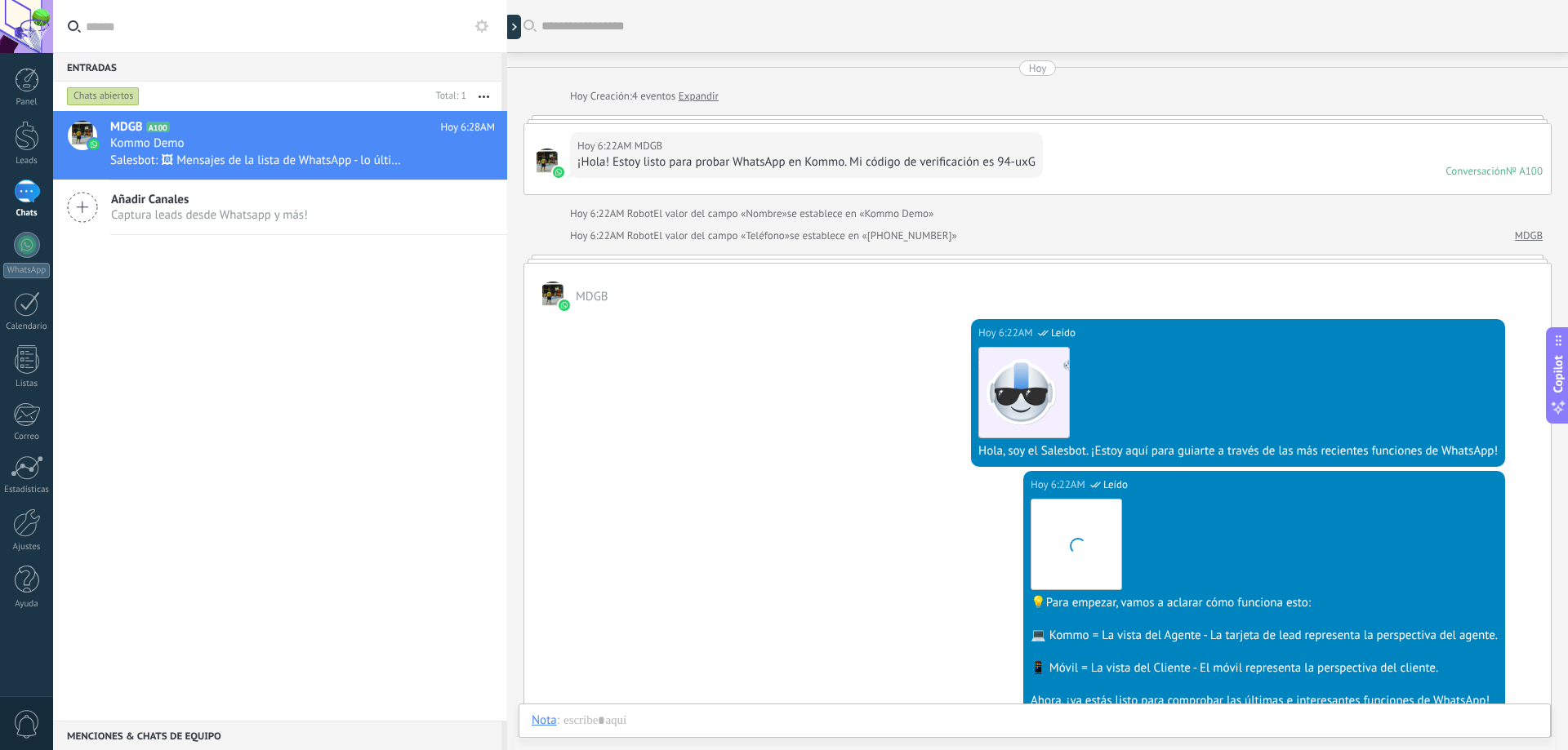
scroll to position [739, 0]
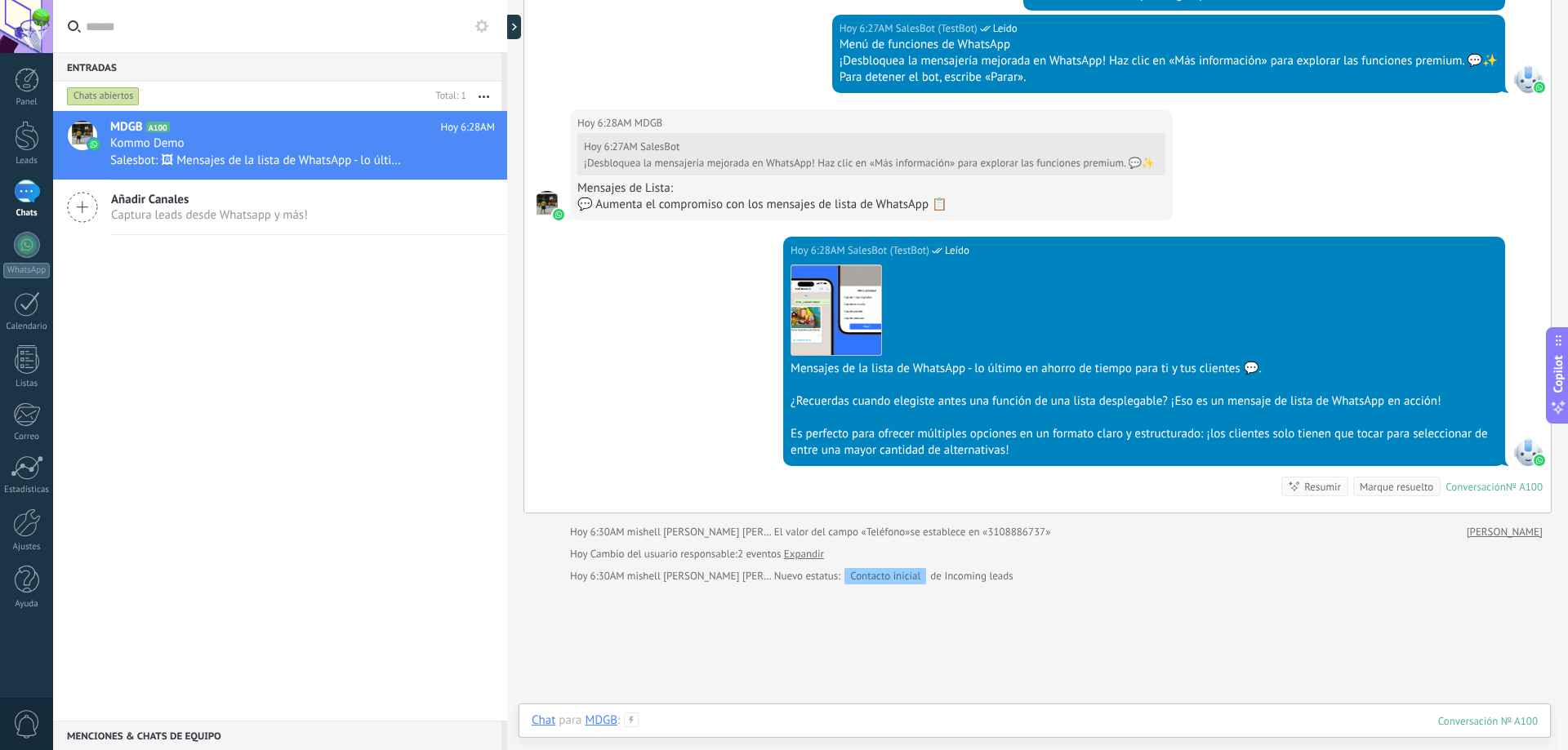
click at [754, 715] on div at bounding box center [1034, 736] width 1006 height 49
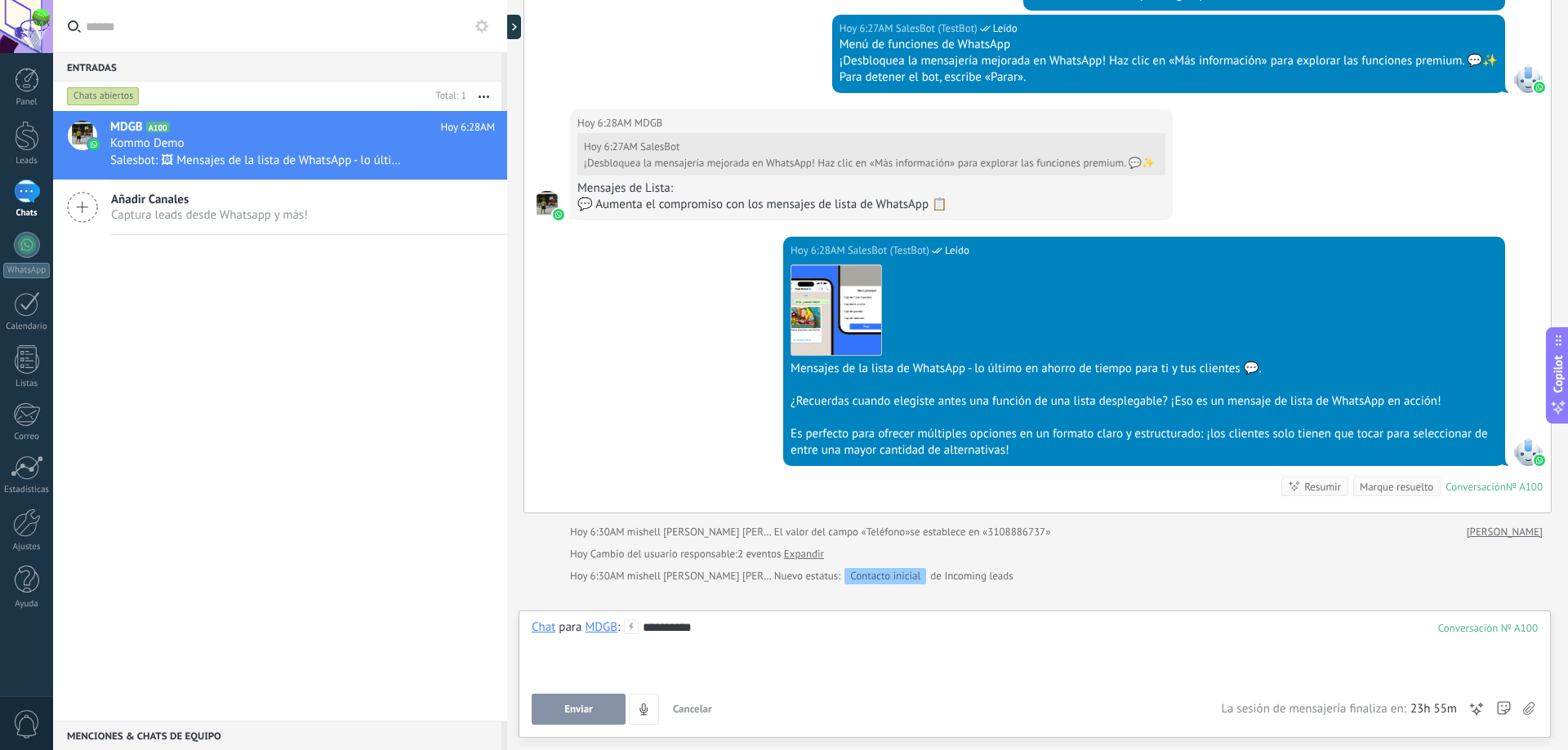
click at [603, 709] on button "Enviar" at bounding box center [578, 709] width 94 height 31
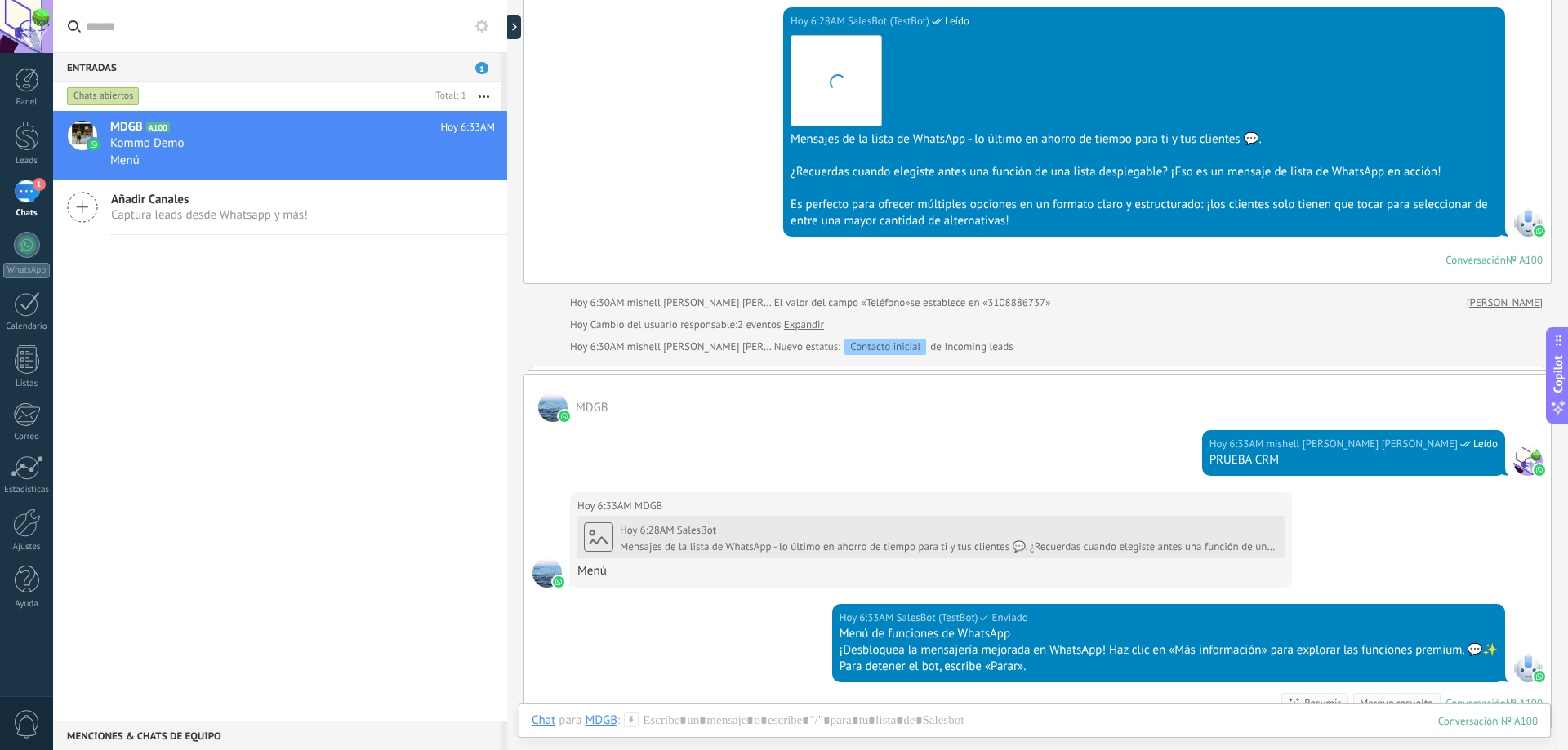
scroll to position [1096, 0]
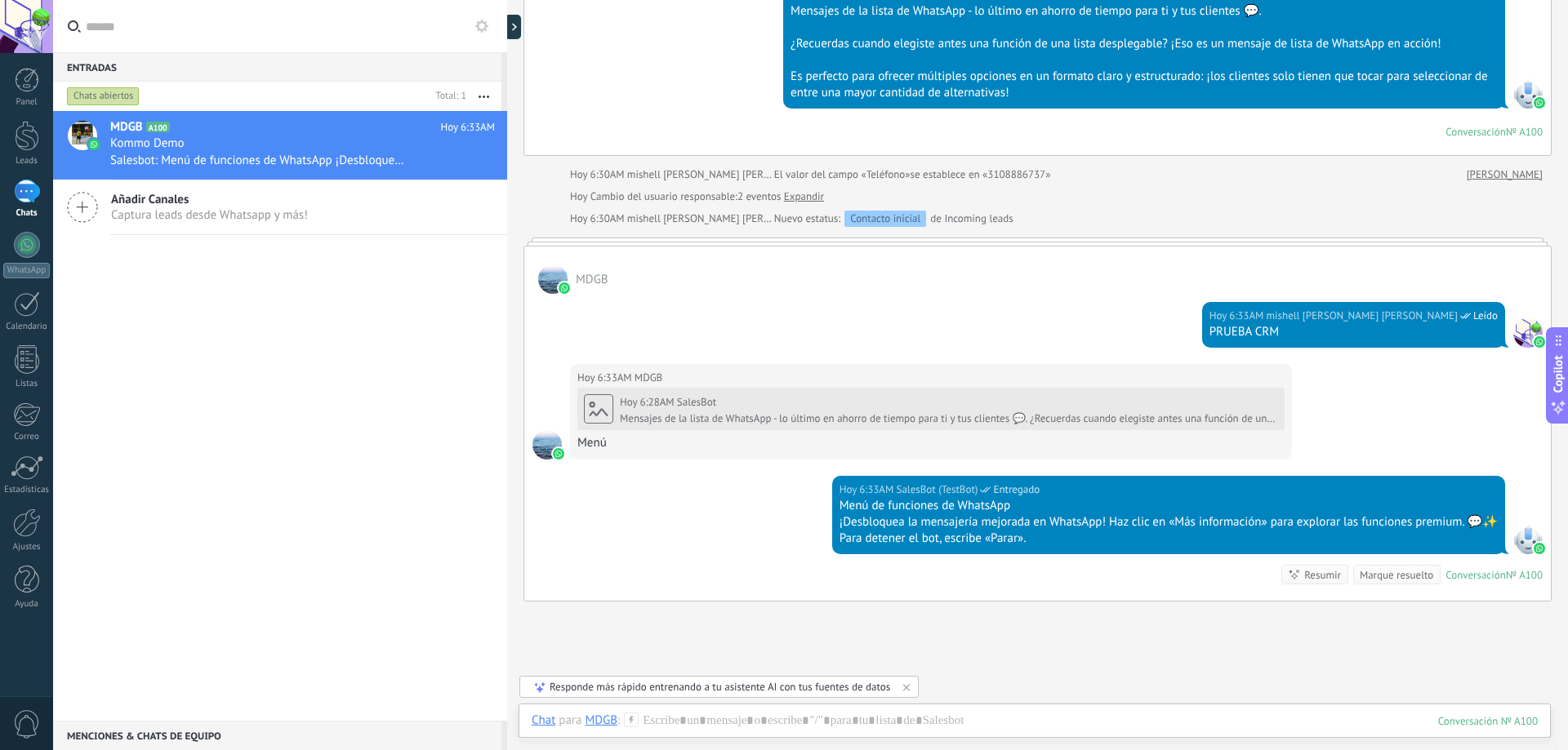
click at [1005, 740] on div at bounding box center [1034, 742] width 1032 height 16
click at [1012, 729] on div at bounding box center [1034, 736] width 1006 height 49
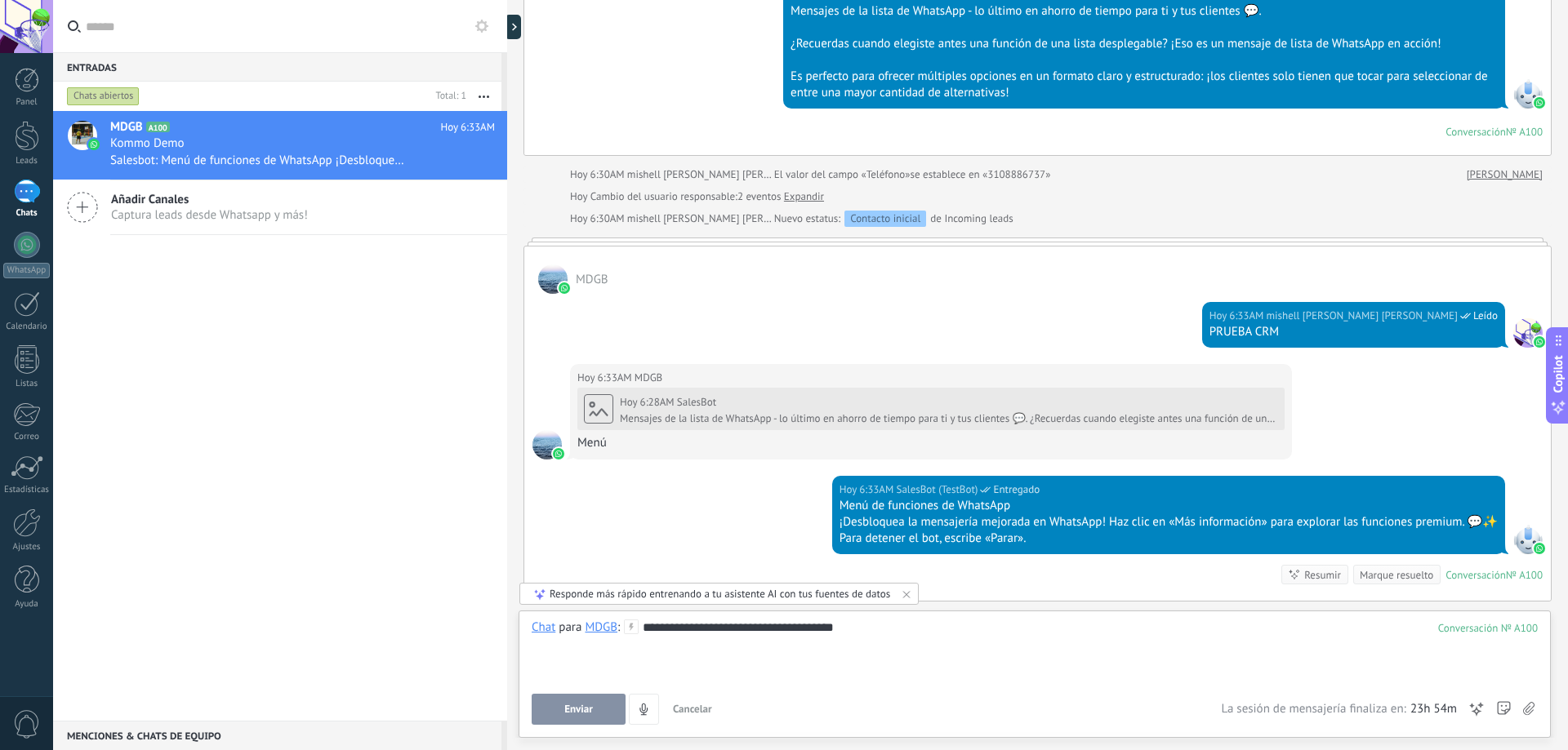
click at [582, 711] on span "Enviar" at bounding box center [578, 709] width 28 height 11
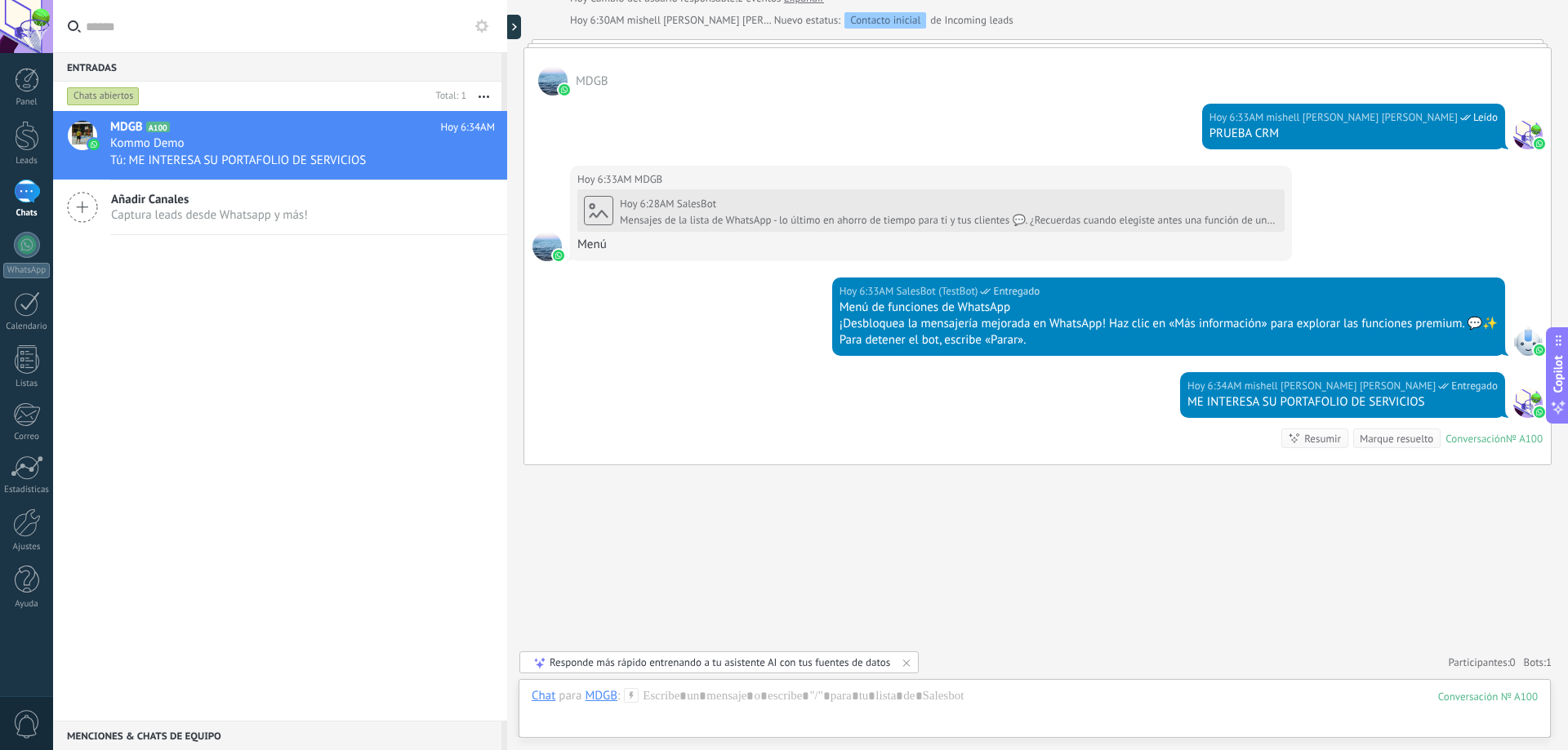
scroll to position [1212, 0]
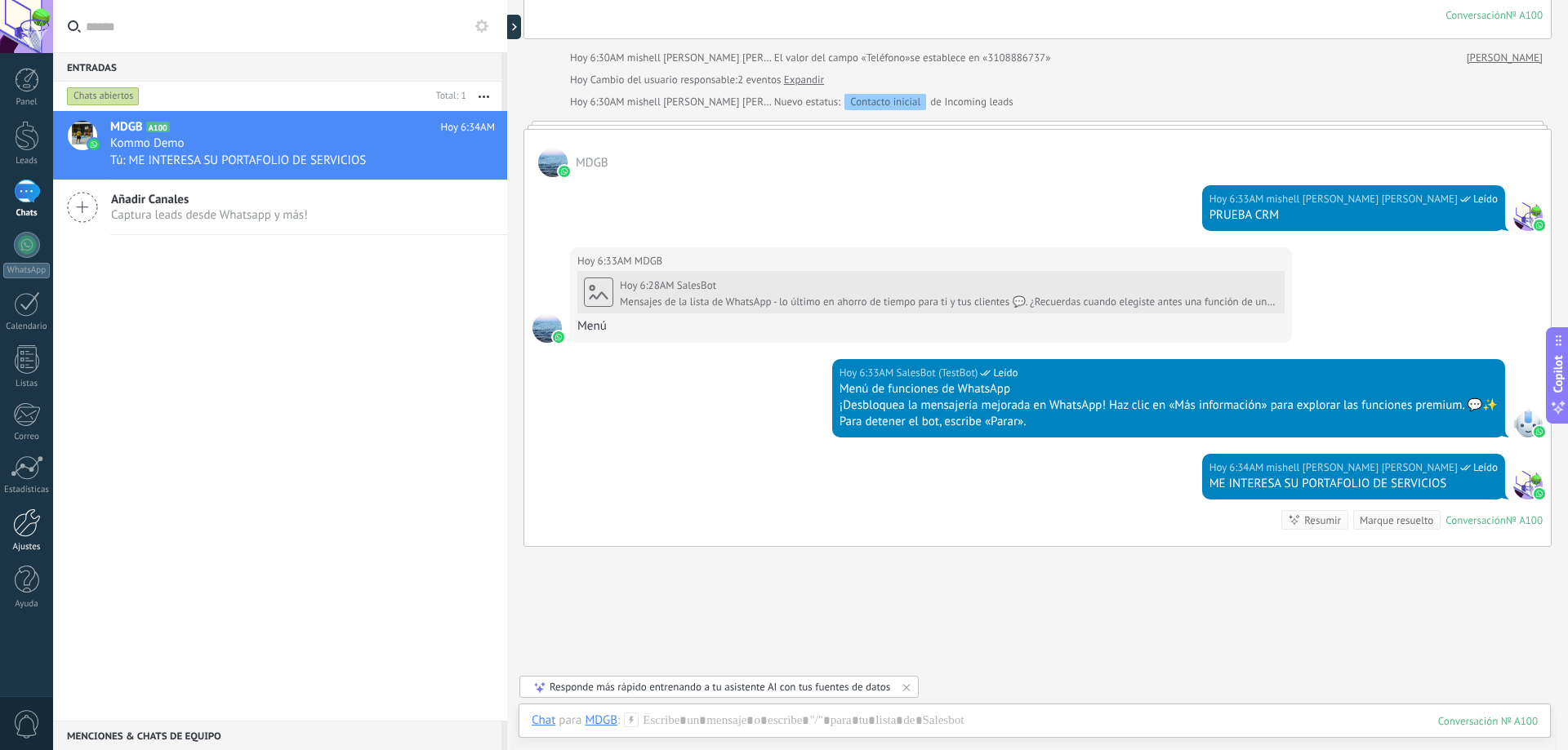
click at [25, 527] on div at bounding box center [26, 522] width 27 height 28
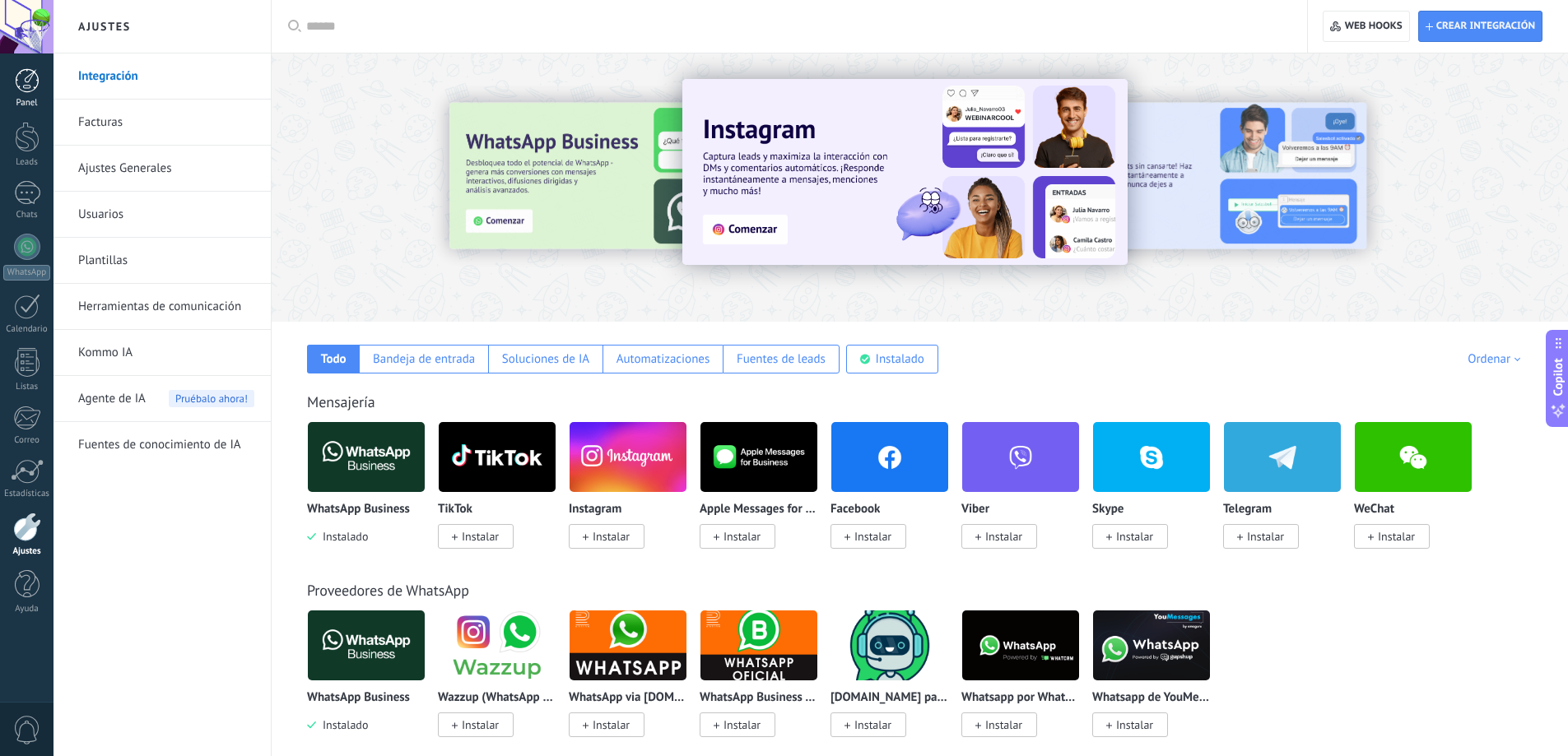
click at [36, 76] on div at bounding box center [28, 81] width 25 height 25
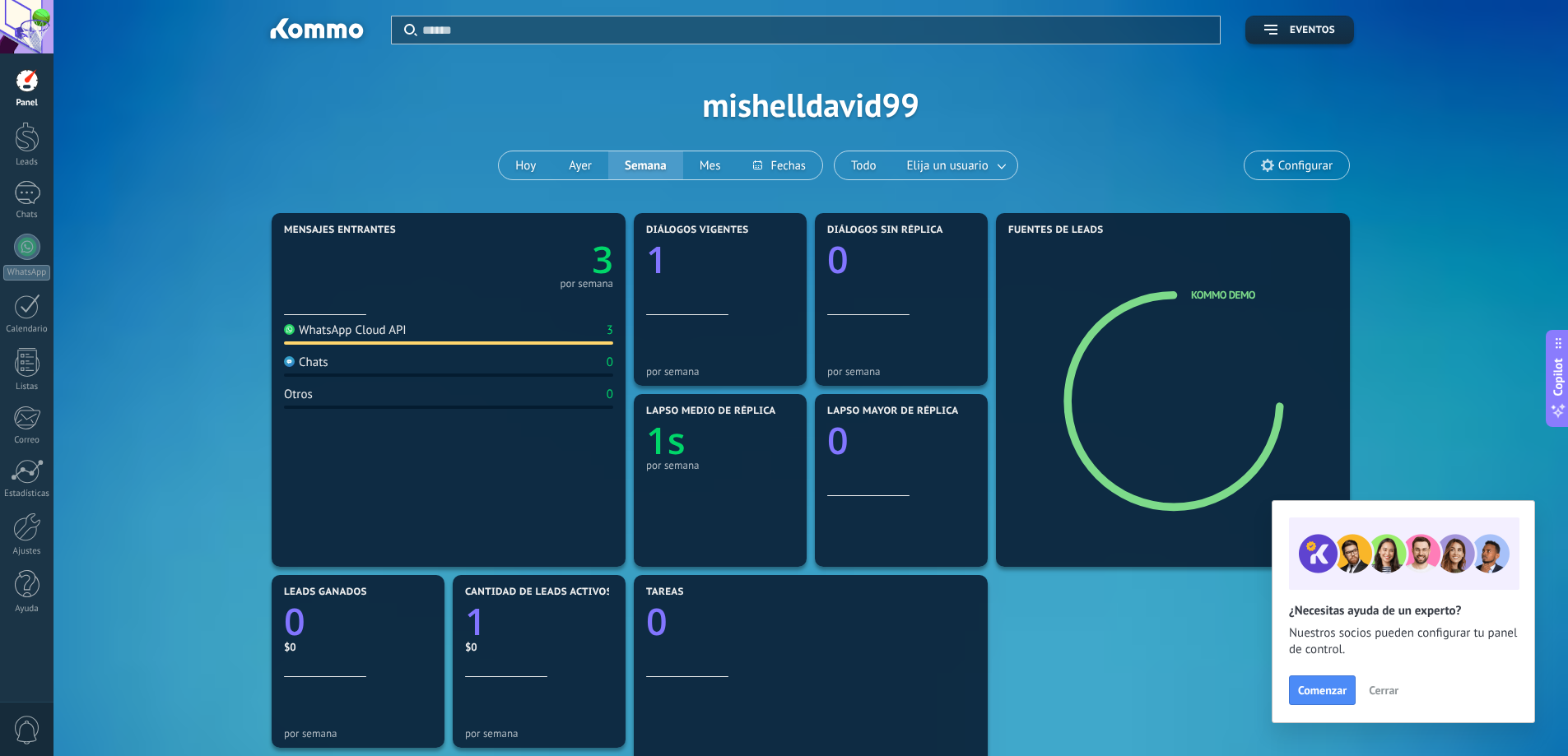
click at [29, 20] on div at bounding box center [27, 27] width 53 height 53
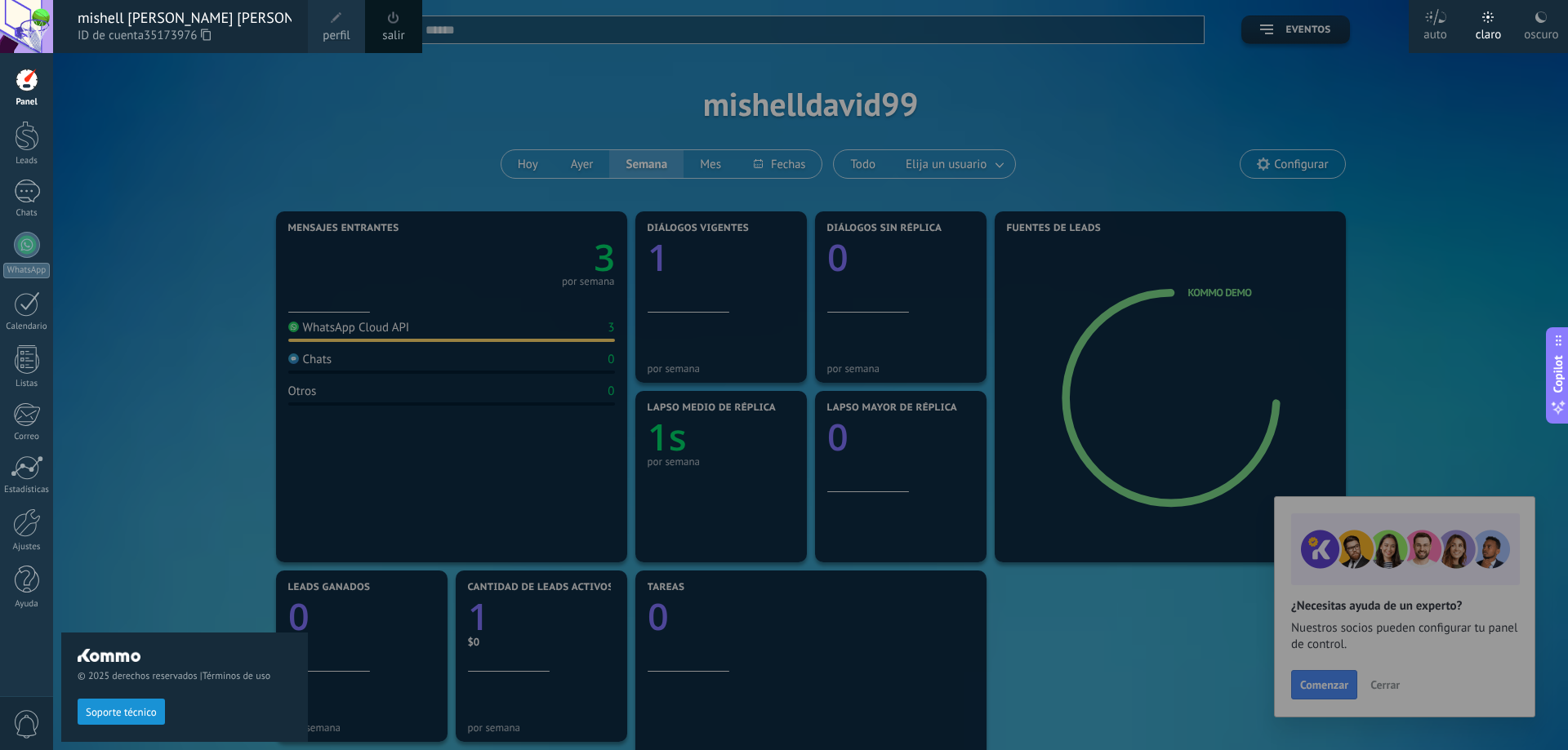
click at [333, 45] on link "perfil" at bounding box center [336, 26] width 57 height 53
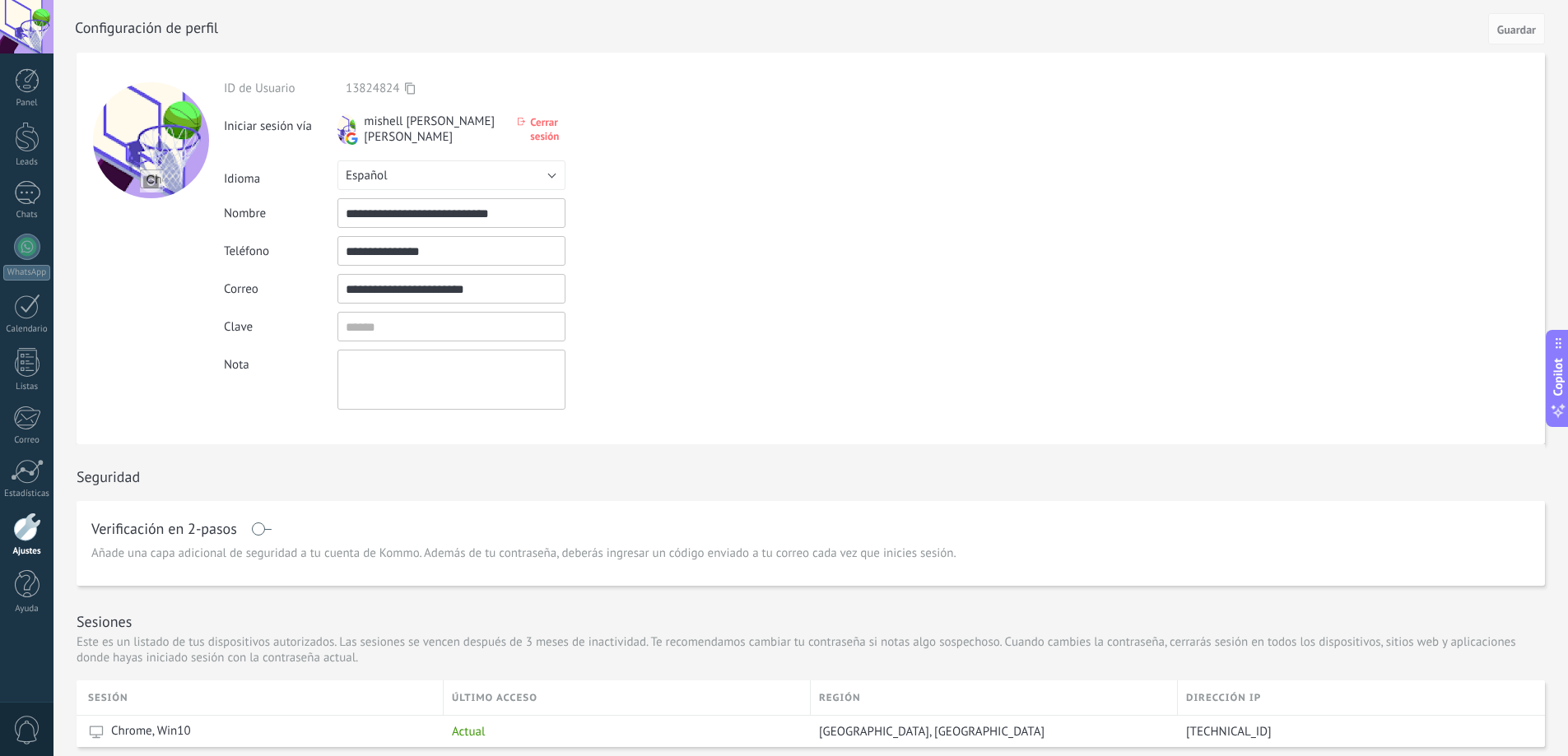
click at [16, 532] on div at bounding box center [27, 527] width 28 height 28
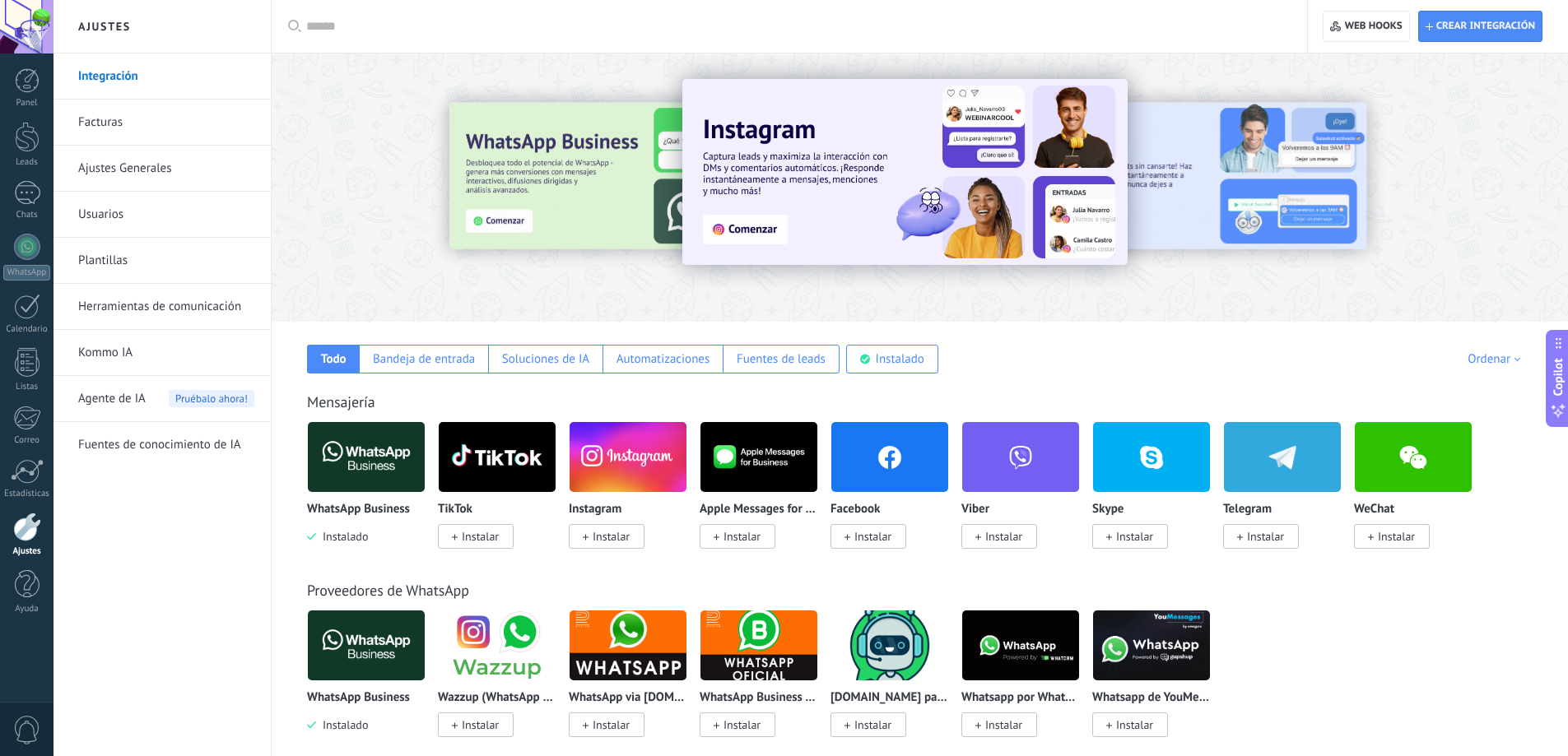
click at [125, 217] on link "Usuarios" at bounding box center [166, 214] width 176 height 46
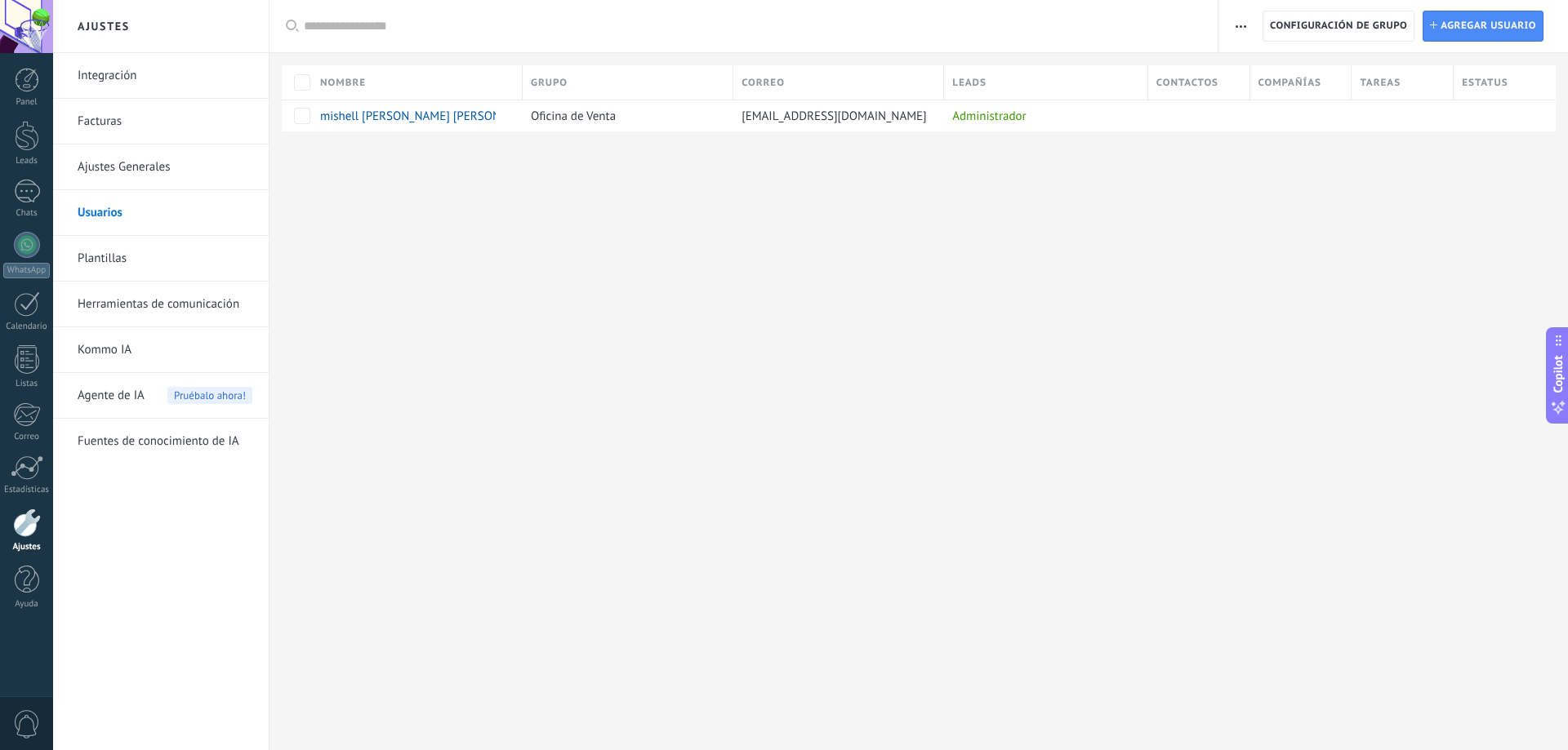
click at [38, 11] on div at bounding box center [26, 26] width 53 height 53
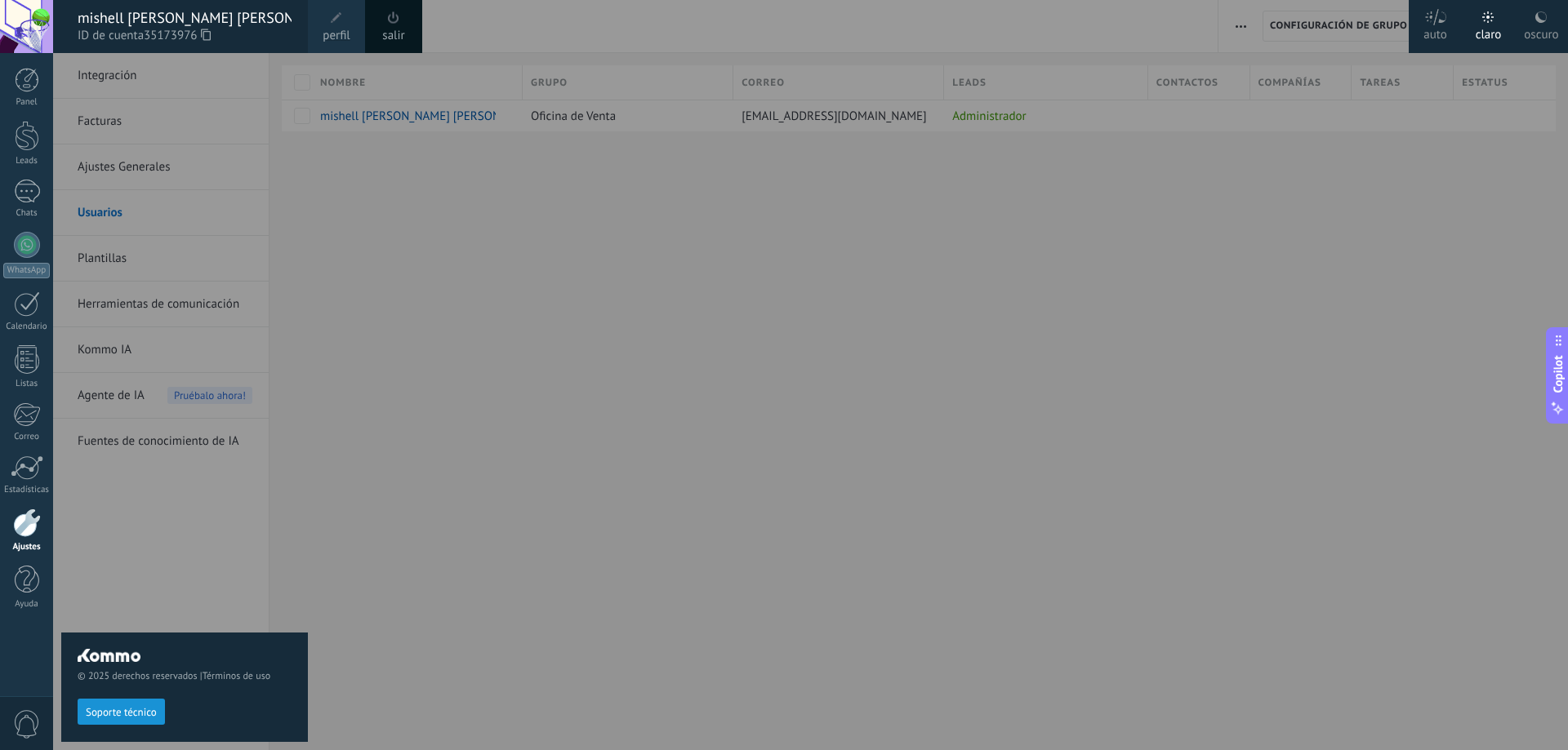
click at [458, 247] on div at bounding box center [837, 375] width 1568 height 750
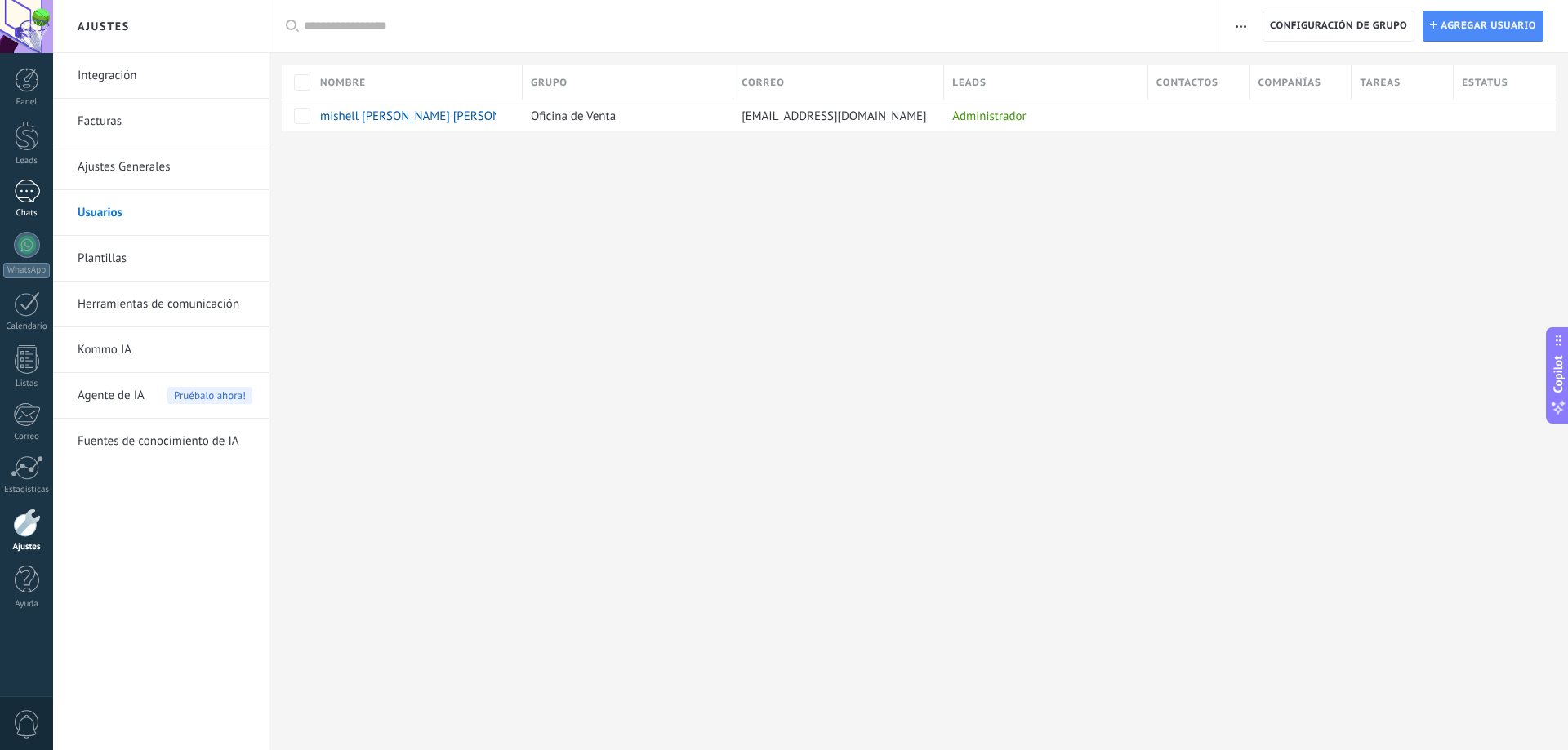
click at [34, 194] on div "1" at bounding box center [27, 191] width 26 height 24
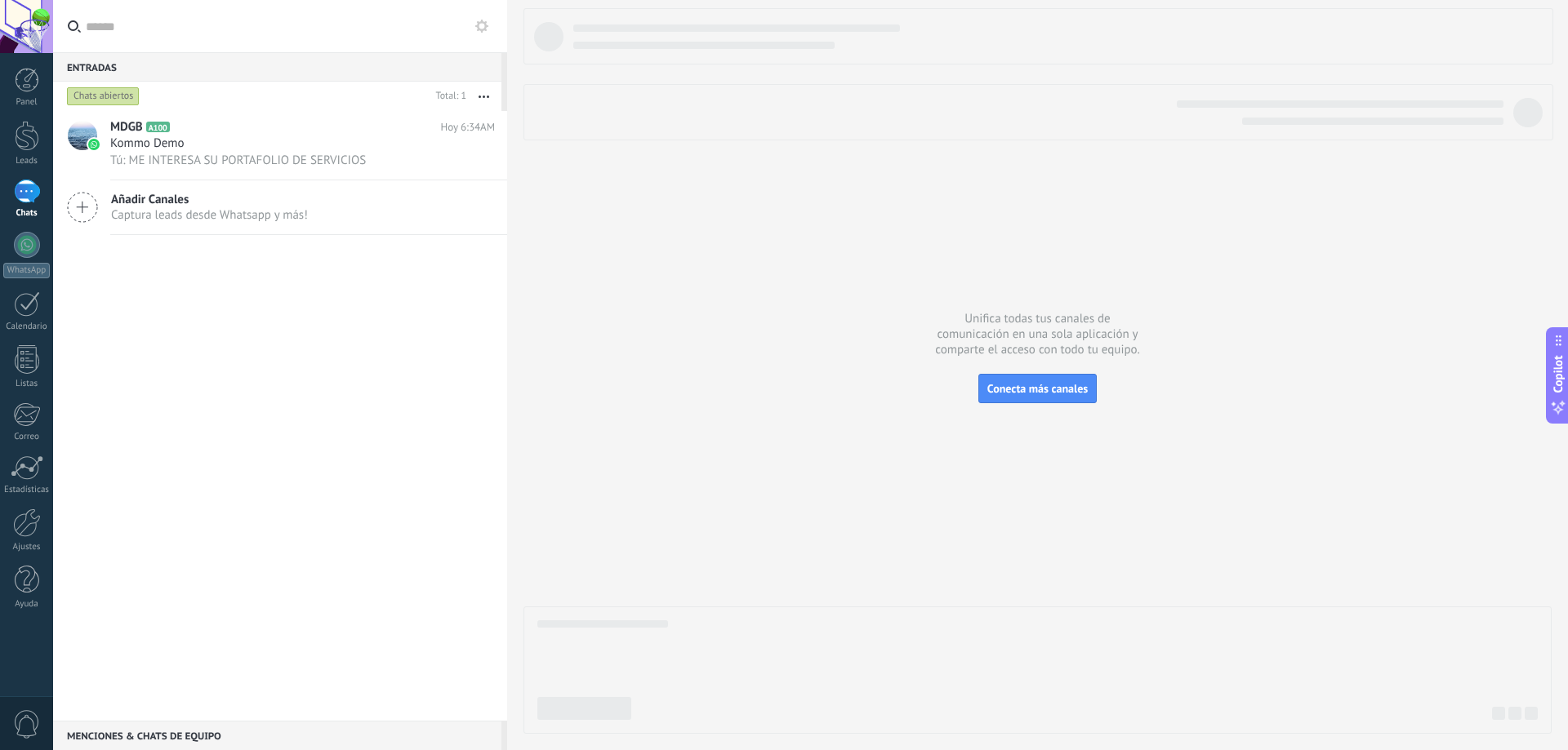
click at [166, 191] on span "Añadir Canales" at bounding box center [209, 199] width 197 height 16
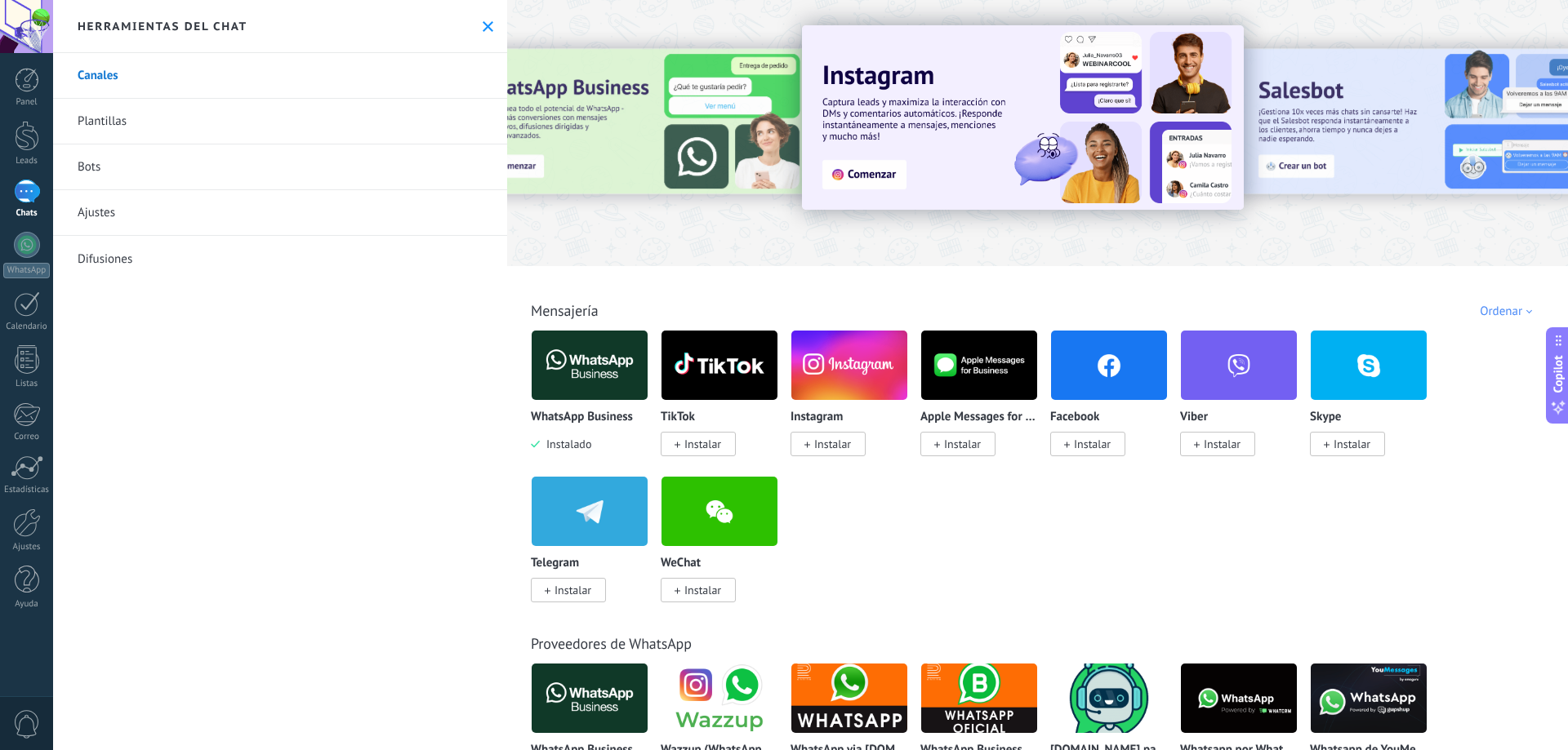
click at [833, 440] on span "Instalar" at bounding box center [833, 444] width 37 height 15
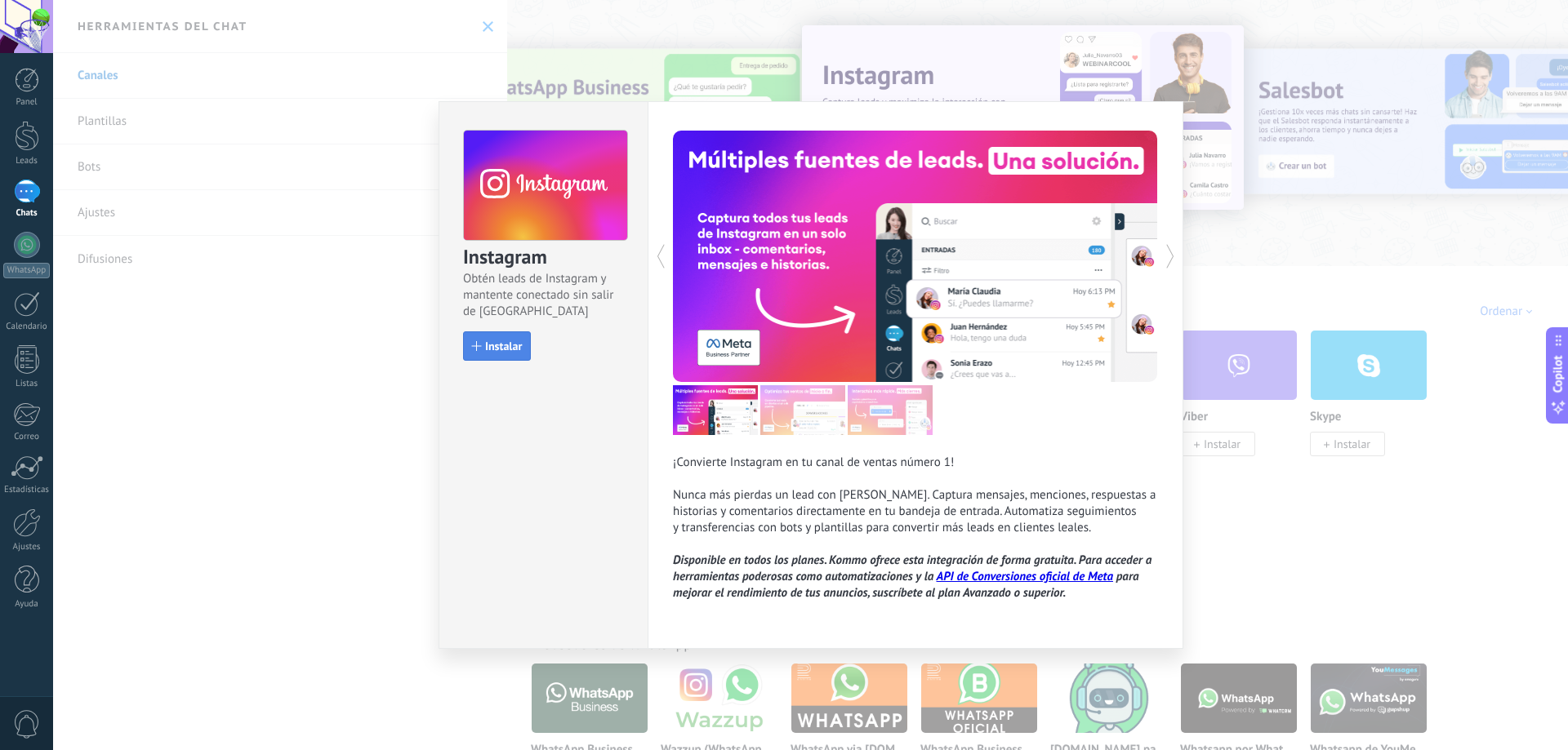
click at [490, 347] on span "Instalar" at bounding box center [503, 346] width 37 height 11
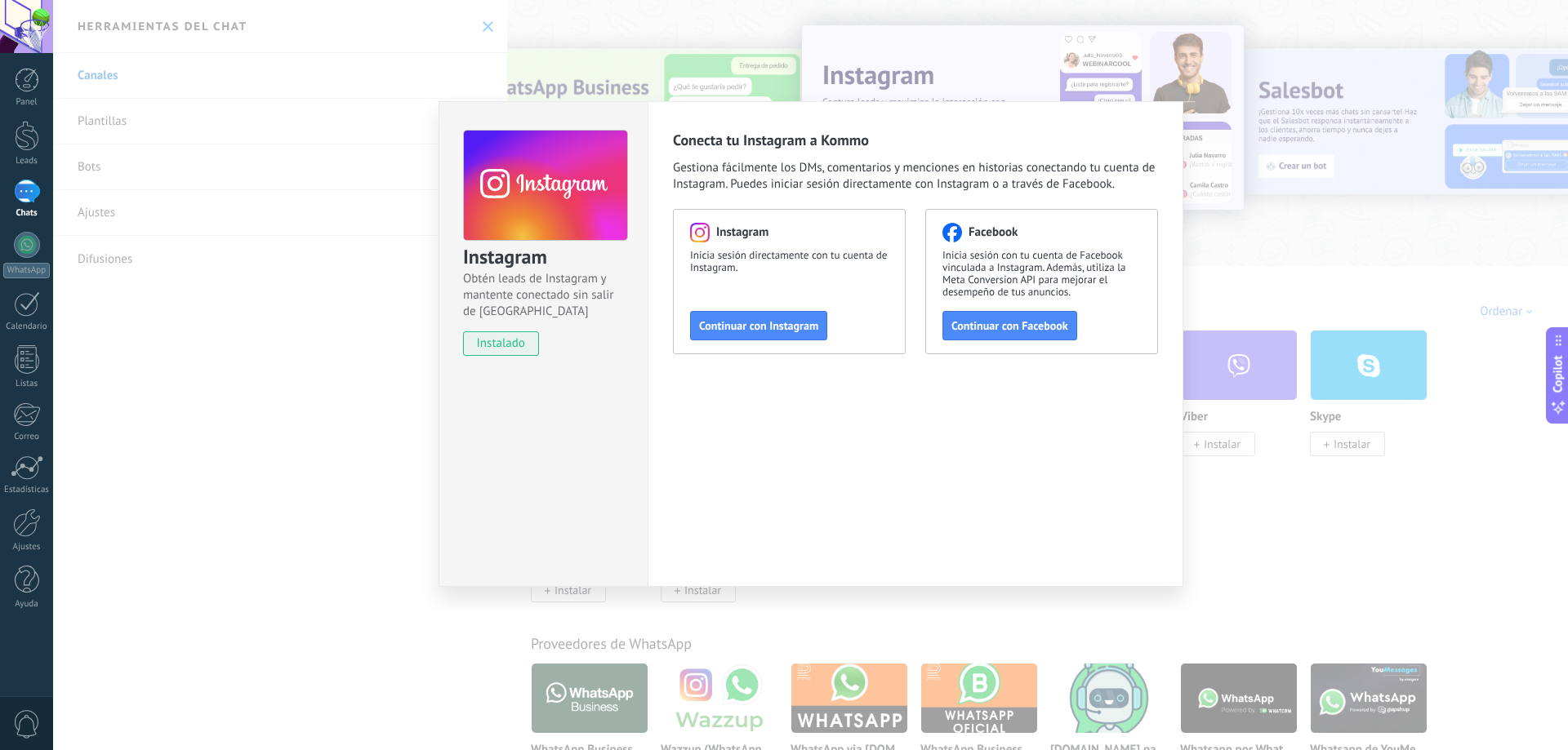
click at [1246, 545] on div "Instagram Obtén leads de Instagram y mantente conectado sin salir de Kommo inst…" at bounding box center [810, 375] width 1515 height 750
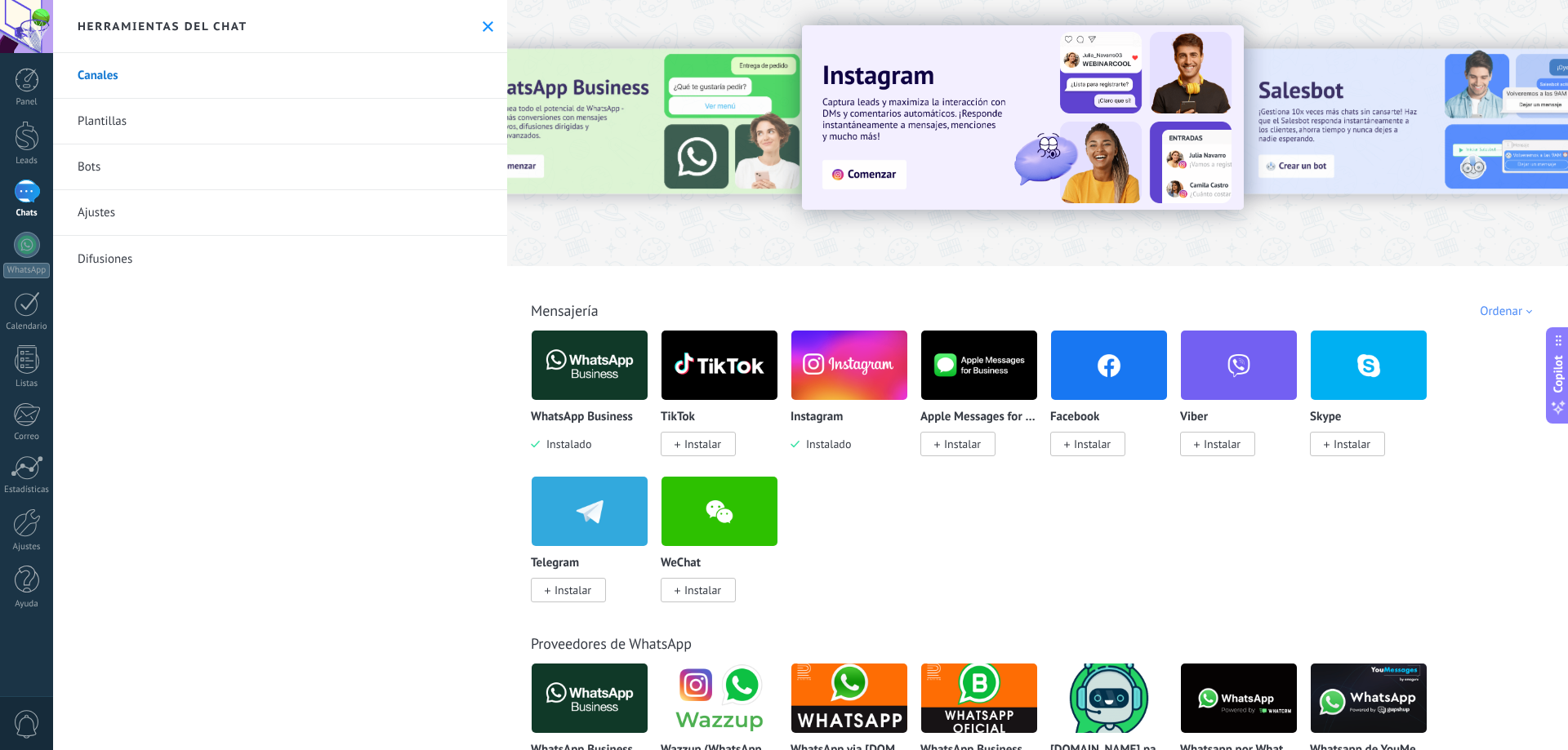
click at [14, 191] on div "1" at bounding box center [27, 191] width 26 height 24
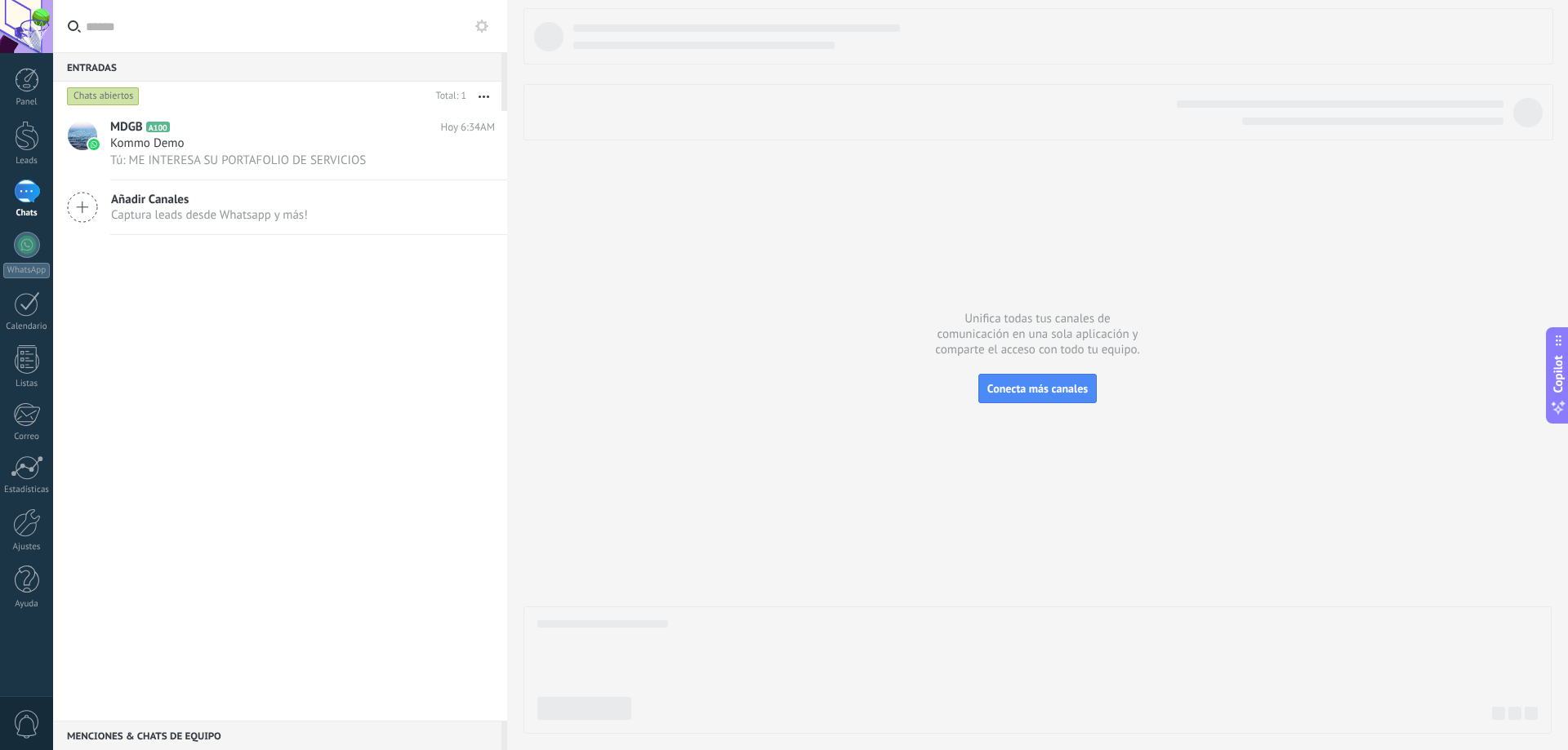
click at [185, 198] on span "Añadir Canales" at bounding box center [209, 199] width 197 height 16
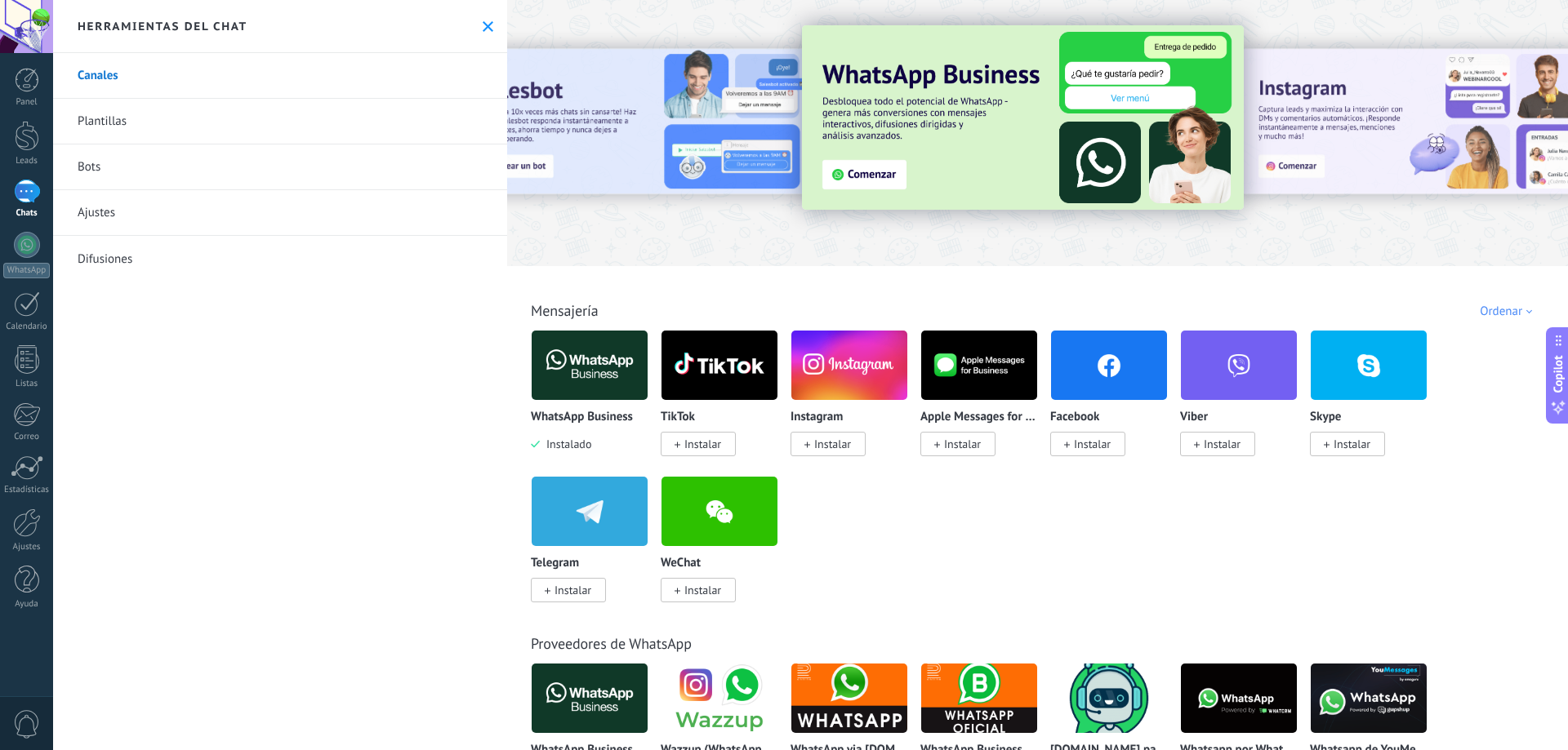
click at [1082, 441] on span "Instalar" at bounding box center [1092, 444] width 37 height 15
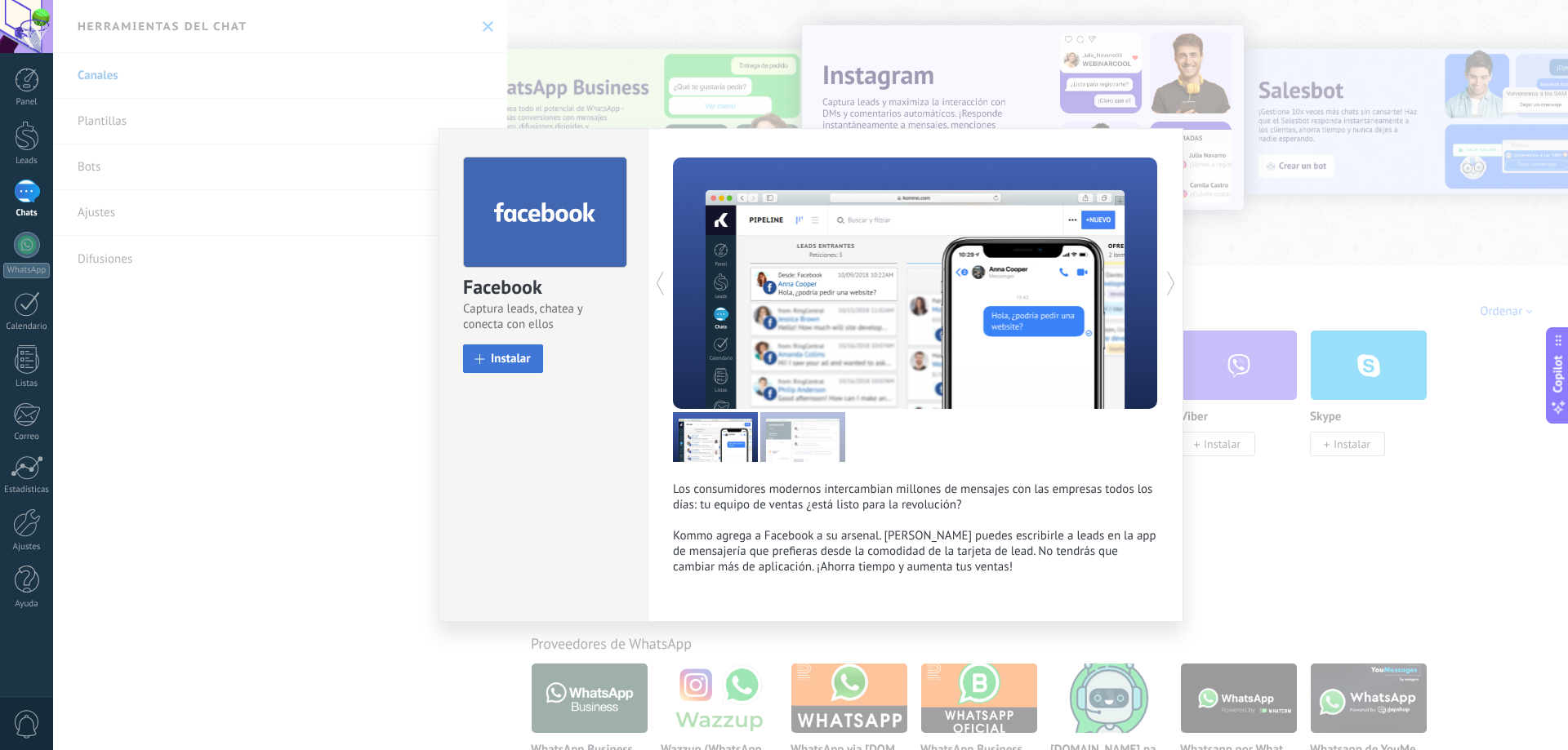
click at [505, 356] on span "Instalar" at bounding box center [510, 359] width 40 height 12
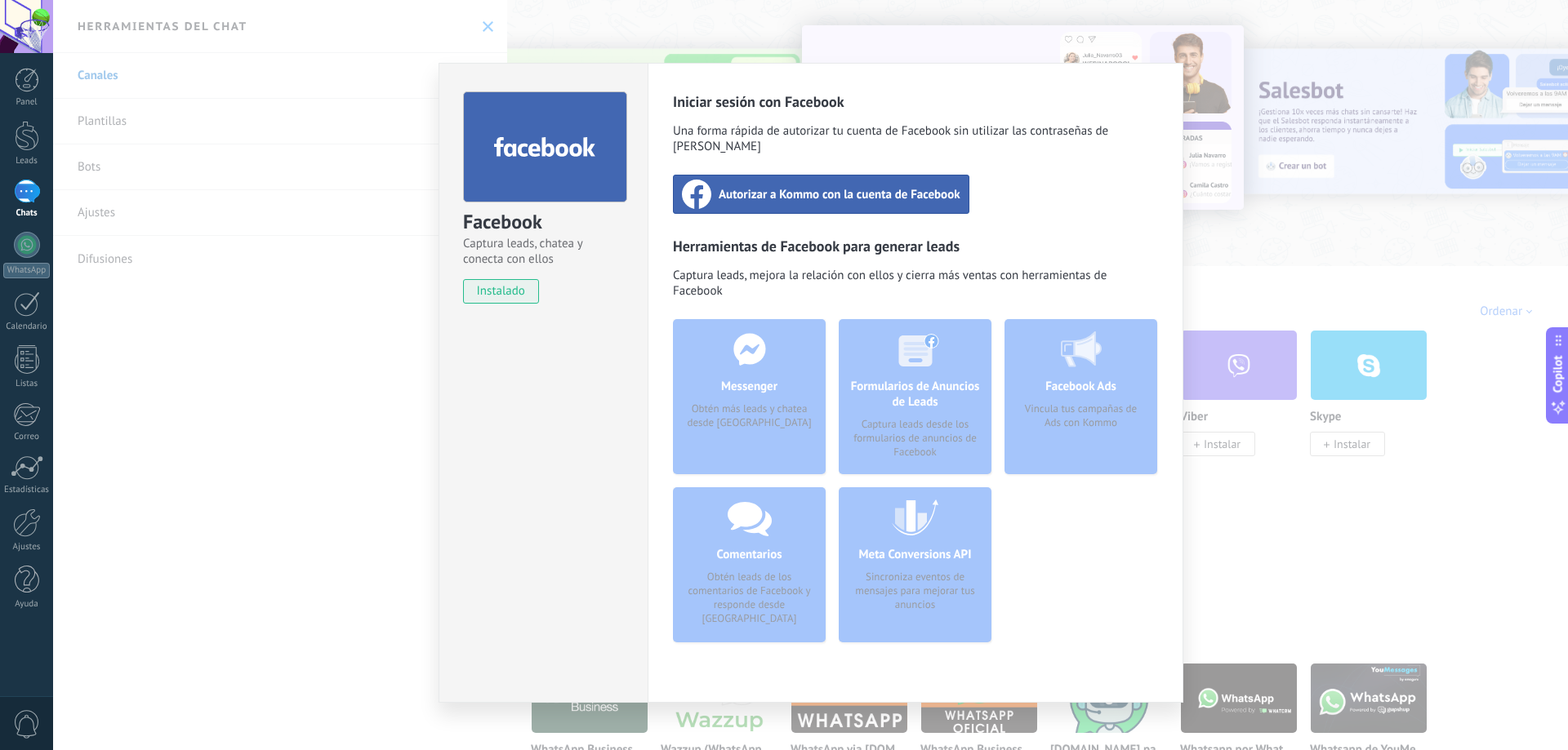
click at [860, 186] on span "Autorizar a Kommo con la cuenta de Facebook" at bounding box center [840, 194] width 242 height 16
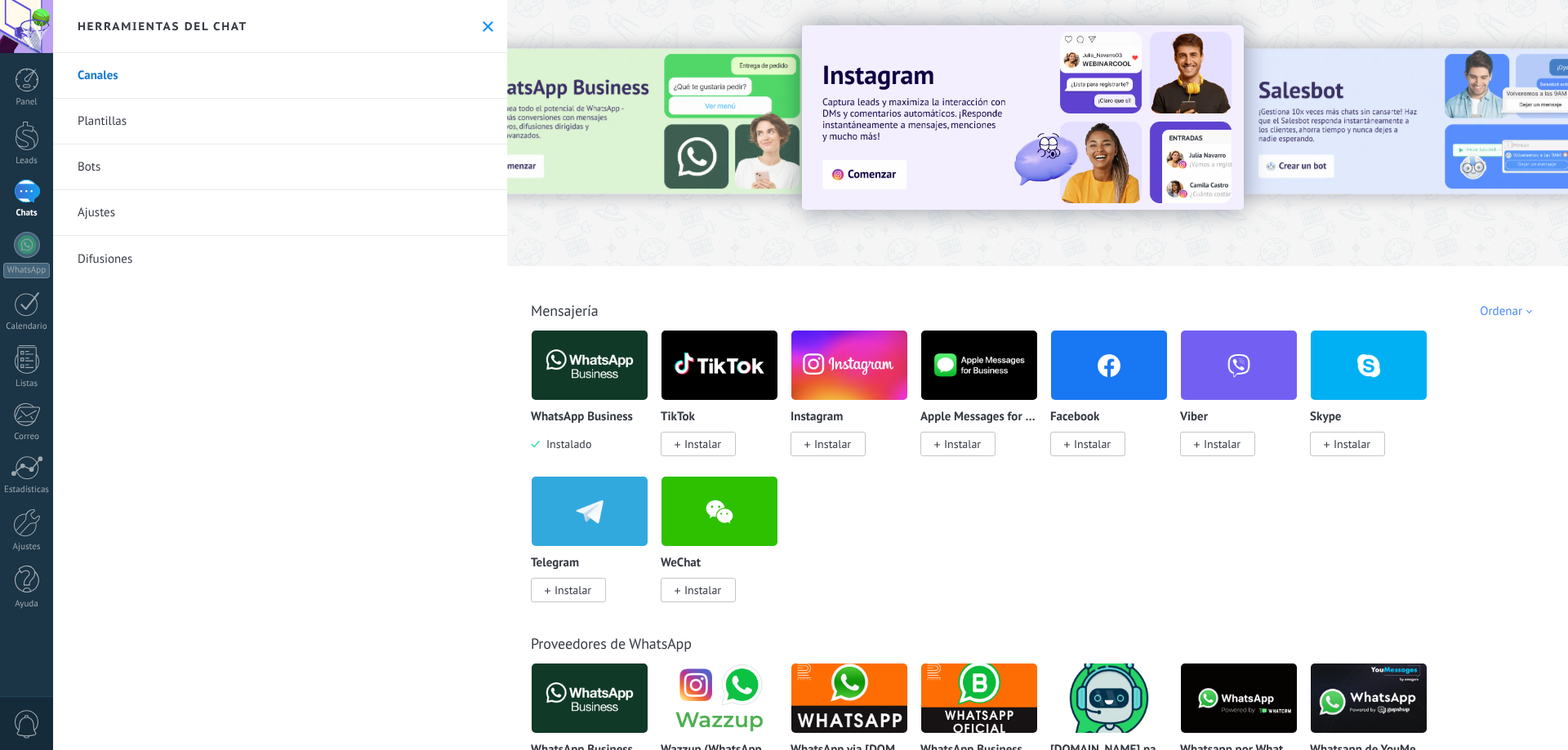
click at [1092, 444] on span "Instalar" at bounding box center [1092, 444] width 37 height 15
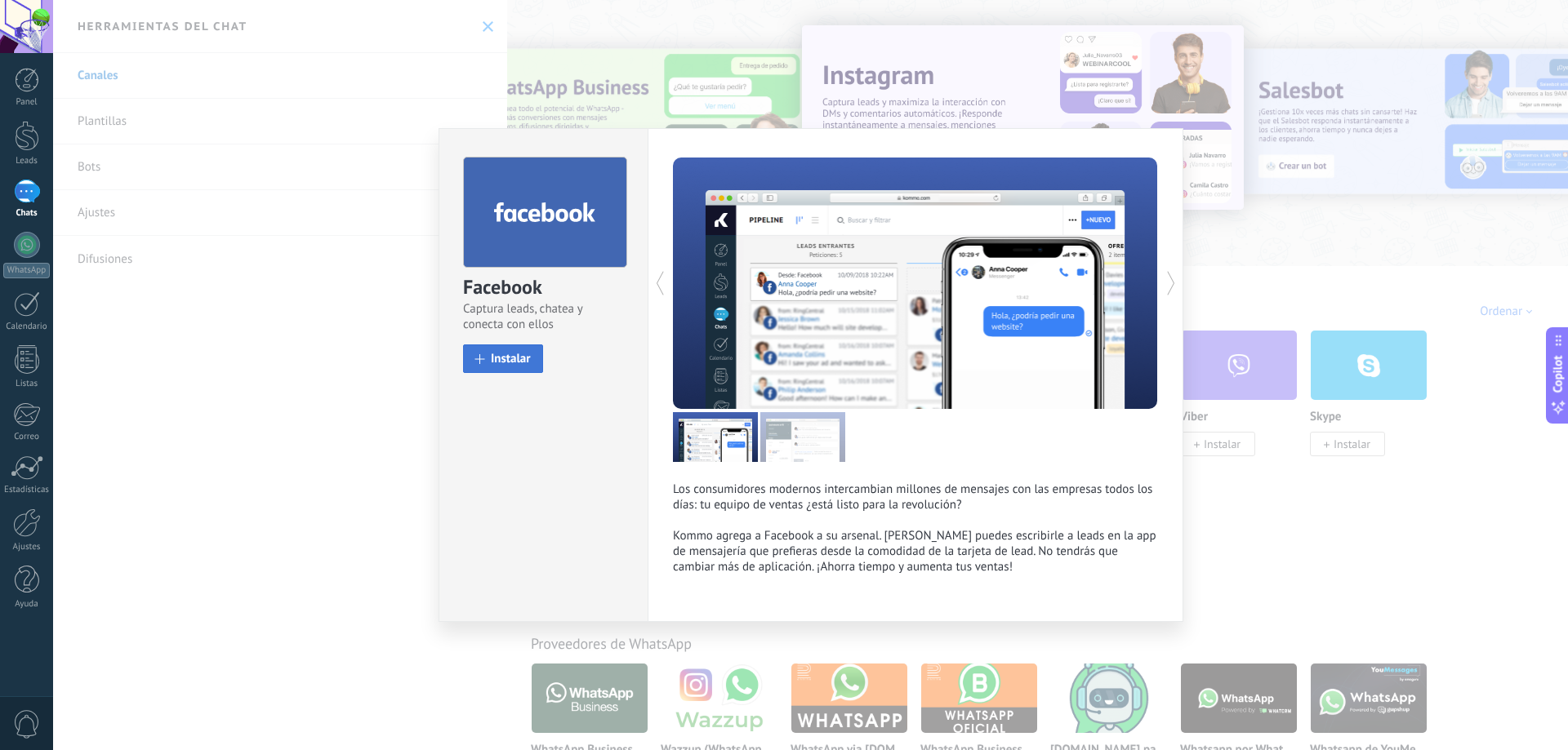
click at [508, 353] on span "Instalar" at bounding box center [510, 359] width 40 height 12
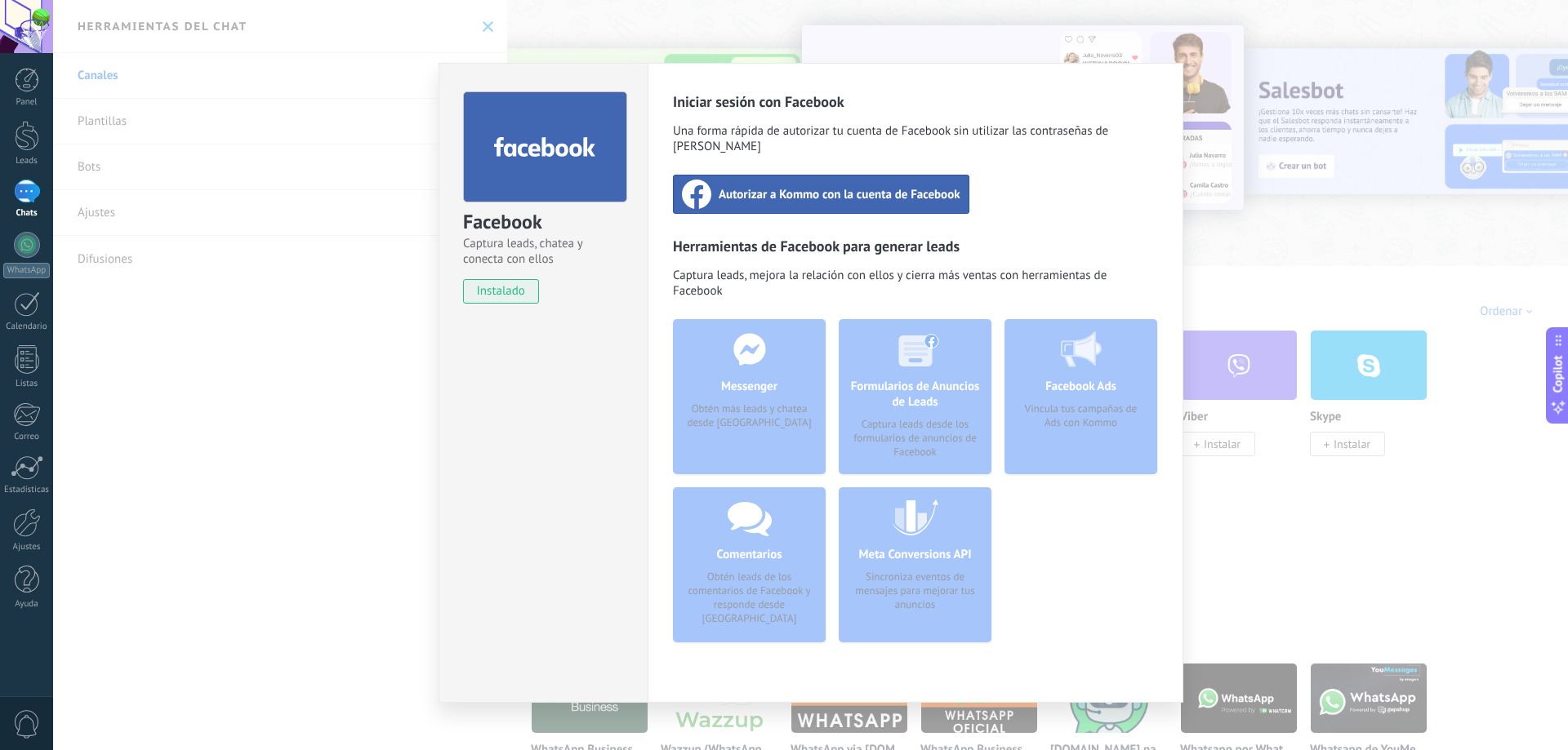
click at [790, 190] on div "Autorizar a Kommo con la cuenta de Facebook" at bounding box center [821, 194] width 297 height 39
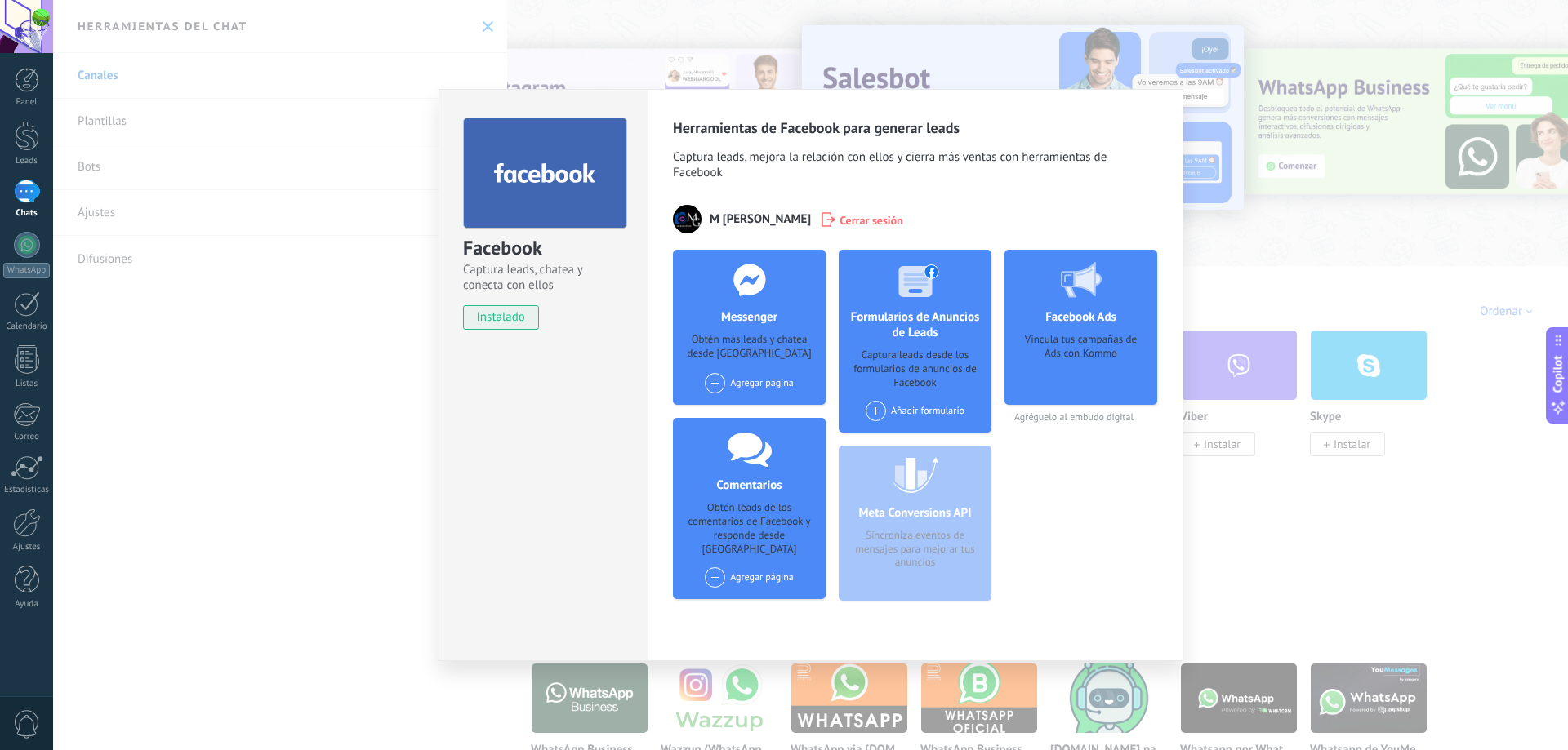
click at [1361, 561] on div "Facebook Captura leads, chatea y conecta con ellos instalado Desinstalar Herram…" at bounding box center [810, 375] width 1515 height 750
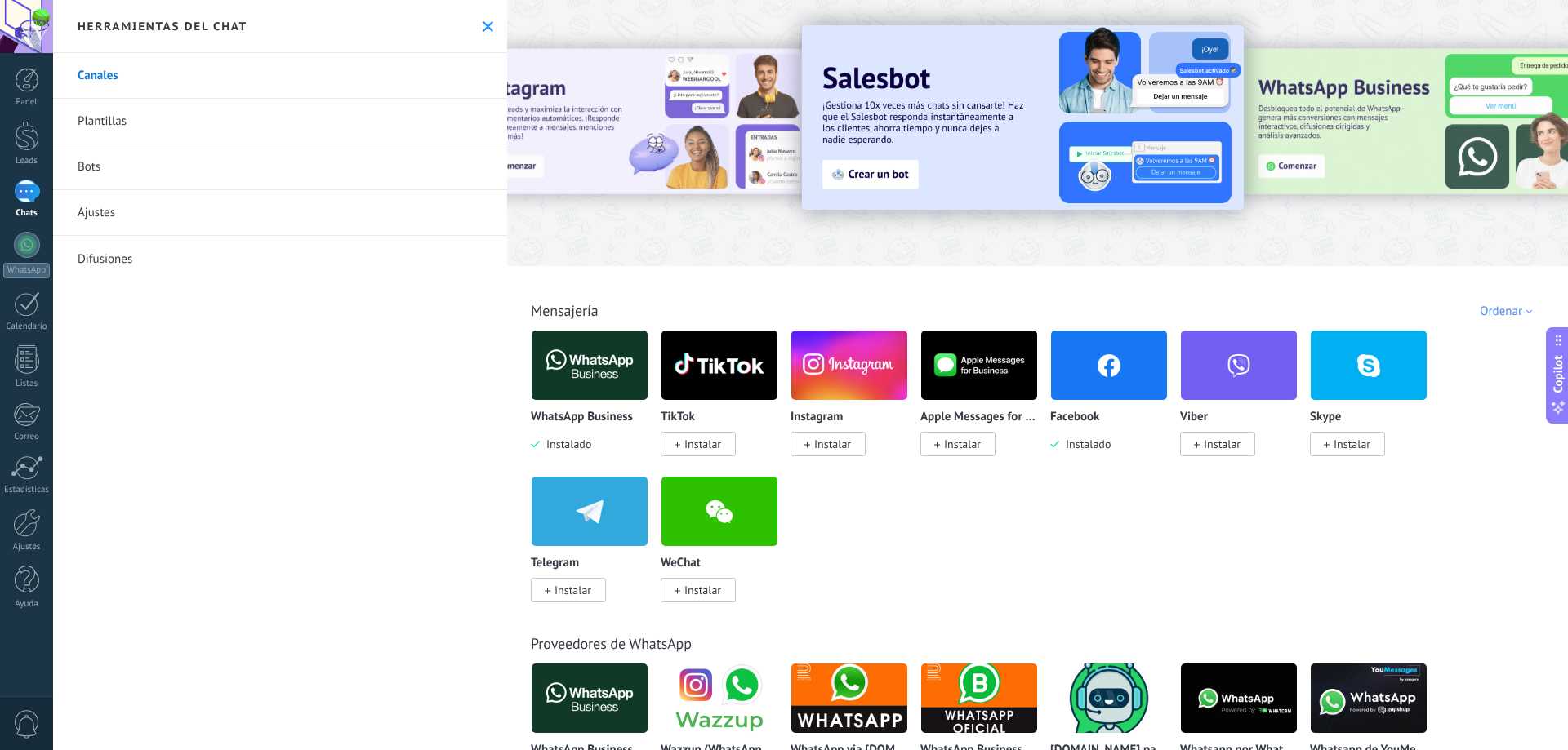
click at [833, 442] on span "Instalar" at bounding box center [833, 444] width 37 height 15
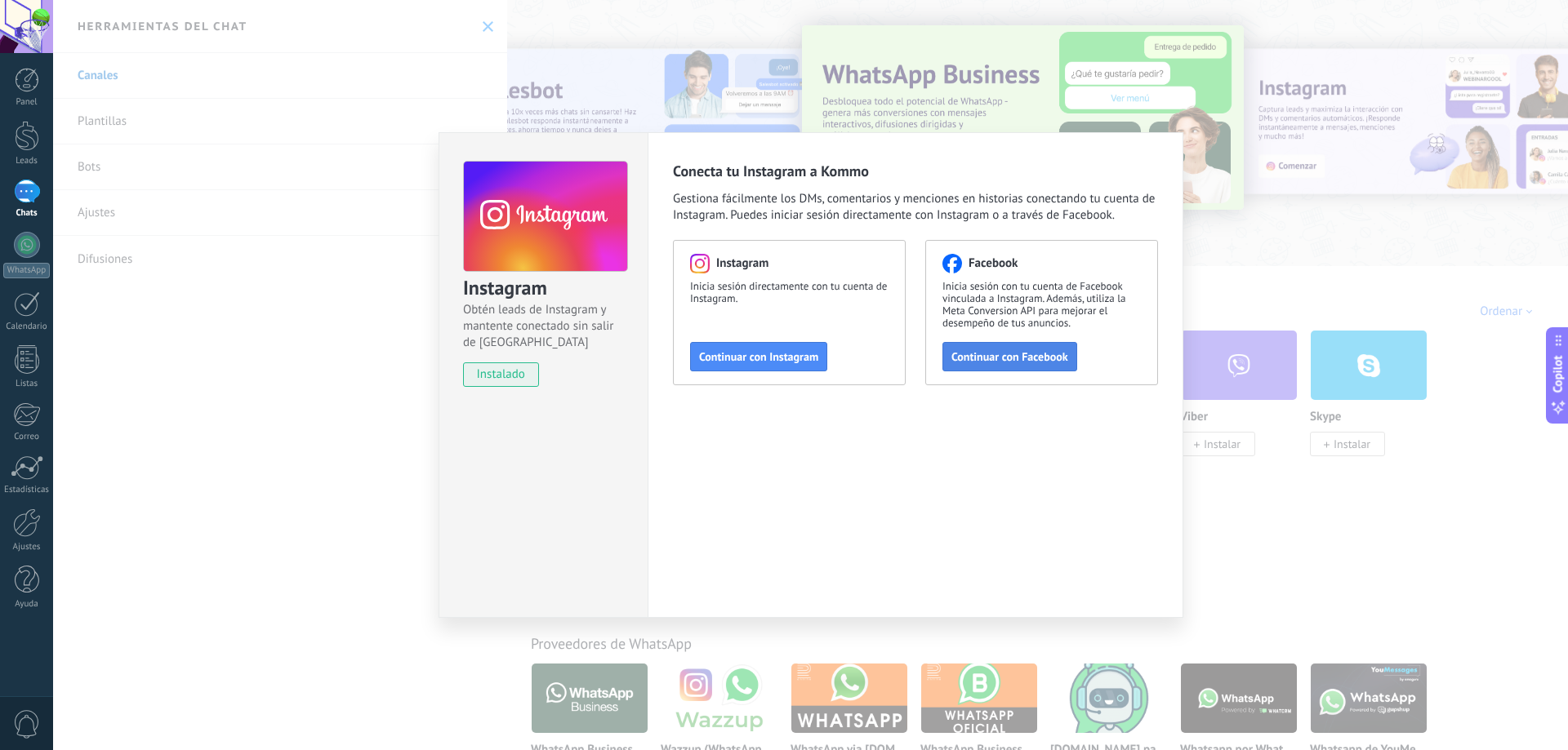
click at [1009, 368] on button "Continuar con Facebook" at bounding box center [1009, 356] width 135 height 29
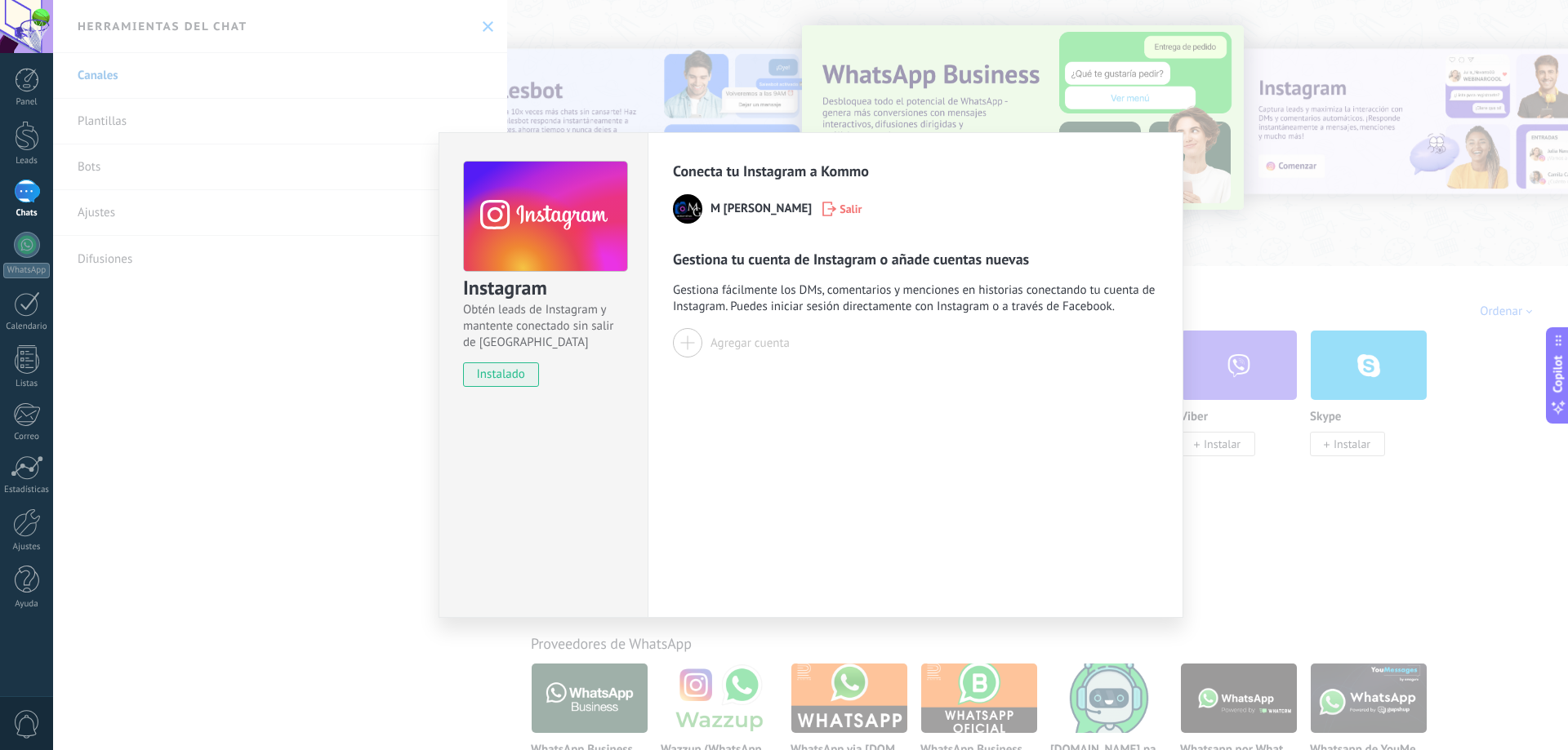
click at [517, 374] on span "instalado" at bounding box center [501, 375] width 74 height 25
click at [1240, 529] on div "Instagram Obtén leads de Instagram y mantente conectado sin salir de Kommo inst…" at bounding box center [810, 375] width 1515 height 750
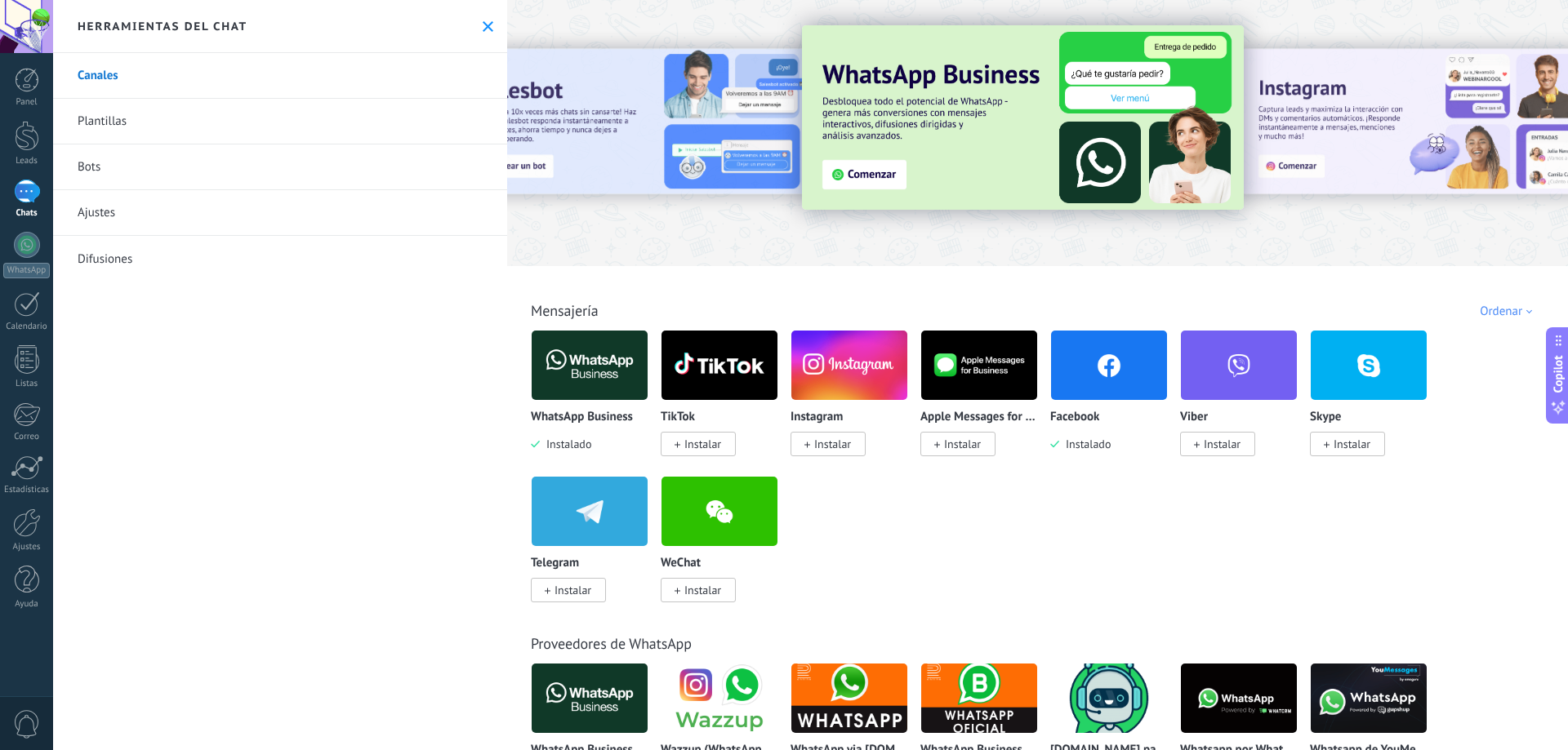
click at [34, 194] on div at bounding box center [27, 191] width 26 height 24
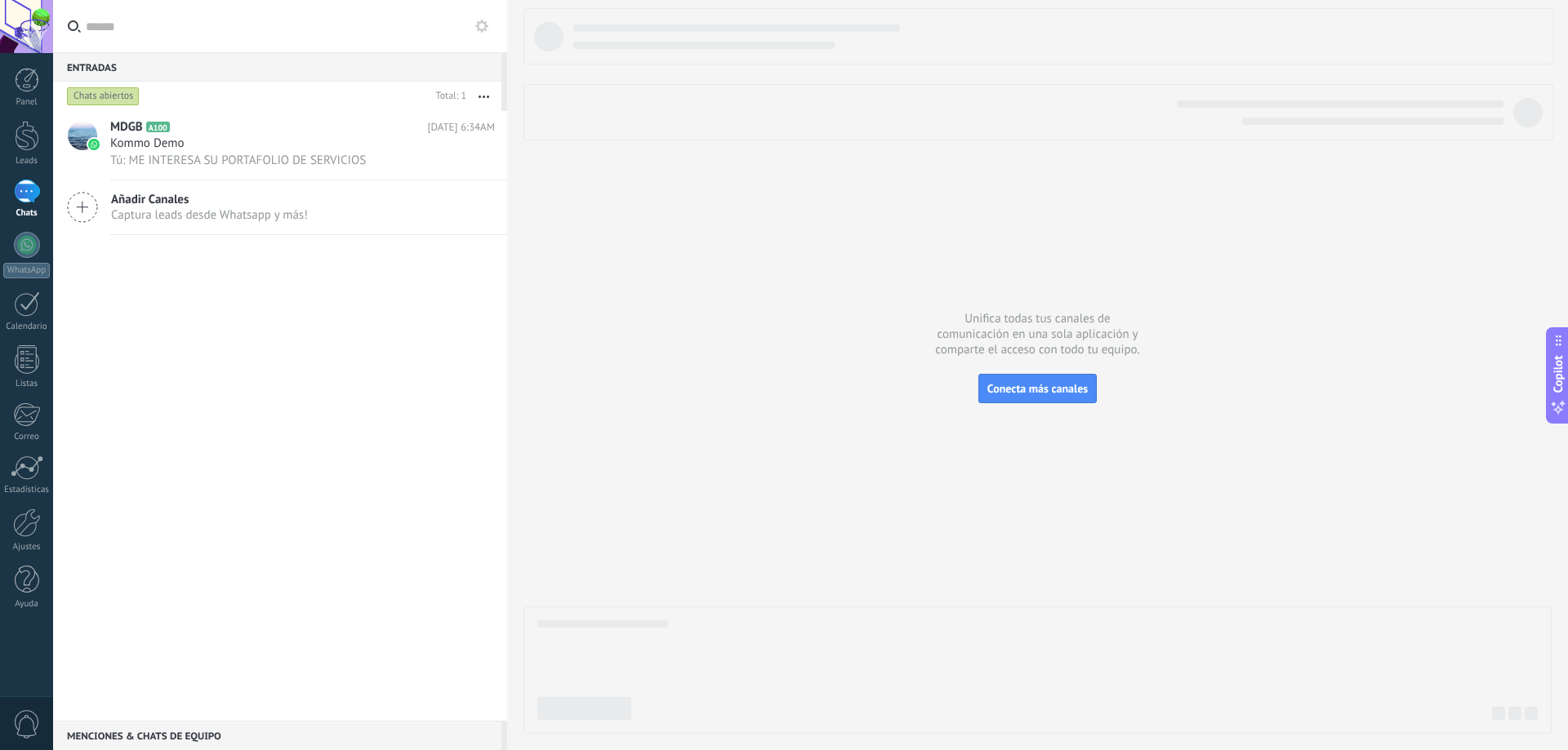
click at [183, 199] on span "Añadir Canales" at bounding box center [209, 199] width 197 height 16
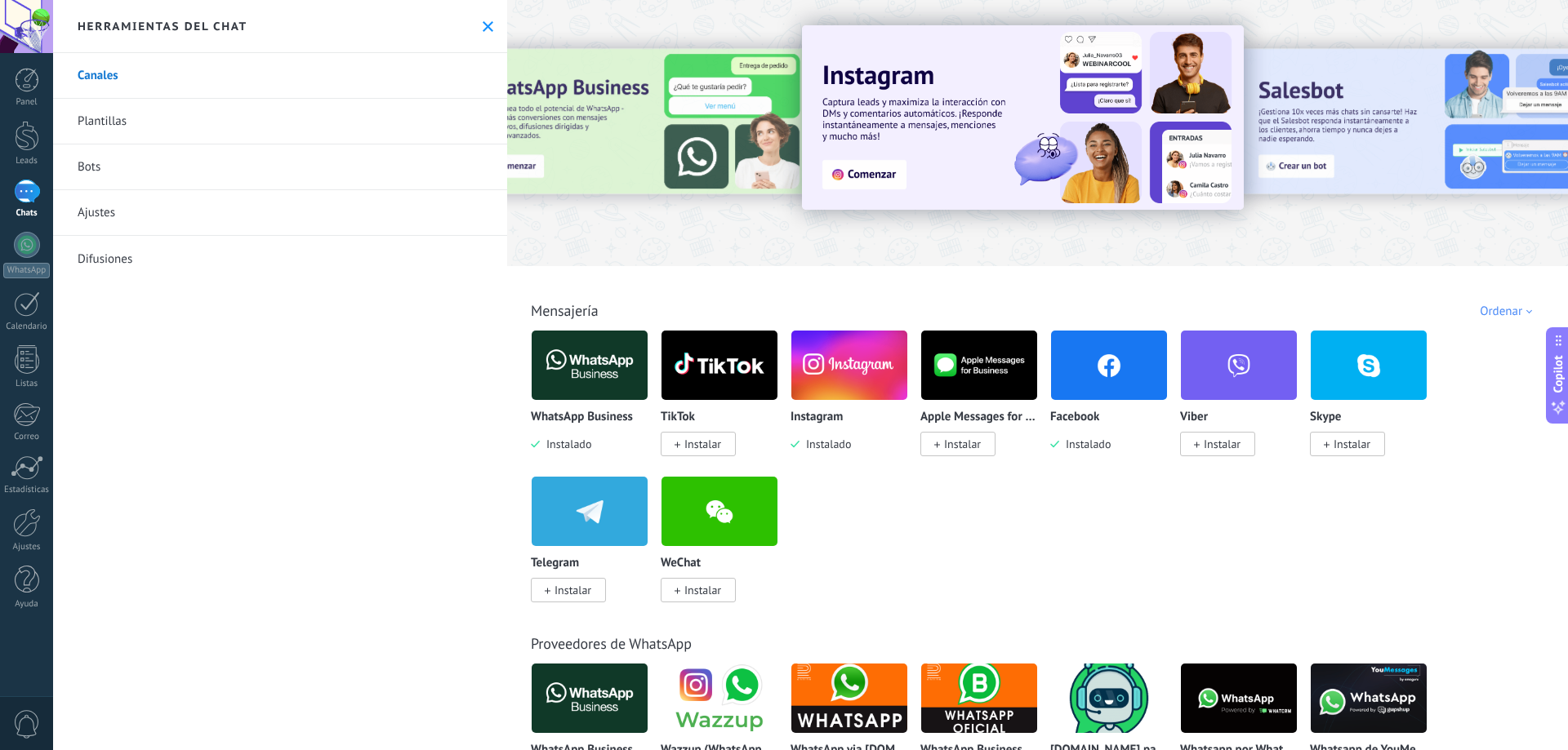
click at [1117, 378] on img at bounding box center [1108, 365] width 116 height 79
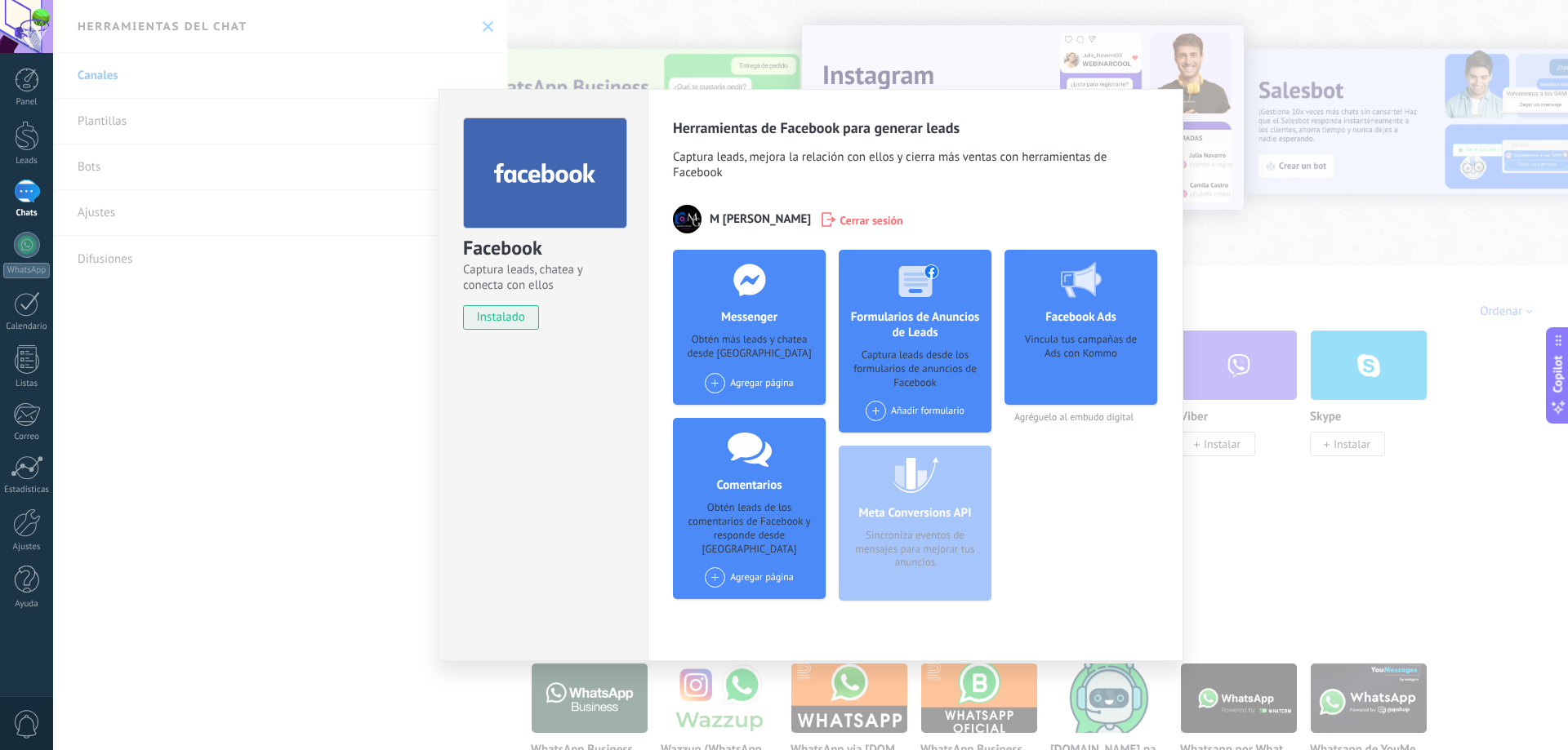
click at [765, 377] on div "Agregar página" at bounding box center [749, 383] width 89 height 20
click at [765, 411] on div "MG Action Shot" at bounding box center [758, 414] width 109 height 36
click at [713, 386] on span at bounding box center [714, 383] width 20 height 20
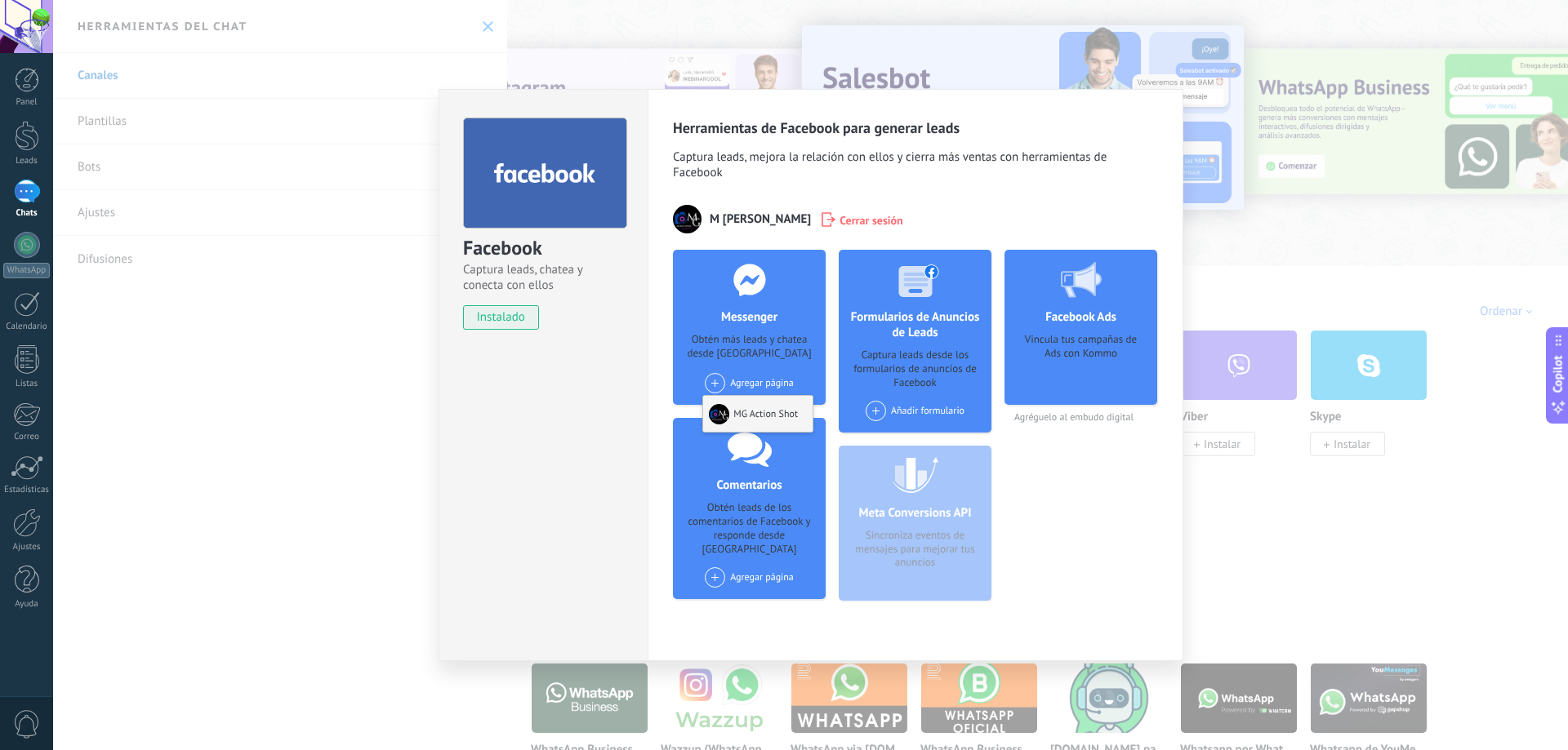
click at [734, 409] on div "MG Action Shot" at bounding box center [758, 414] width 109 height 36
click at [738, 299] on div at bounding box center [749, 280] width 162 height 60
click at [1223, 576] on div "Facebook Captura leads, chatea y conecta con ellos instalado Desinstalar Herram…" at bounding box center [810, 375] width 1515 height 750
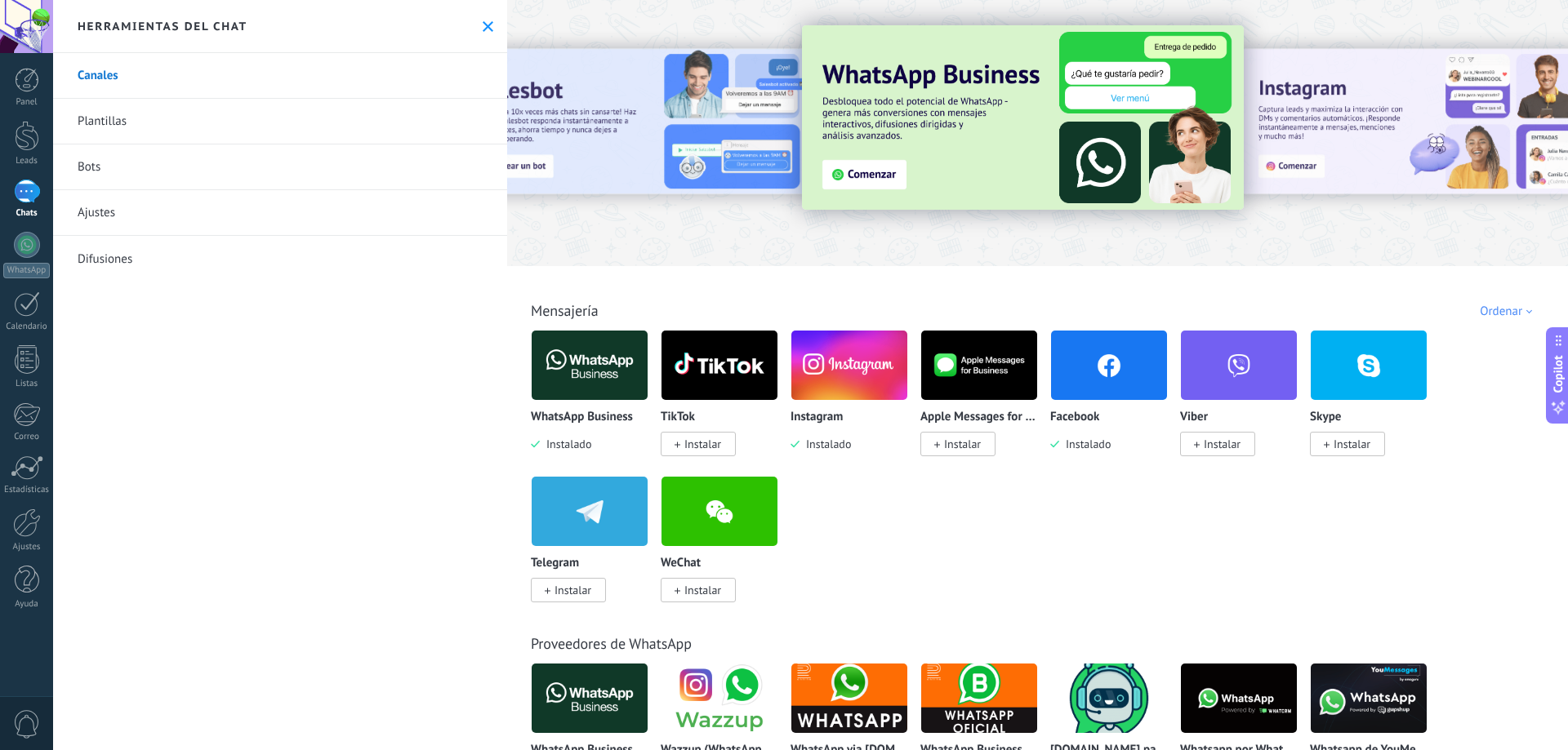
click at [33, 206] on link "Chats" at bounding box center [26, 199] width 53 height 39
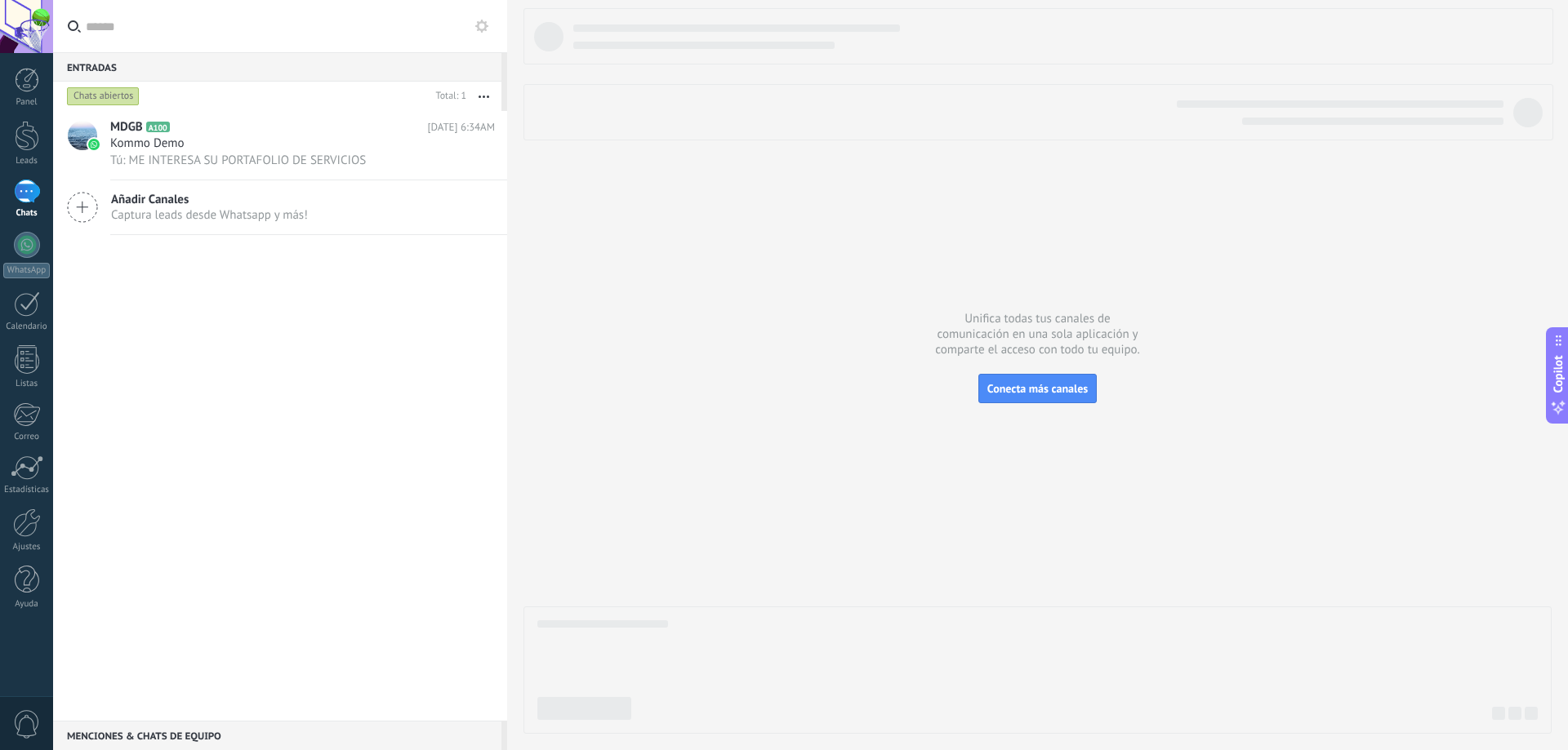
click at [150, 190] on div "Añadir Canales Captura leads desde Whatsapp y más!" at bounding box center [280, 207] width 454 height 55
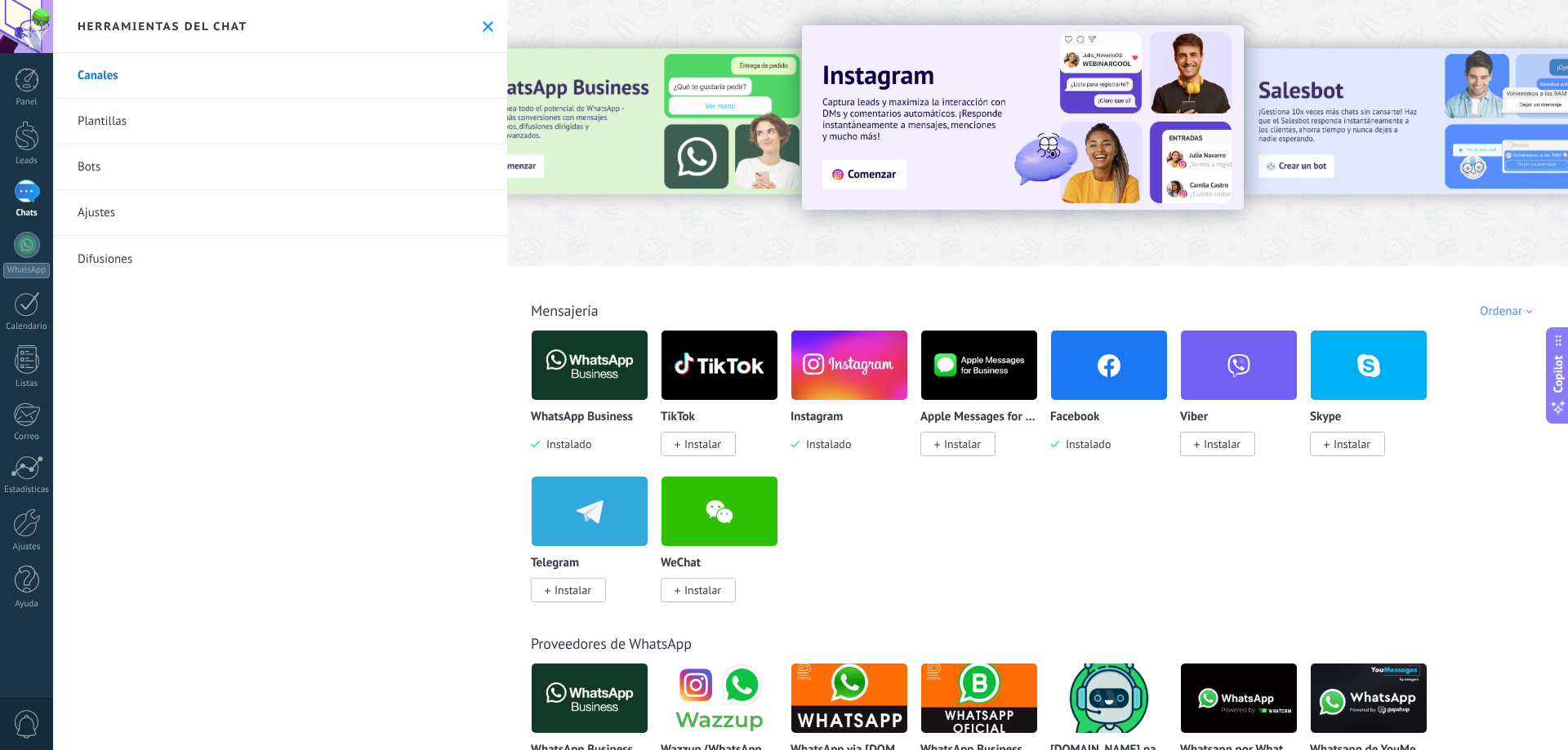
click at [851, 361] on img at bounding box center [848, 365] width 116 height 79
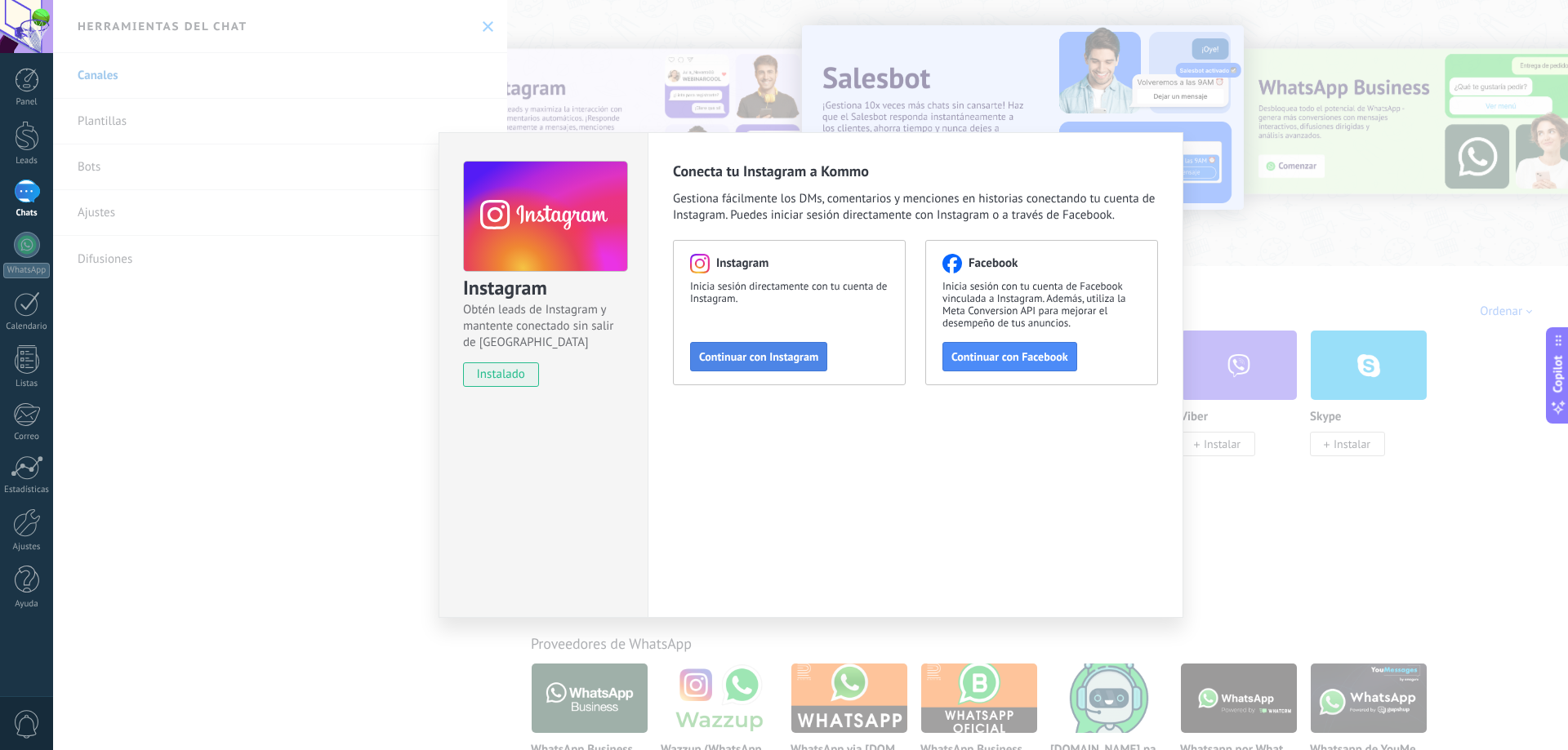
click at [775, 357] on span "Continuar con Instagram" at bounding box center [758, 356] width 119 height 11
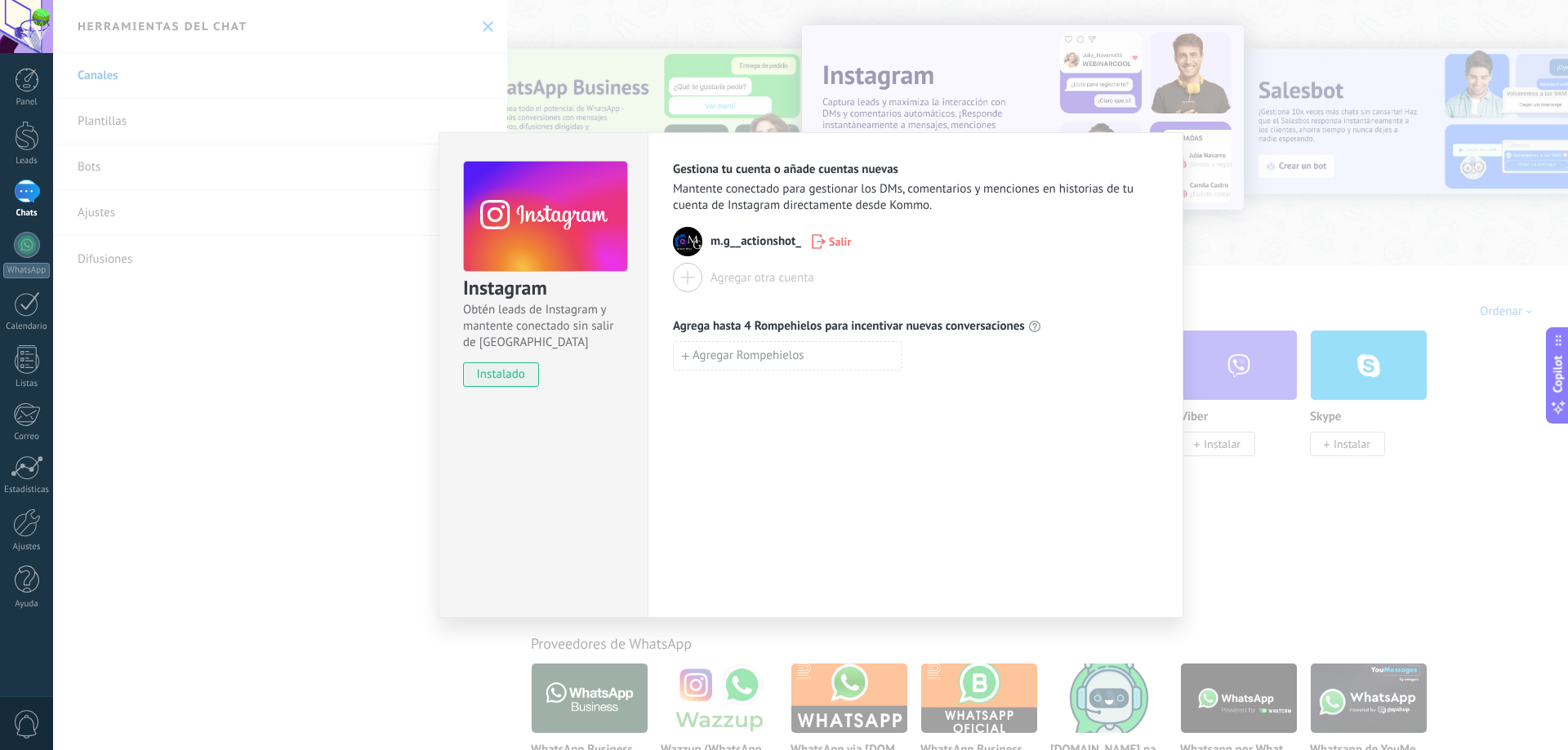
click at [1421, 564] on div "Instagram Obtén leads de Instagram y mantente conectado sin salir de Kommo inst…" at bounding box center [810, 375] width 1515 height 750
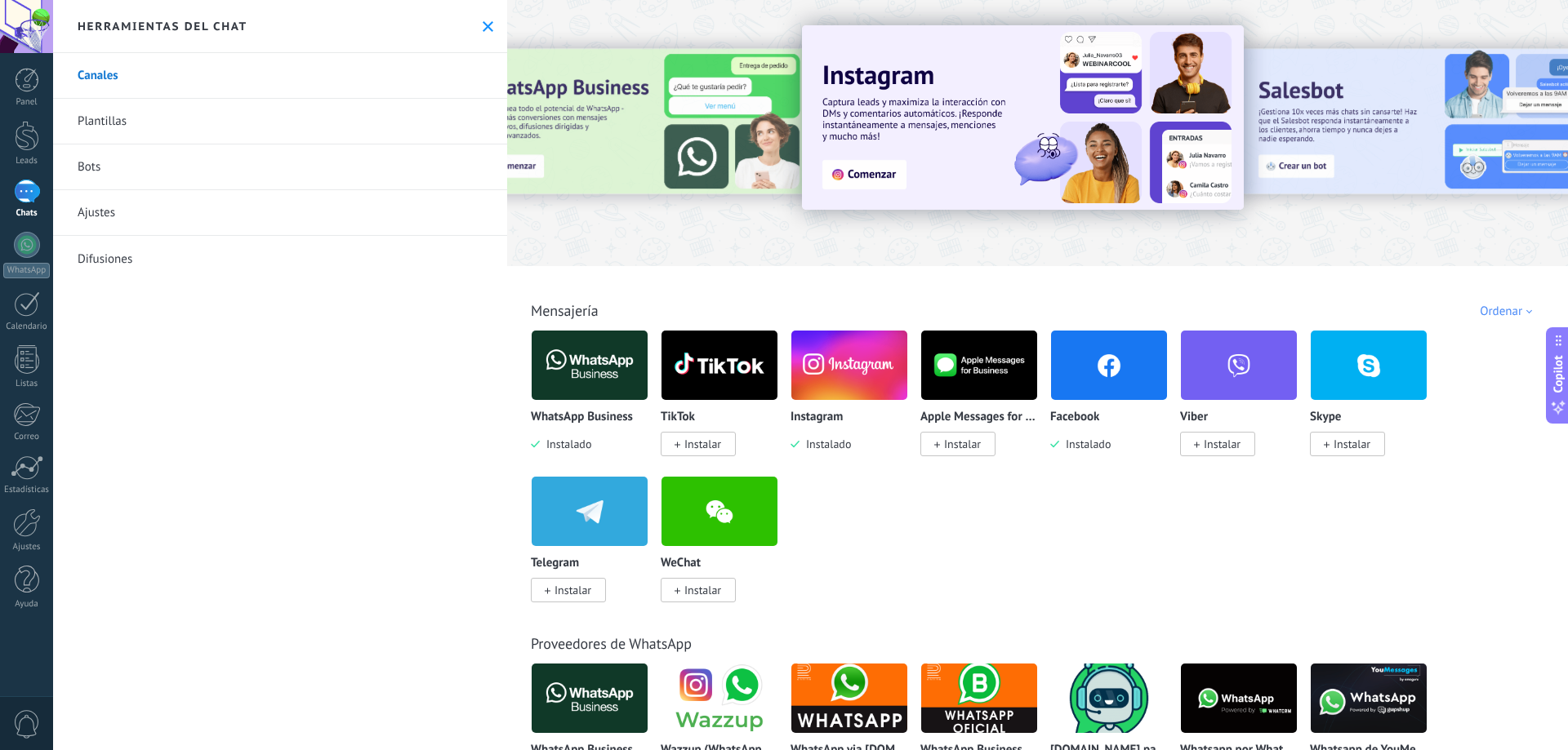
click at [30, 199] on div at bounding box center [27, 191] width 26 height 24
